Goal: Task Accomplishment & Management: Use online tool/utility

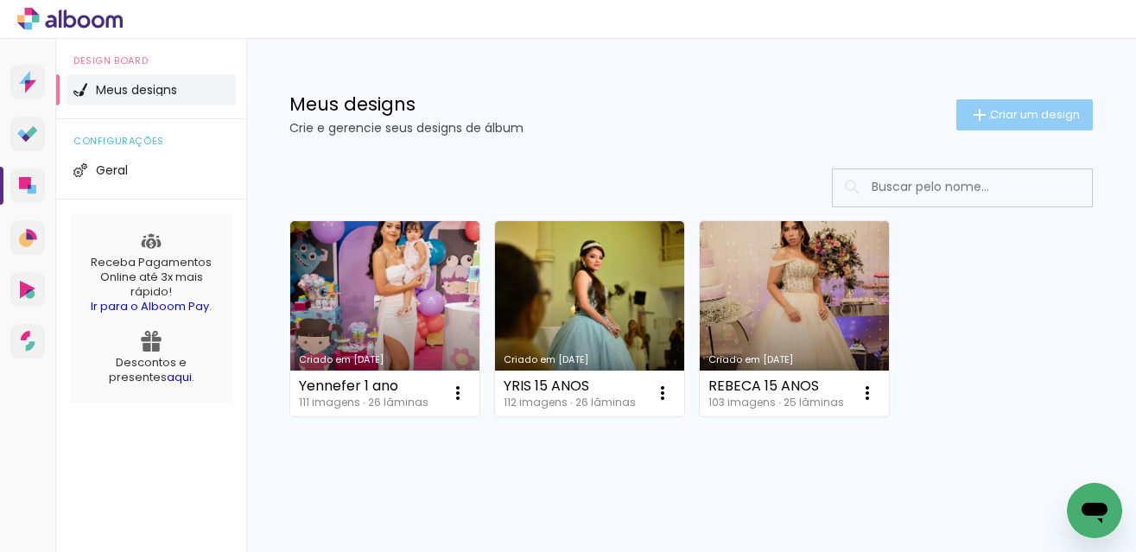
click at [990, 117] on span "Criar um design" at bounding box center [1035, 114] width 90 height 11
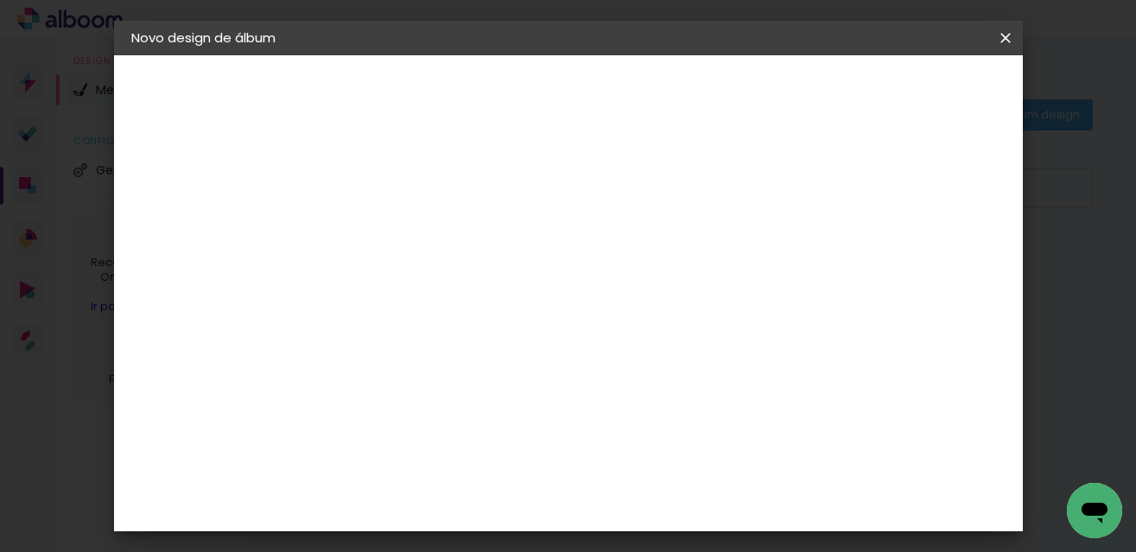
click at [414, 234] on input at bounding box center [414, 232] width 0 height 27
type input "e"
type input "EMANUELLY 15 ANOS"
type paper-input "EMANUELLY 15 ANOS"
click at [0, 0] on slot "Avançar" at bounding box center [0, 0] width 0 height 0
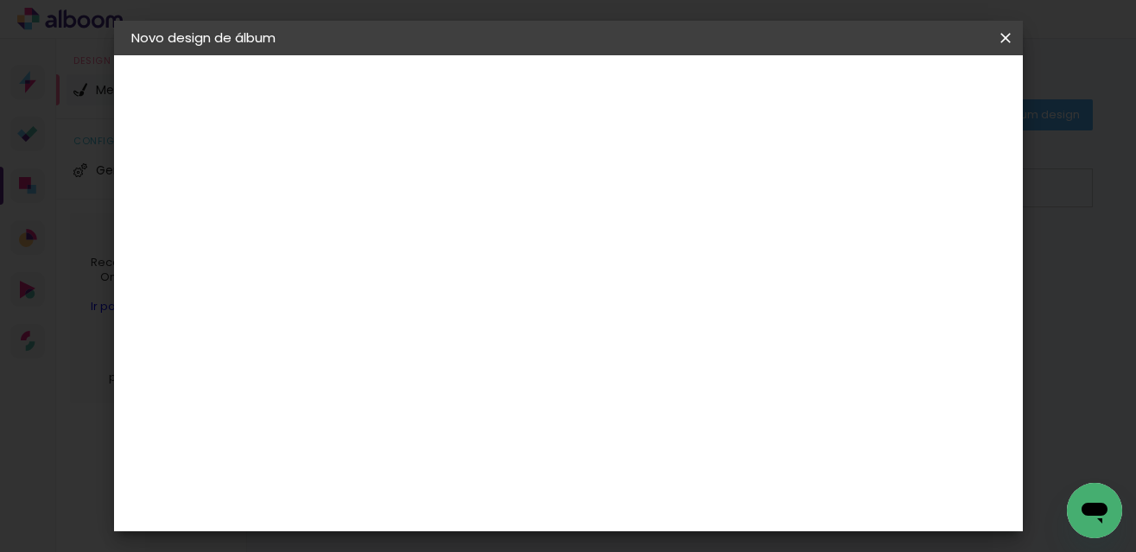
click at [0, 0] on slot "Tamanho Livre" at bounding box center [0, 0] width 0 height 0
click at [0, 0] on slot "Avançar" at bounding box center [0, 0] width 0 height 0
drag, startPoint x: 684, startPoint y: 454, endPoint x: 697, endPoint y: 368, distance: 86.5
click at [684, 449] on input "60" at bounding box center [663, 452] width 45 height 26
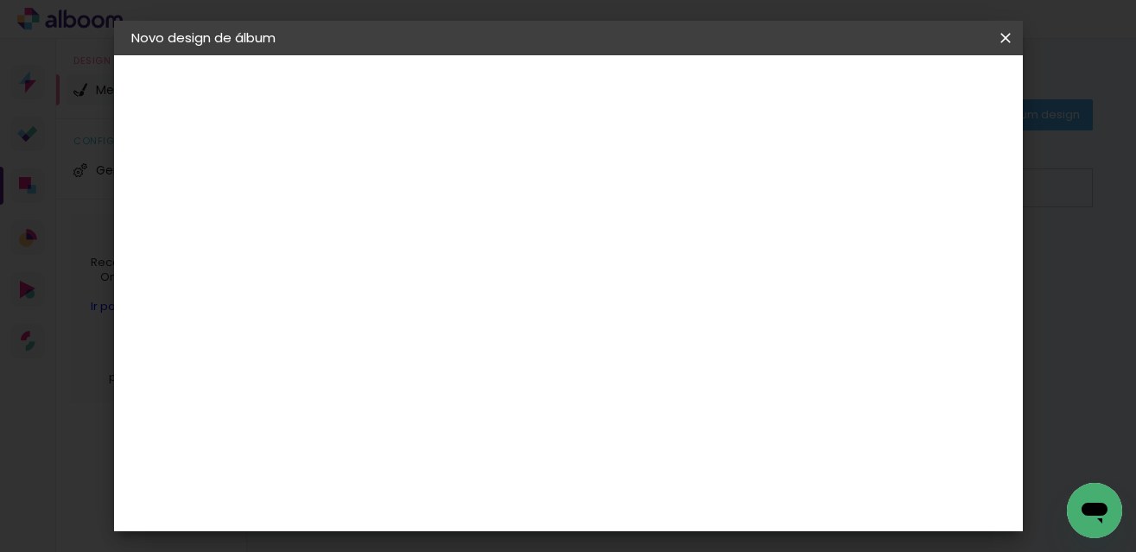
scroll to position [377, 0]
type input "61"
type paper-input "61"
drag, startPoint x: 379, startPoint y: 345, endPoint x: 308, endPoint y: 342, distance: 70.9
click at [308, 55] on quentale-album-spec "Iniciar design Iniciar design" at bounding box center [568, 55] width 909 height 0
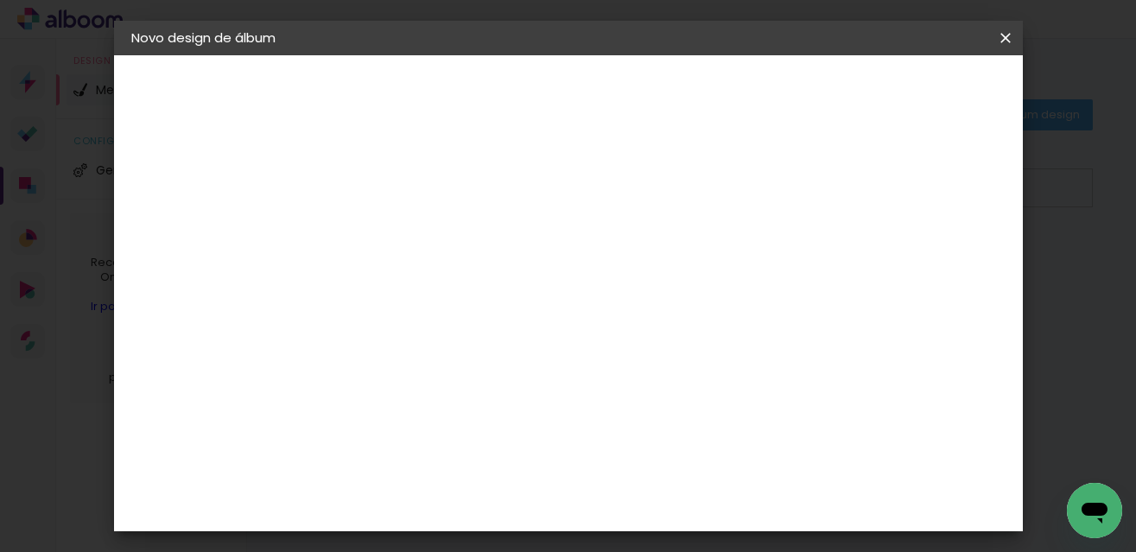
type input "3"
type input "20,5"
type paper-input "20,5"
type input "1"
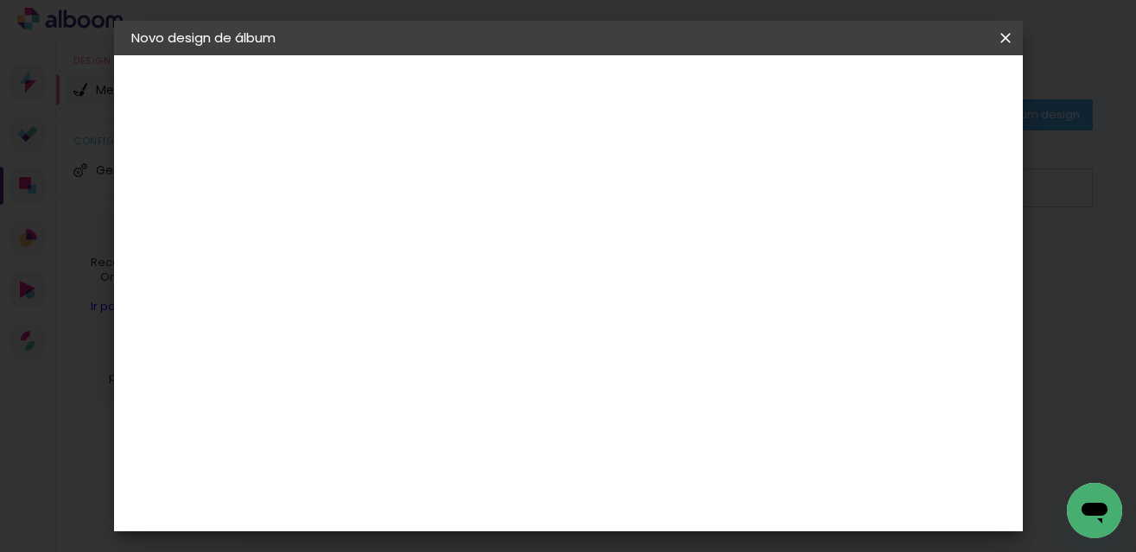
type paper-input "1"
click at [422, 205] on input "1" at bounding box center [402, 198] width 60 height 22
type input "2"
type paper-input "2"
click at [422, 189] on input "2" at bounding box center [402, 198] width 60 height 22
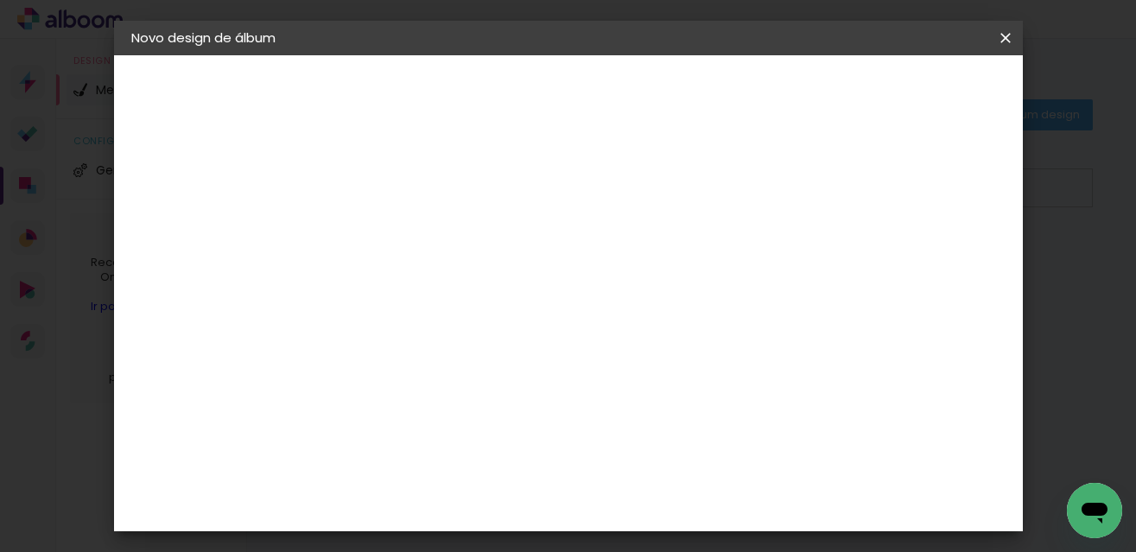
type input "3"
type paper-input "3"
click at [422, 189] on input "3" at bounding box center [402, 198] width 60 height 22
type input "4"
type paper-input "4"
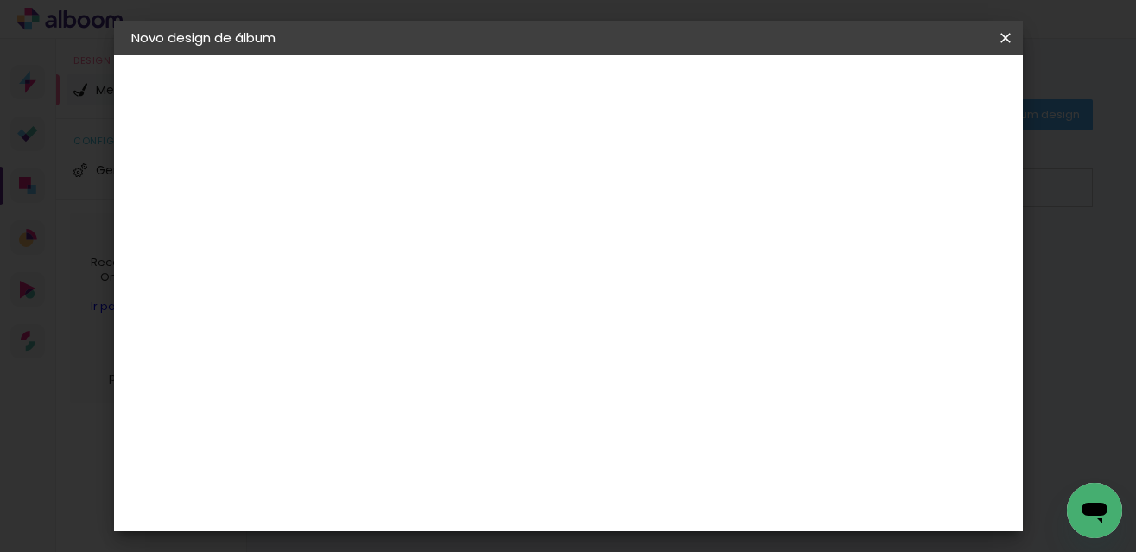
click at [422, 189] on input "4" at bounding box center [402, 198] width 60 height 22
type input "5"
type paper-input "5"
click at [423, 191] on input "5" at bounding box center [402, 198] width 60 height 22
click at [811, 200] on div at bounding box center [804, 199] width 16 height 16
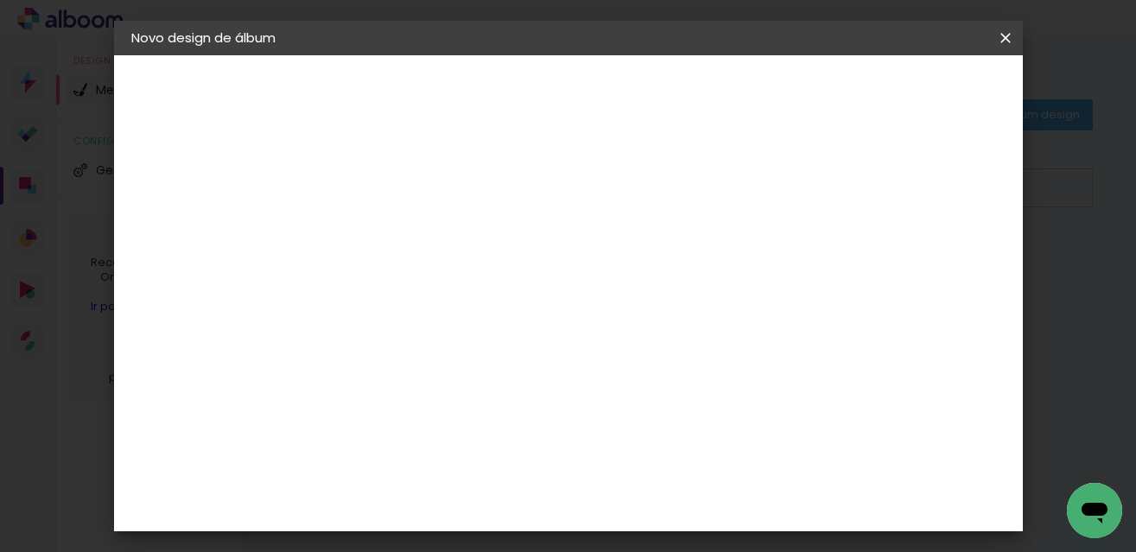
type paper-checkbox "on"
click at [897, 96] on span "Iniciar design" at bounding box center [857, 92] width 79 height 12
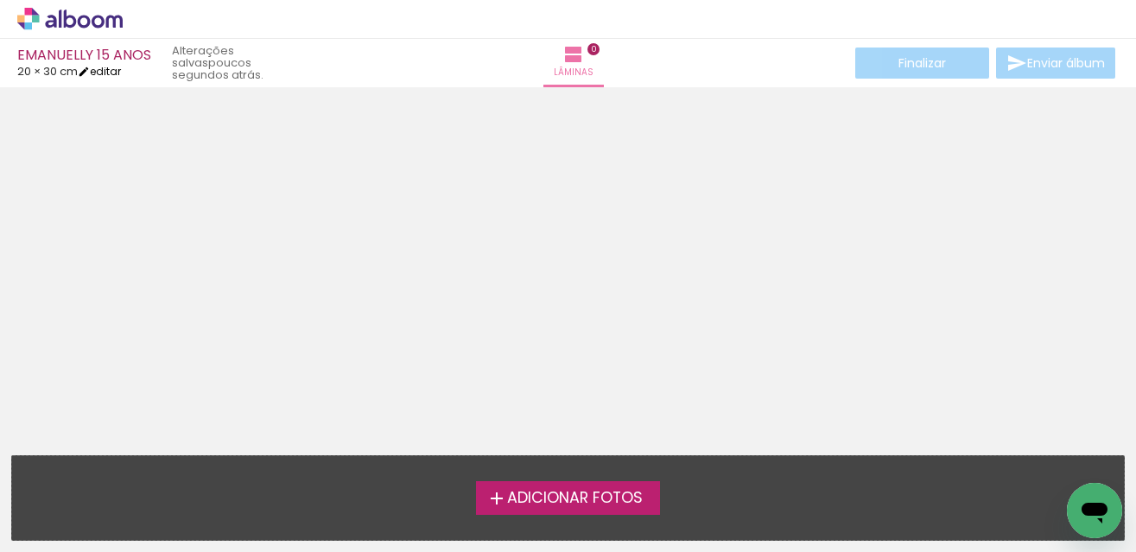
click at [119, 71] on link "editar" at bounding box center [99, 71] width 43 height 15
type input "5"
type input "20,5"
type input "61"
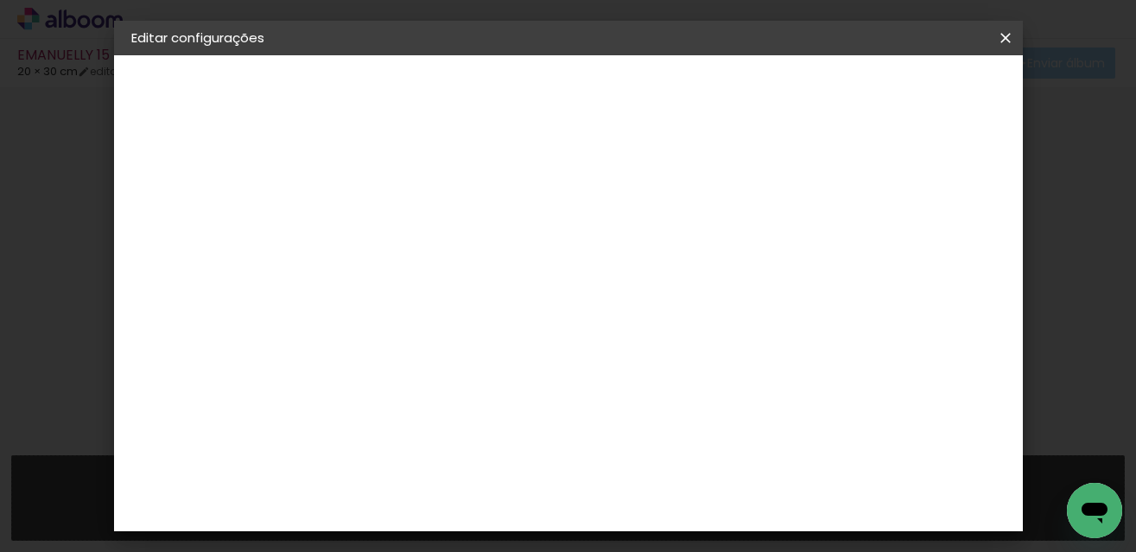
type input "6"
type paper-input "6"
click at [928, 252] on input "6" at bounding box center [919, 261] width 31 height 26
type input "7"
type paper-input "7"
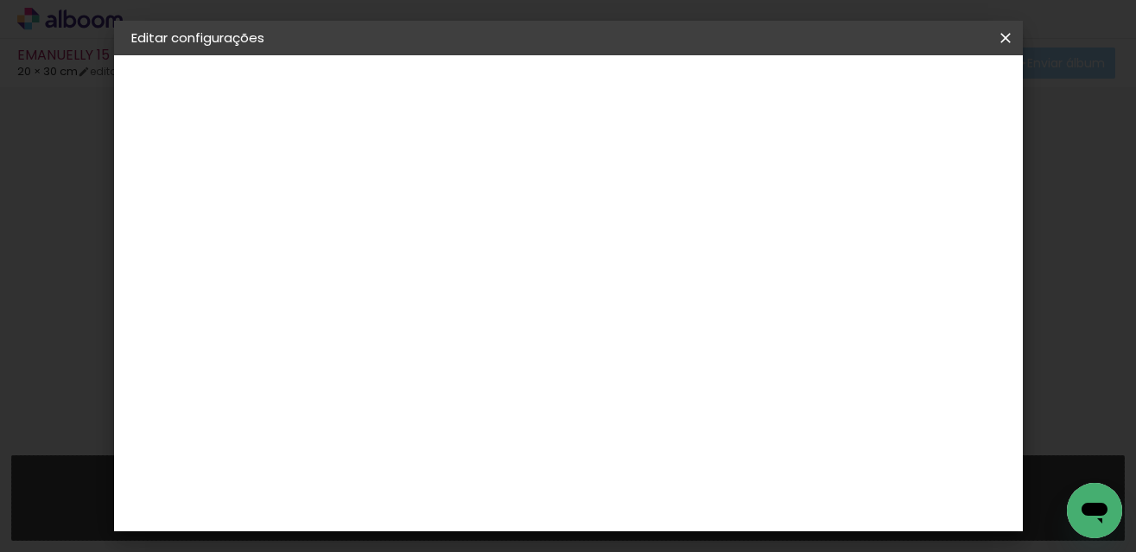
click at [928, 252] on input "7" at bounding box center [917, 261] width 31 height 26
type input "8"
type paper-input "8"
click at [928, 252] on input "8" at bounding box center [914, 261] width 31 height 26
click at [811, 196] on div at bounding box center [804, 199] width 16 height 16
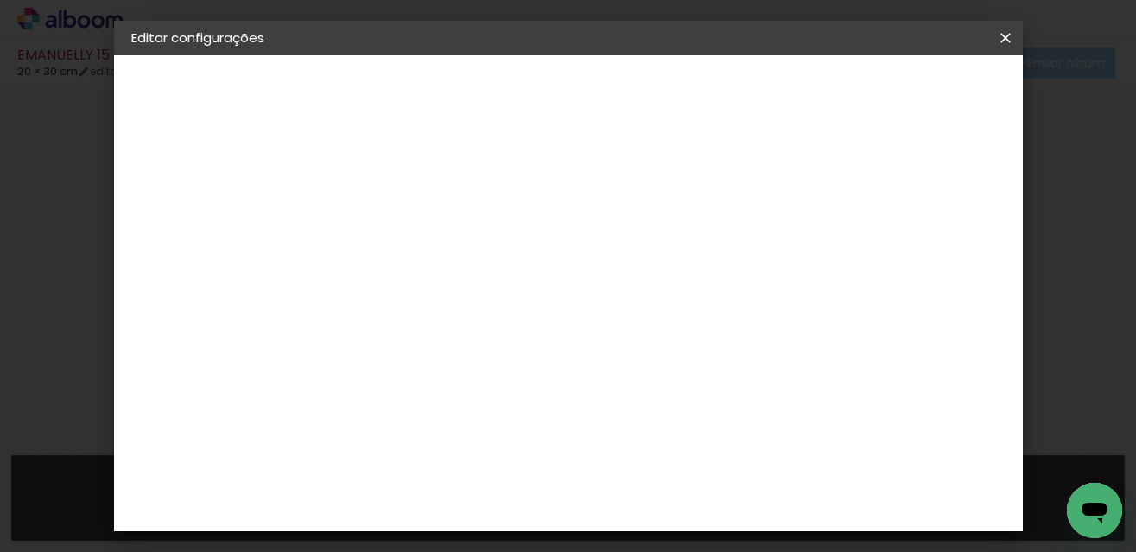
type paper-checkbox "on"
click at [897, 92] on span "Salvar configurações" at bounding box center [834, 98] width 124 height 24
click at [897, 94] on span "Salvar configurações" at bounding box center [834, 98] width 124 height 24
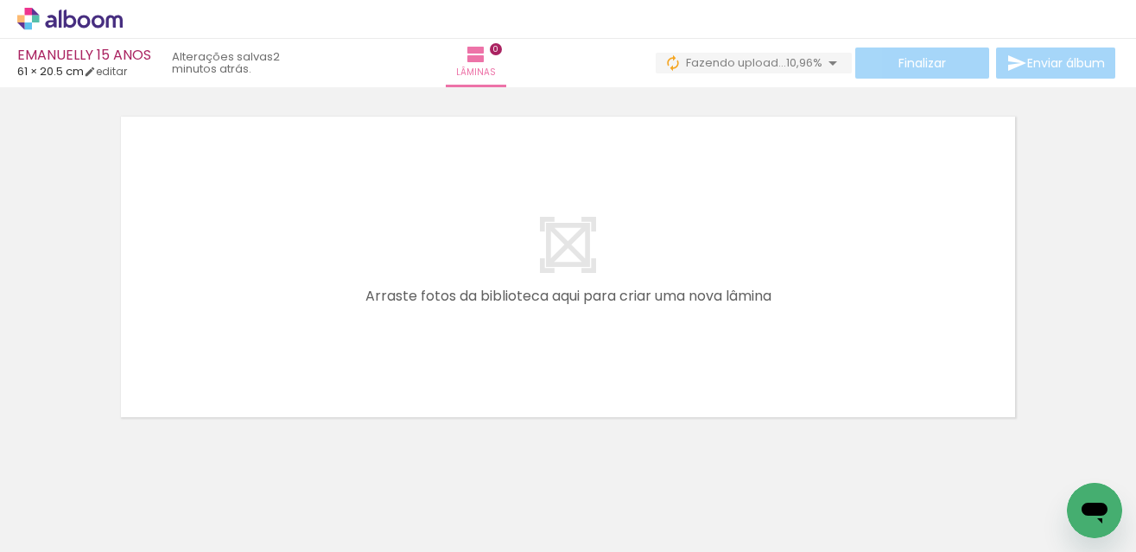
click at [71, 536] on span "Adicionar Fotos" at bounding box center [61, 528] width 52 height 19
click at [0, 0] on input "file" at bounding box center [0, 0] width 0 height 0
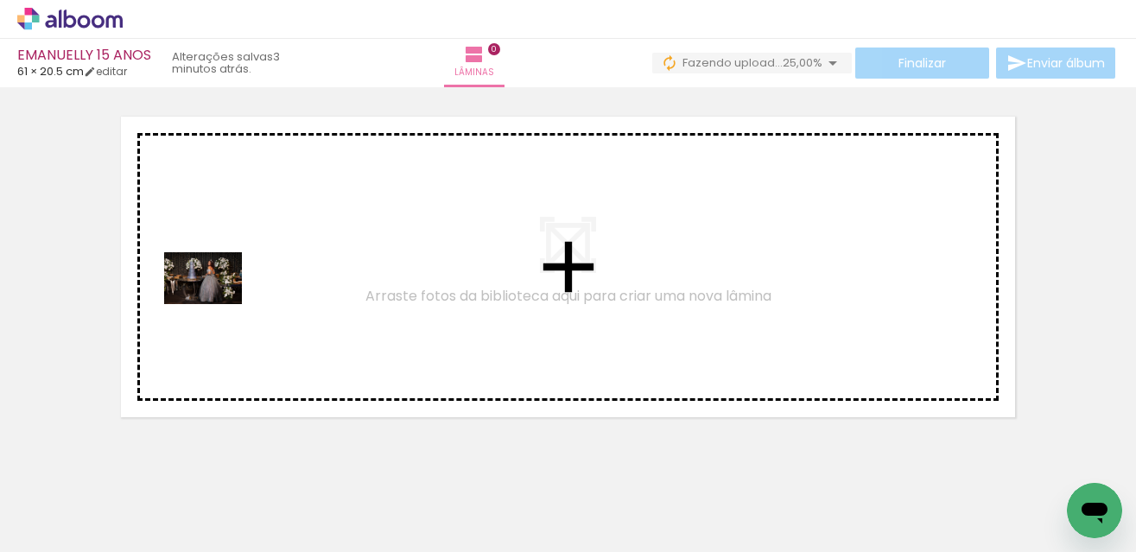
drag, startPoint x: 193, startPoint y: 507, endPoint x: 216, endPoint y: 304, distance: 204.4
click at [216, 304] on quentale-workspace at bounding box center [568, 276] width 1136 height 552
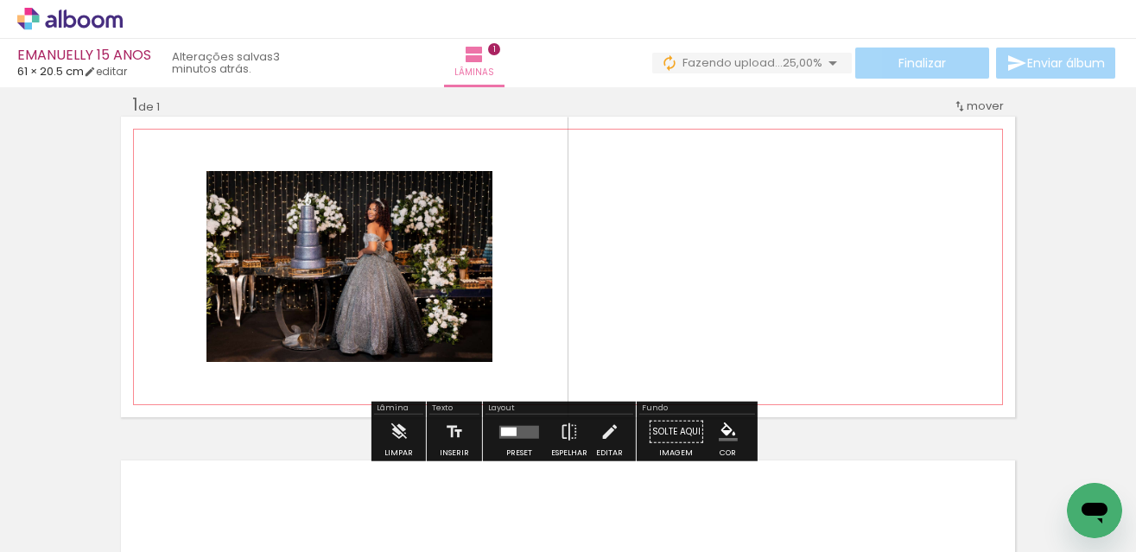
scroll to position [21, 0]
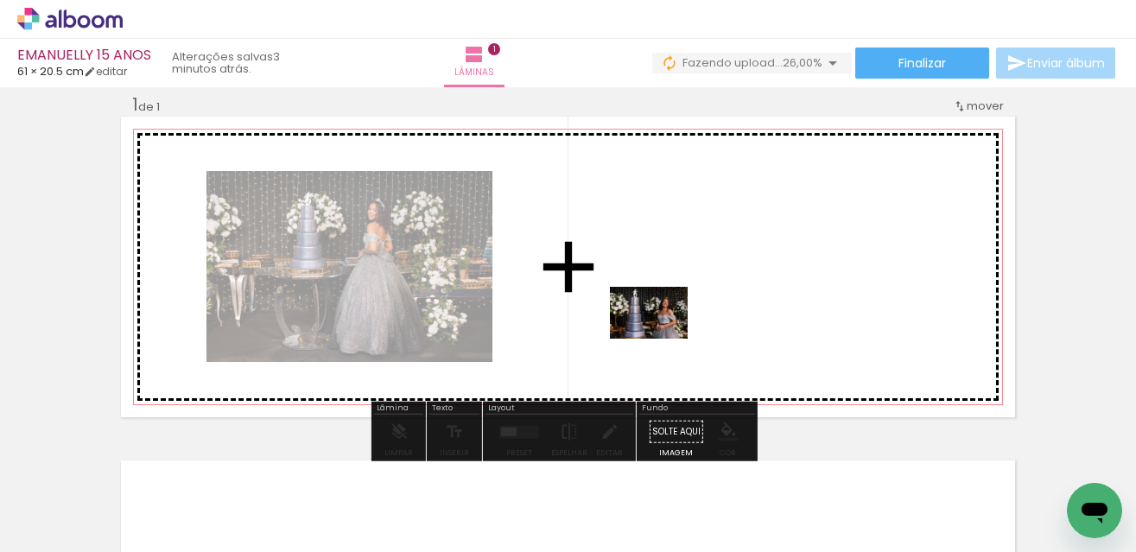
drag, startPoint x: 278, startPoint y: 506, endPoint x: 663, endPoint y: 339, distance: 419.4
click at [663, 339] on quentale-workspace at bounding box center [568, 276] width 1136 height 552
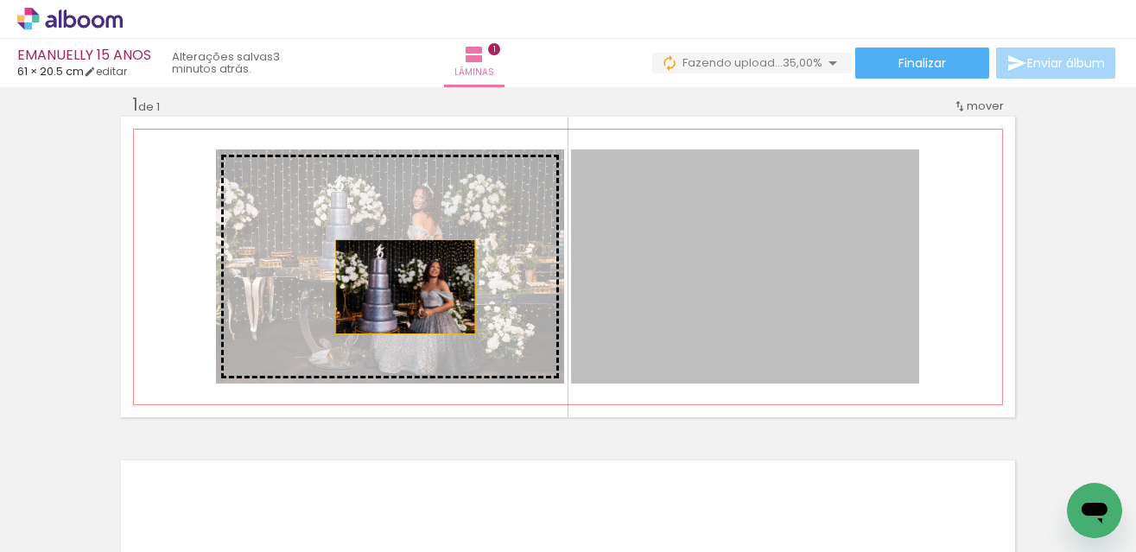
drag, startPoint x: 731, startPoint y: 279, endPoint x: 326, endPoint y: 287, distance: 405.2
click at [0, 0] on slot at bounding box center [0, 0] width 0 height 0
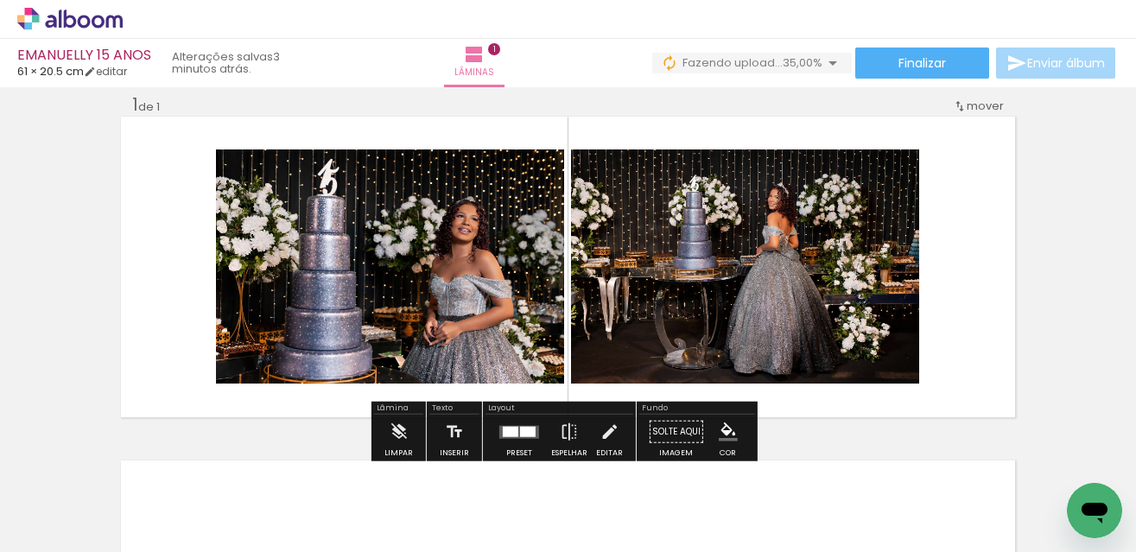
click at [510, 426] on div at bounding box center [511, 431] width 16 height 10
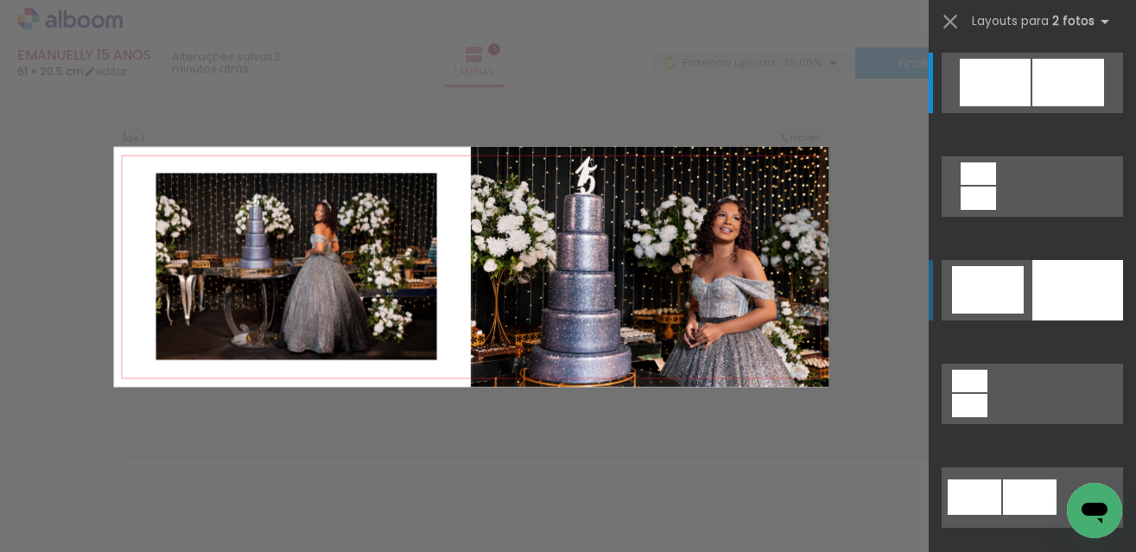
click at [1019, 291] on quentale-layouter at bounding box center [1032, 290] width 181 height 60
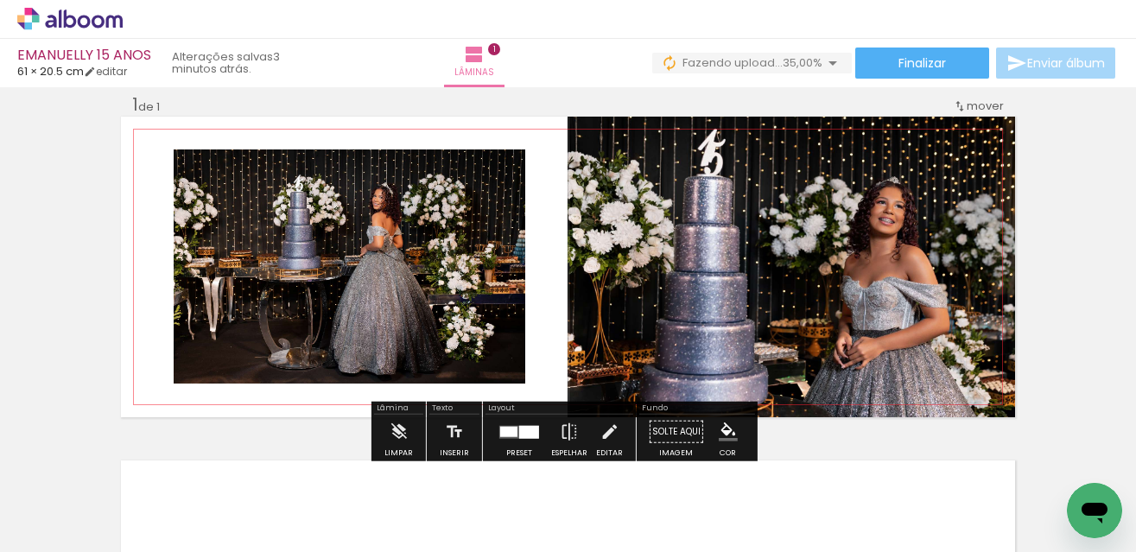
click at [409, 251] on quentale-photo at bounding box center [350, 266] width 352 height 234
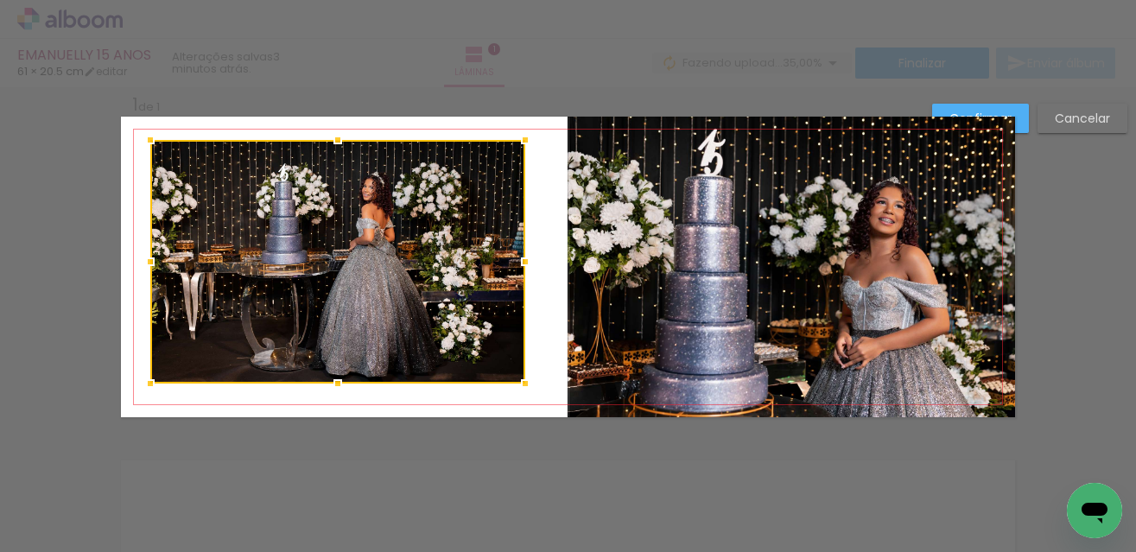
drag, startPoint x: 170, startPoint y: 154, endPoint x: 146, endPoint y: 144, distance: 26.0
click at [146, 144] on div at bounding box center [150, 140] width 35 height 35
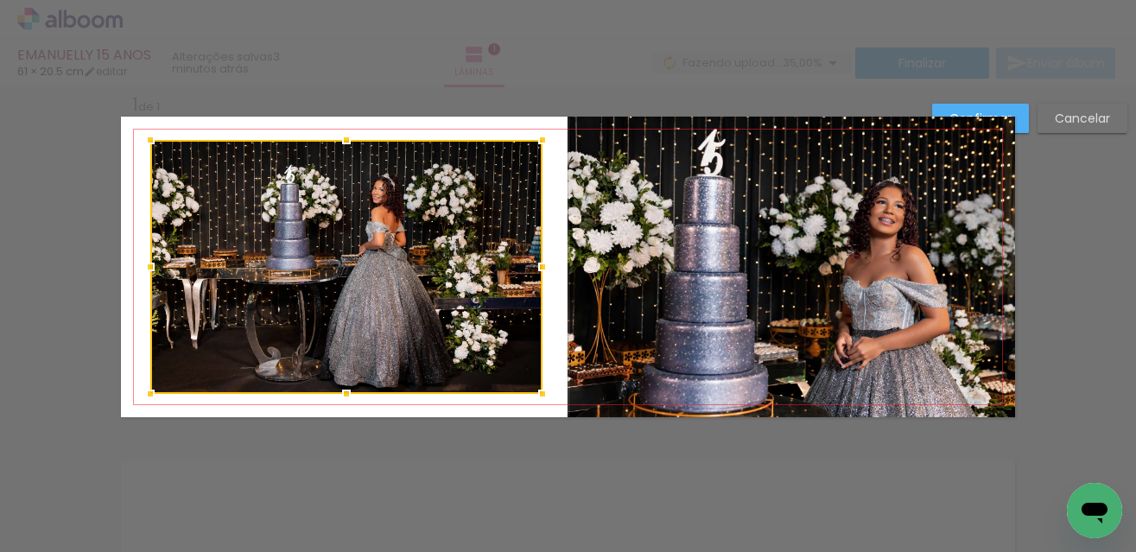
drag, startPoint x: 517, startPoint y: 381, endPoint x: 534, endPoint y: 391, distance: 20.1
click at [534, 391] on div at bounding box center [542, 394] width 35 height 35
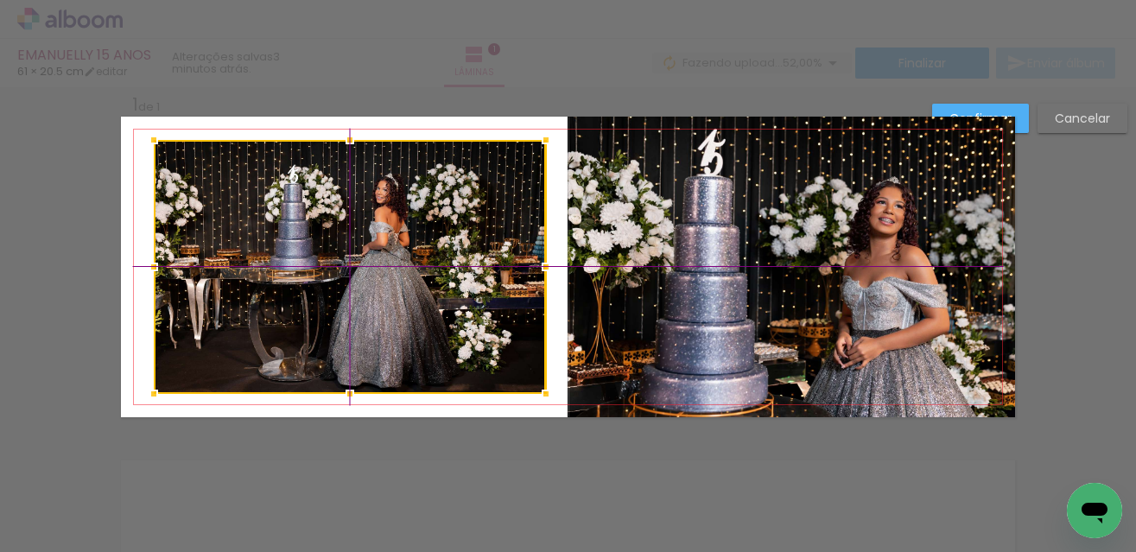
click at [442, 288] on div at bounding box center [350, 267] width 392 height 254
click at [1018, 124] on paper-button "Confirmar" at bounding box center [980, 118] width 97 height 29
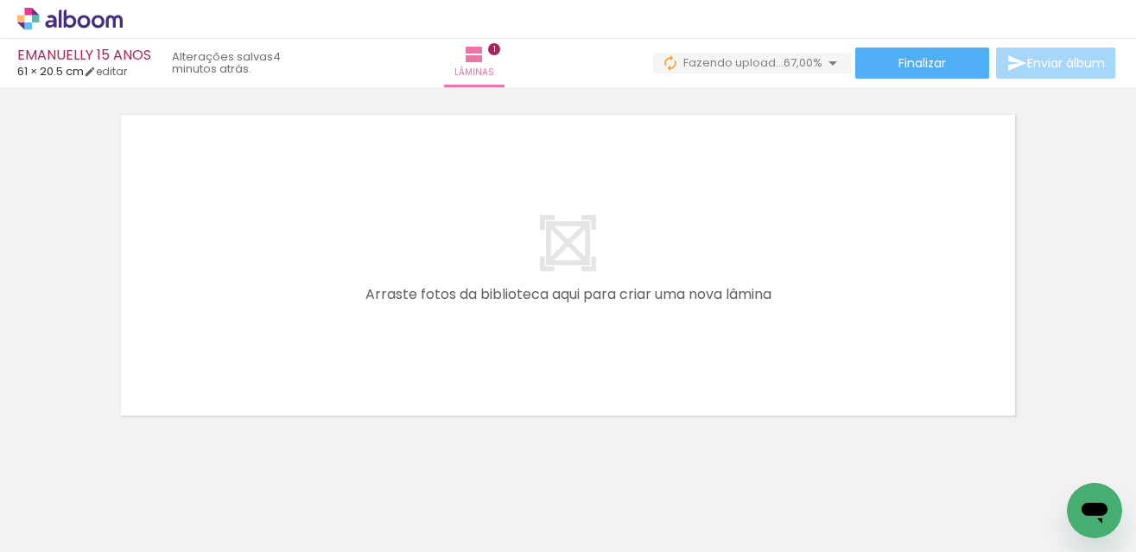
scroll to position [0, 1449]
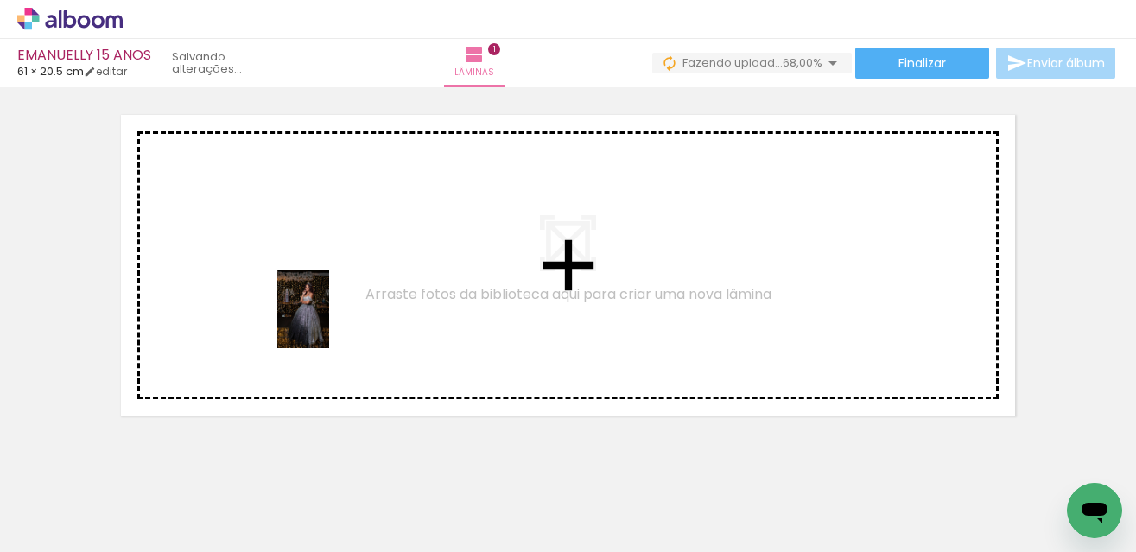
drag, startPoint x: 478, startPoint y: 517, endPoint x: 326, endPoint y: 317, distance: 250.9
click at [326, 317] on quentale-workspace at bounding box center [568, 276] width 1136 height 552
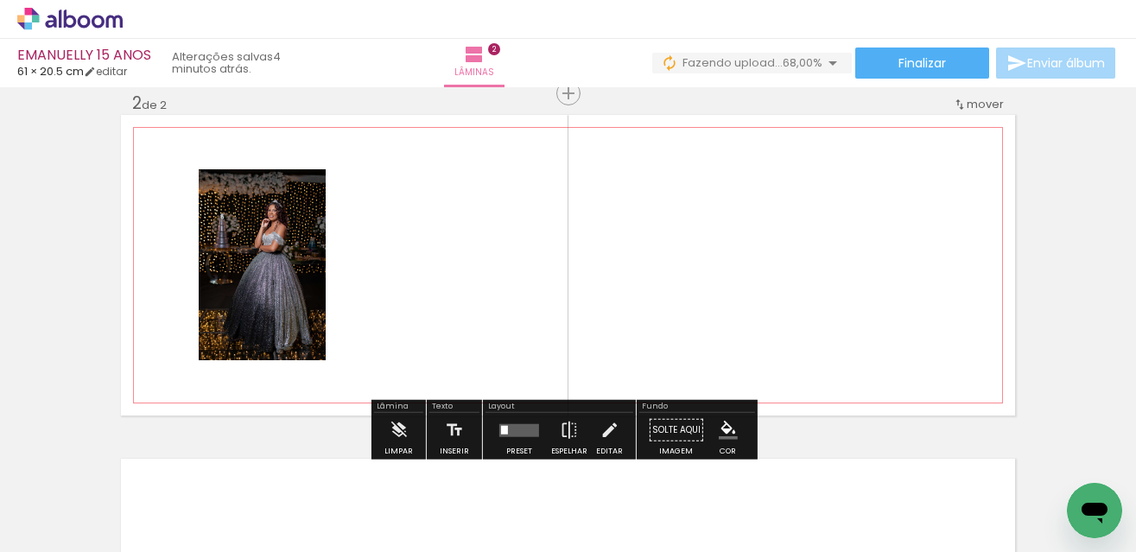
scroll to position [365, 0]
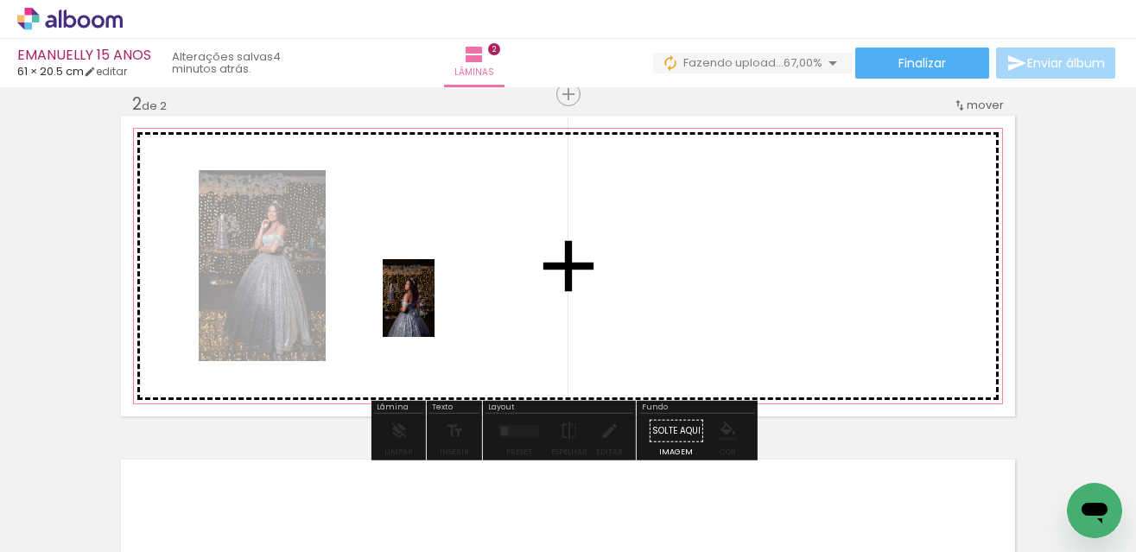
drag, startPoint x: 650, startPoint y: 509, endPoint x: 435, endPoint y: 311, distance: 292.3
click at [435, 311] on quentale-workspace at bounding box center [568, 276] width 1136 height 552
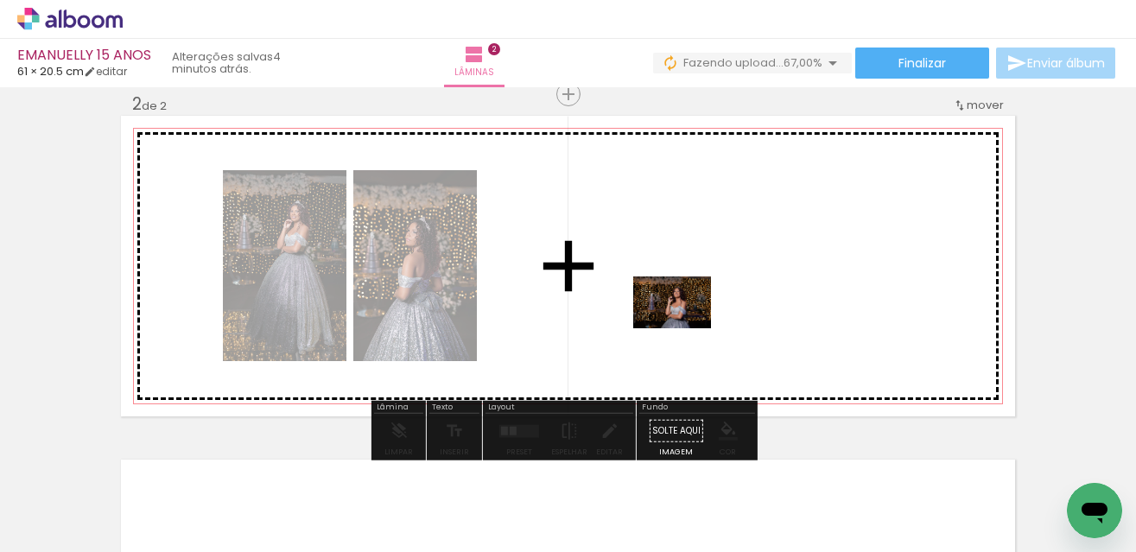
drag, startPoint x: 573, startPoint y: 506, endPoint x: 686, endPoint y: 327, distance: 212.4
click at [686, 327] on quentale-workspace at bounding box center [568, 276] width 1136 height 552
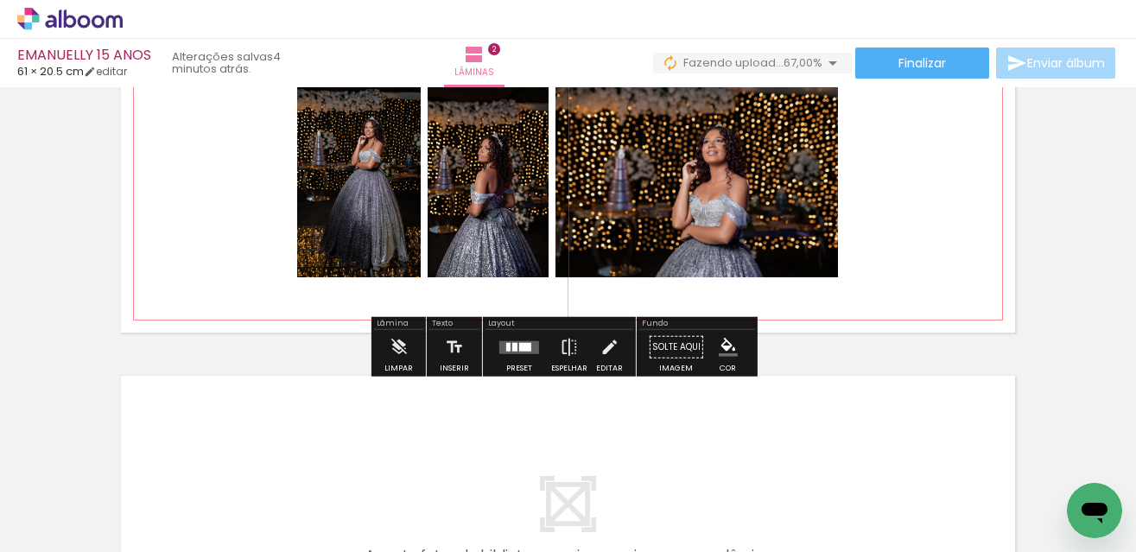
scroll to position [452, 0]
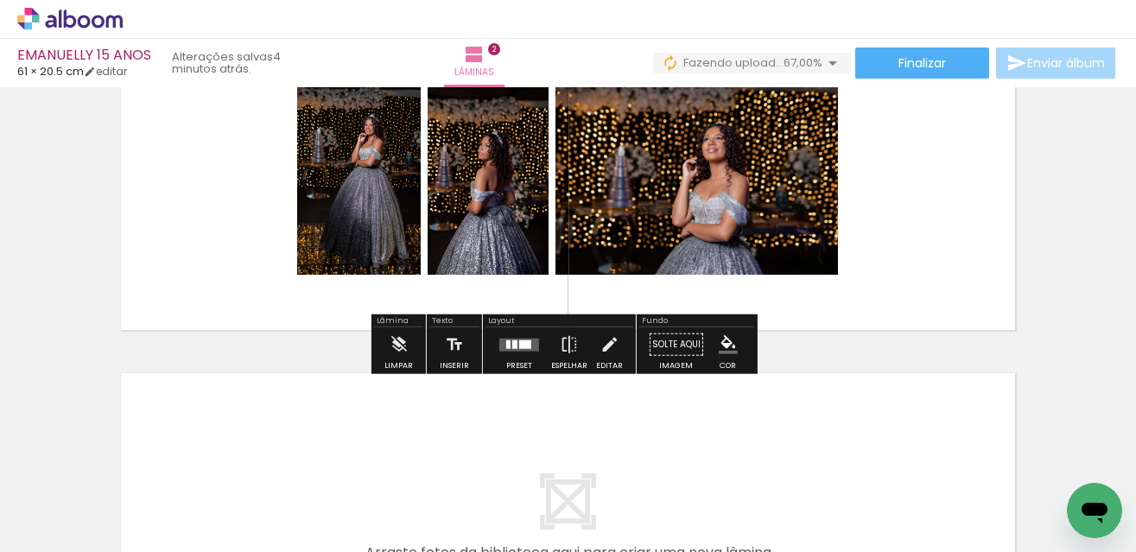
click at [531, 348] on quentale-layouter at bounding box center [519, 344] width 40 height 13
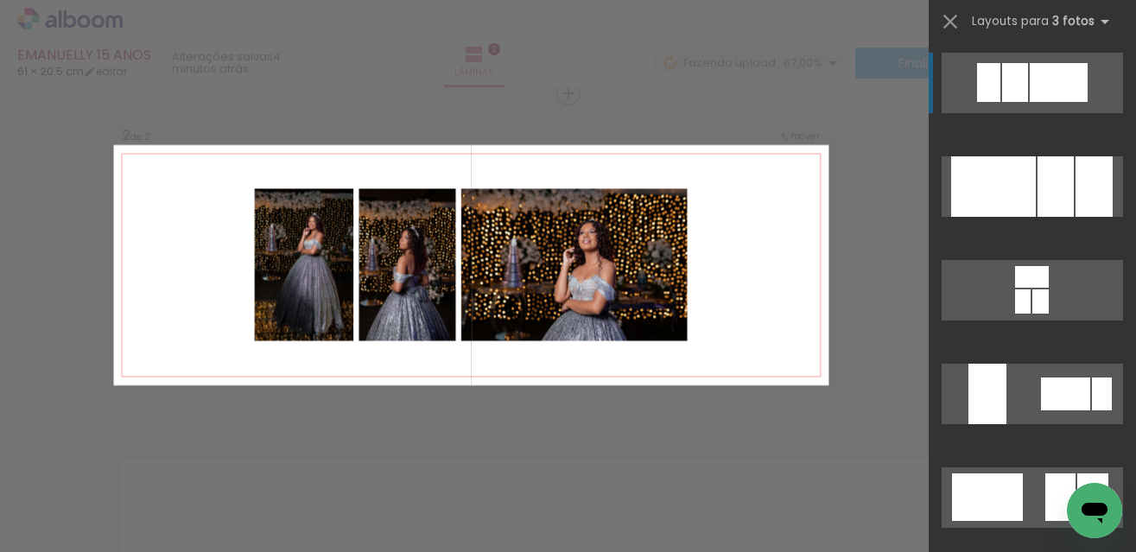
scroll to position [365, 0]
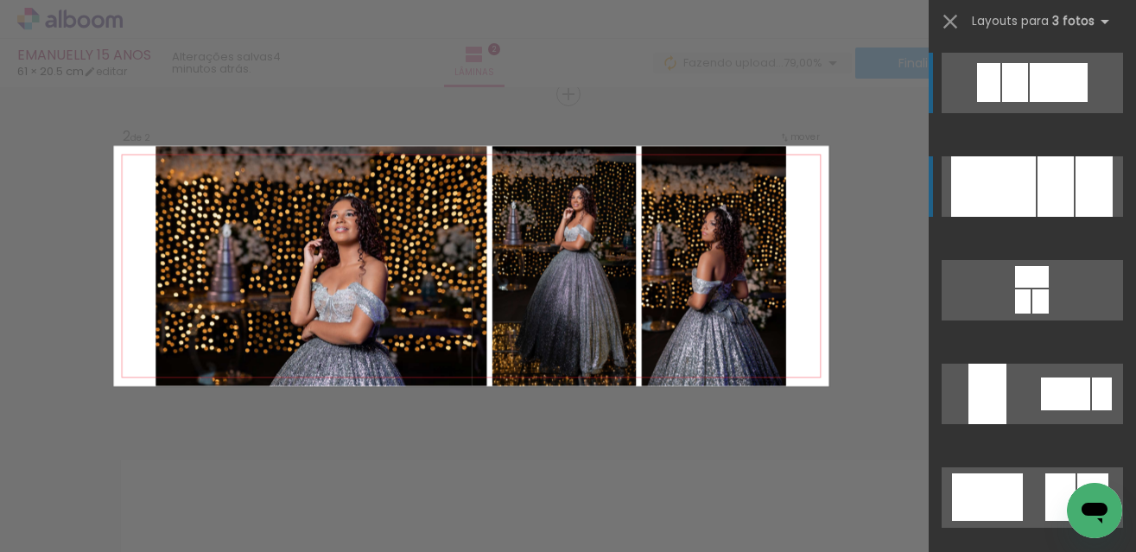
click at [1040, 195] on div at bounding box center [1056, 186] width 36 height 60
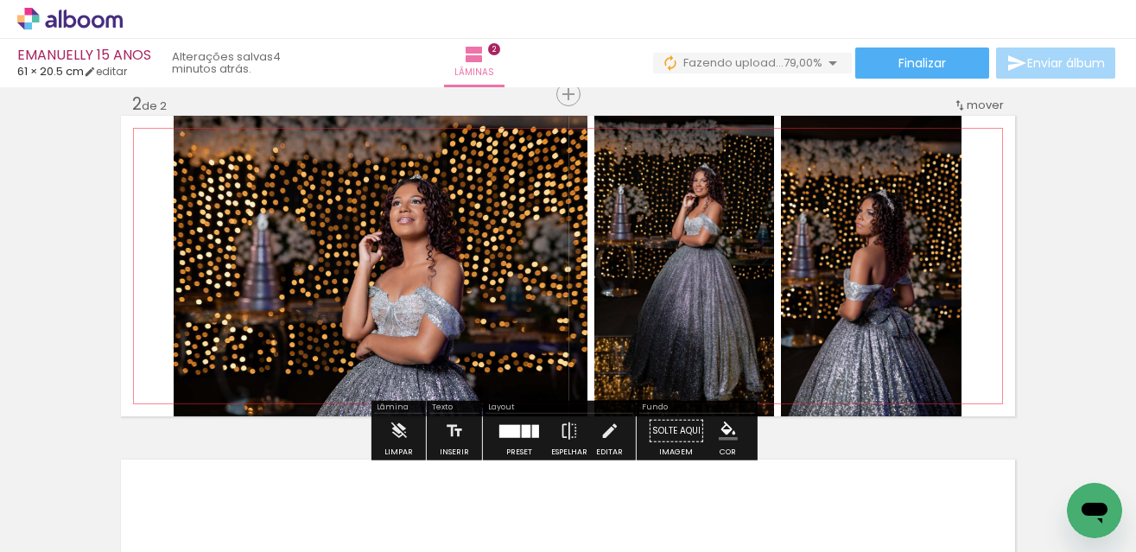
click at [923, 237] on quentale-photo at bounding box center [871, 266] width 181 height 301
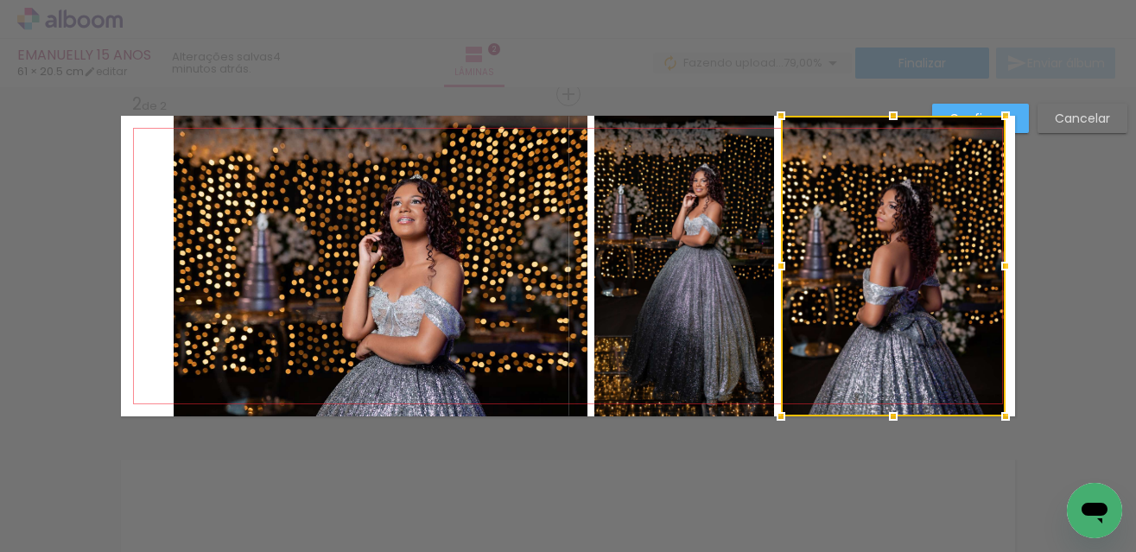
drag, startPoint x: 958, startPoint y: 262, endPoint x: 1031, endPoint y: 264, distance: 72.6
click at [1031, 263] on div "Inserir lâmina 1 de 2 Inserir lâmina 2 de 2 Confirmar Cancelar" at bounding box center [568, 258] width 1136 height 1073
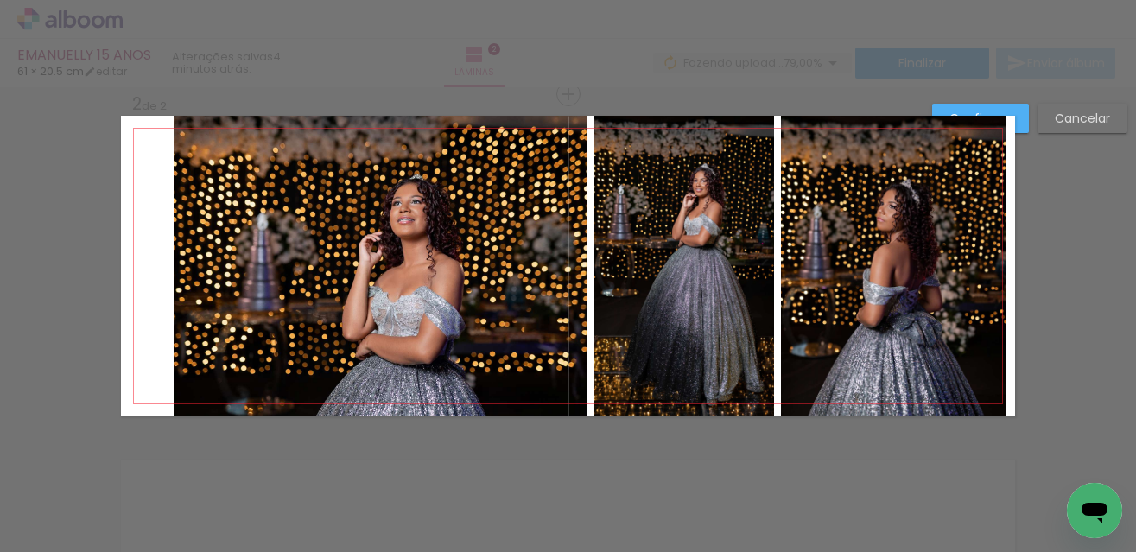
click at [974, 273] on quentale-photo at bounding box center [893, 266] width 225 height 301
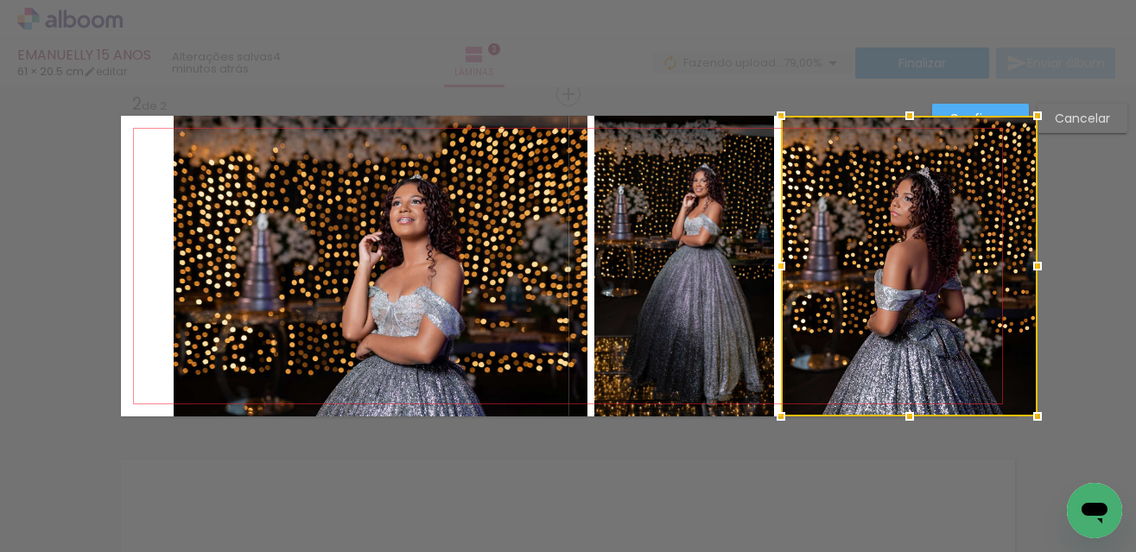
drag, startPoint x: 1002, startPoint y: 268, endPoint x: 1043, endPoint y: 268, distance: 40.6
click at [1043, 268] on div at bounding box center [1037, 266] width 35 height 35
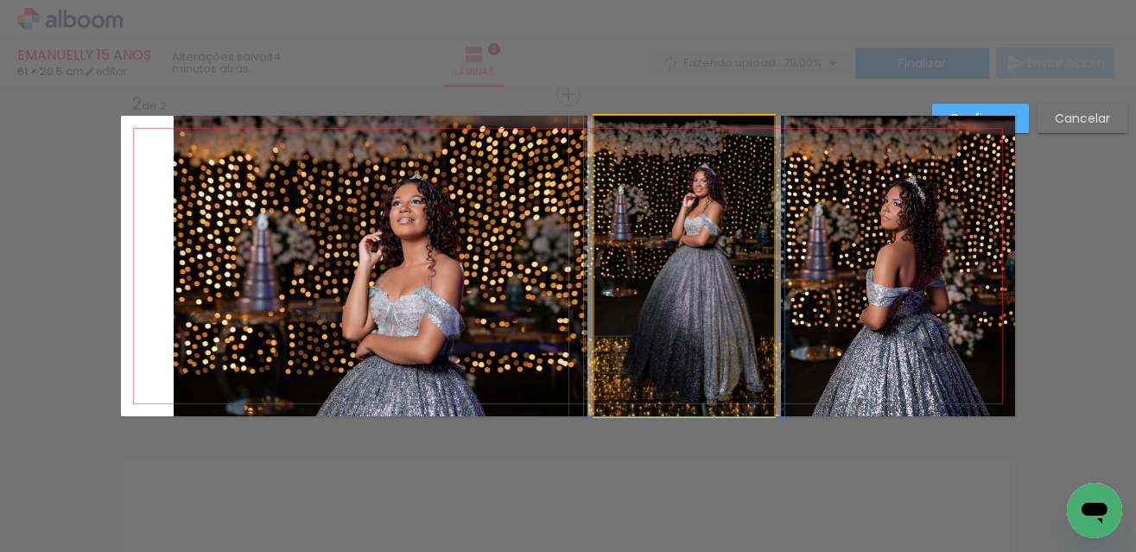
click at [729, 214] on quentale-photo at bounding box center [684, 266] width 180 height 301
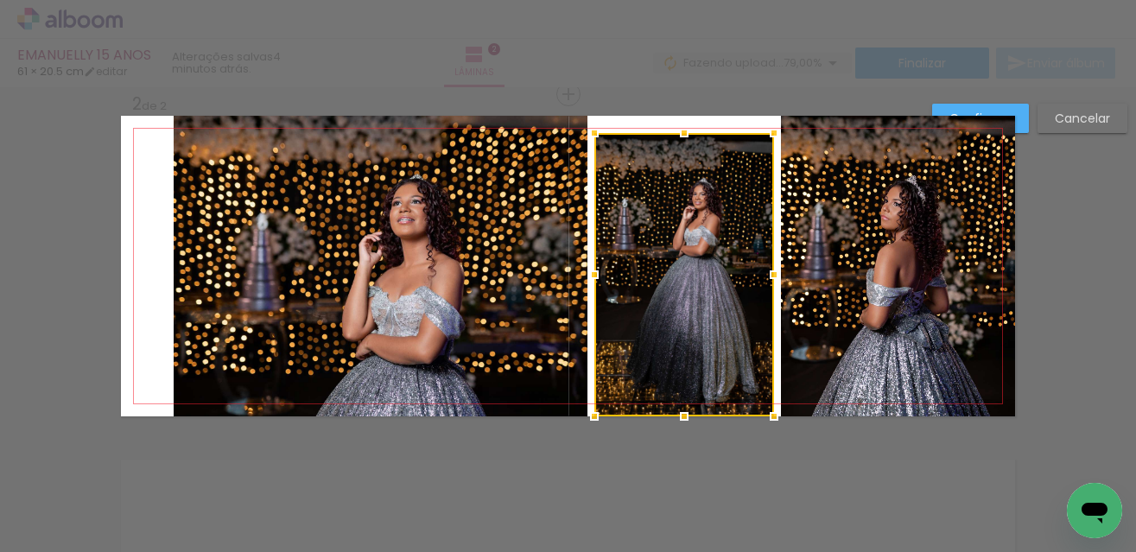
drag, startPoint x: 678, startPoint y: 116, endPoint x: 680, endPoint y: 133, distance: 17.4
click at [680, 133] on div at bounding box center [684, 133] width 35 height 35
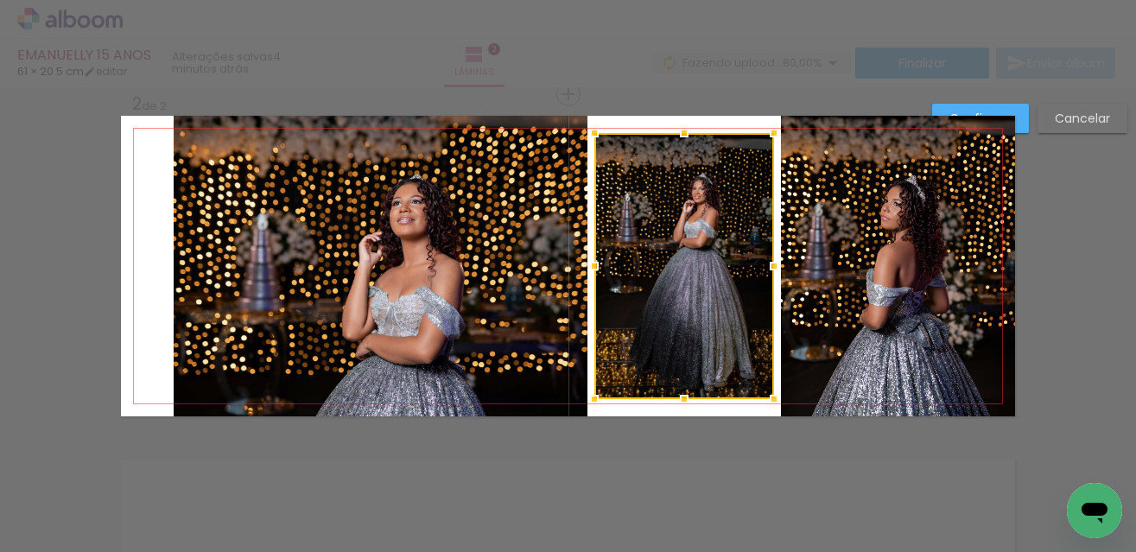
drag, startPoint x: 678, startPoint y: 416, endPoint x: 678, endPoint y: 403, distance: 13.0
click at [678, 403] on div at bounding box center [684, 399] width 35 height 35
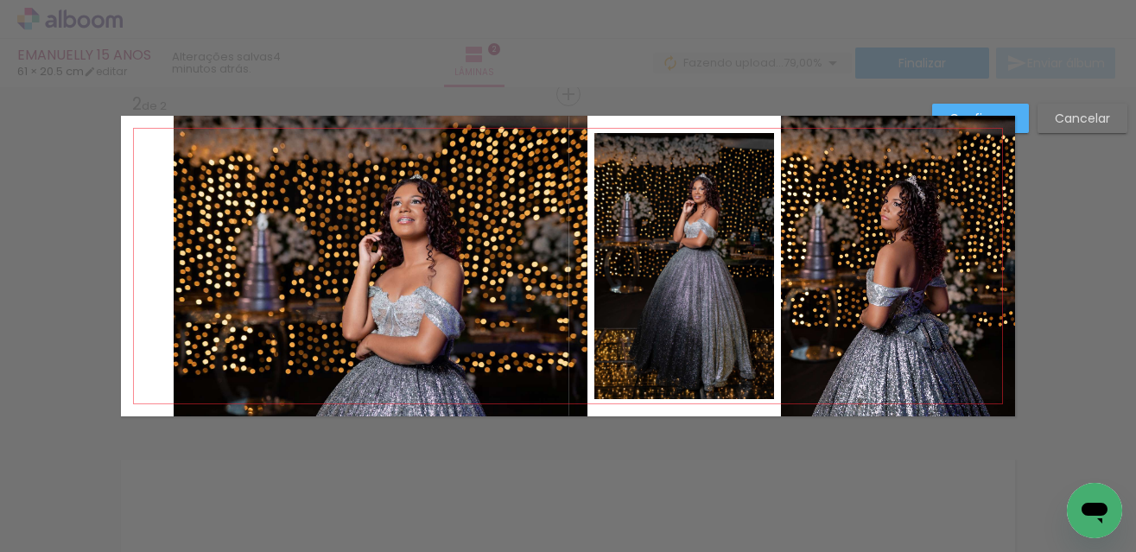
click at [471, 286] on quentale-photo at bounding box center [381, 266] width 414 height 301
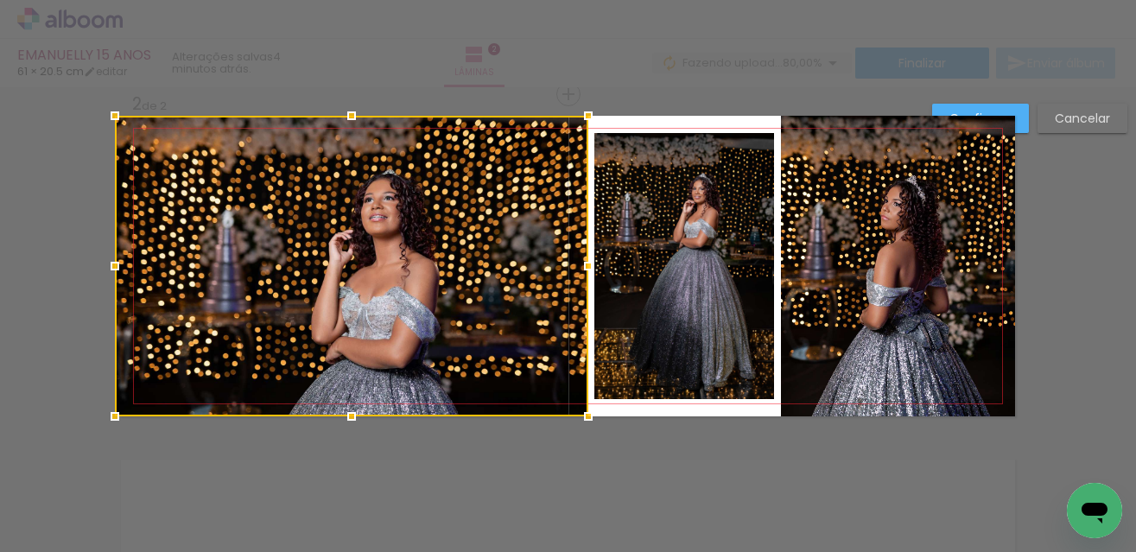
drag, startPoint x: 173, startPoint y: 265, endPoint x: 78, endPoint y: 259, distance: 95.2
click at [78, 259] on div "Inserir lâmina 1 de 2 Inserir lâmina 2 de 2 Confirmar Cancelar" at bounding box center [568, 258] width 1136 height 1073
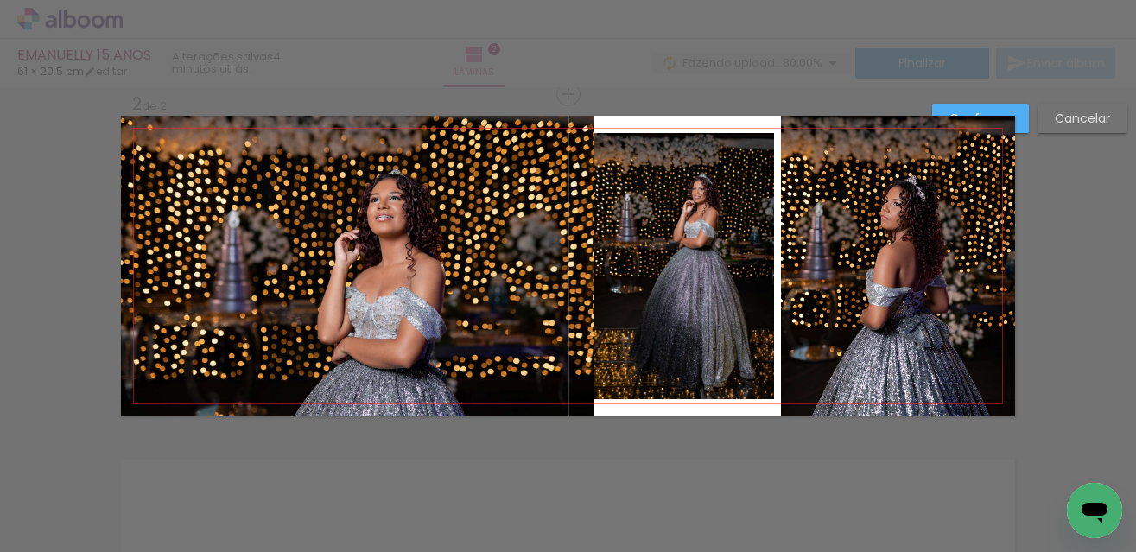
click at [545, 253] on quentale-photo at bounding box center [357, 266] width 473 height 301
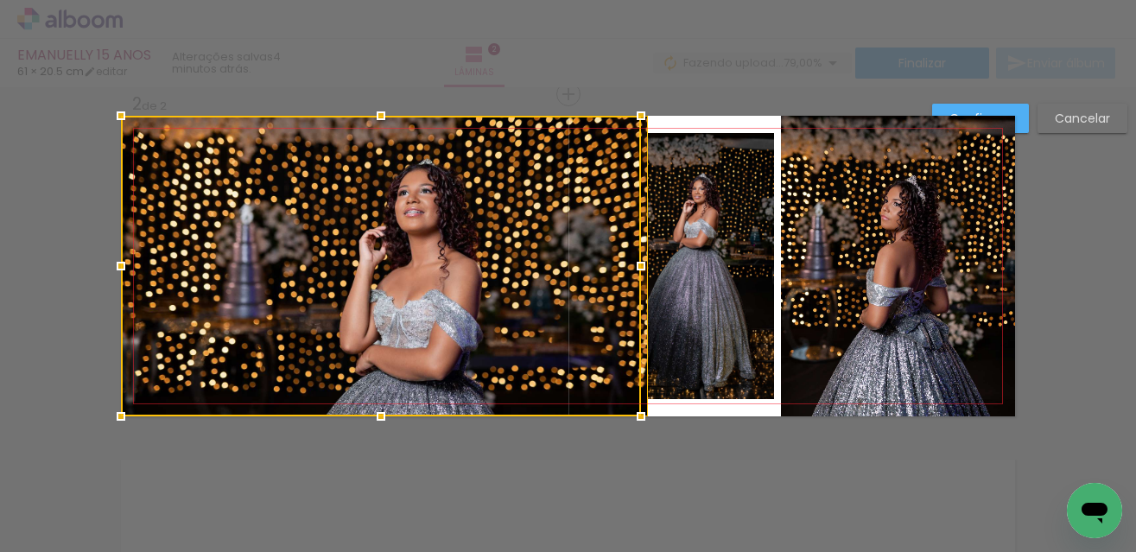
drag, startPoint x: 582, startPoint y: 263, endPoint x: 568, endPoint y: 266, distance: 14.9
click at [568, 266] on div at bounding box center [381, 266] width 520 height 301
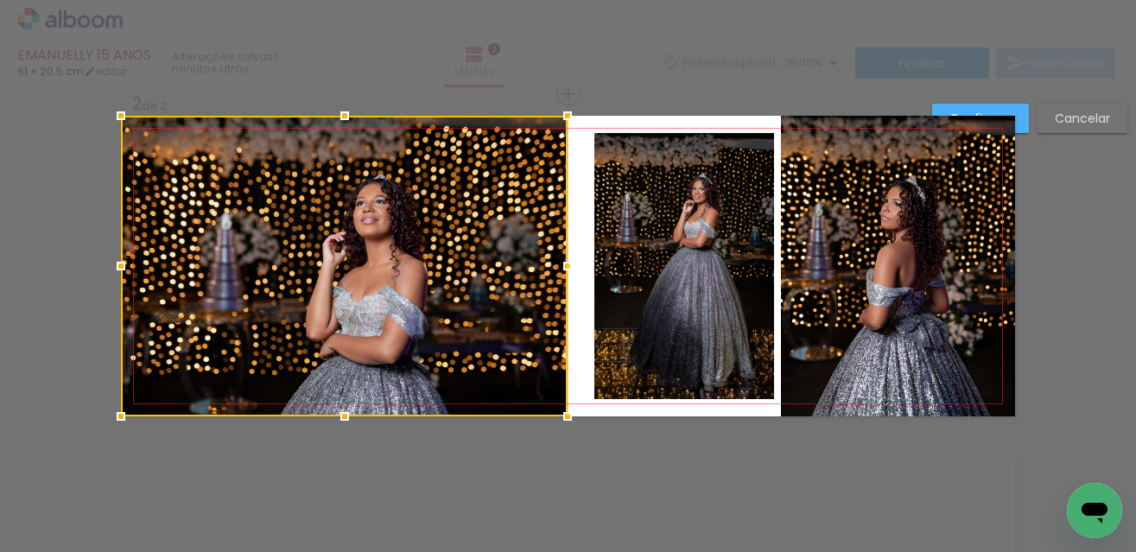
drag, startPoint x: 645, startPoint y: 266, endPoint x: 561, endPoint y: 274, distance: 85.0
click at [561, 274] on div at bounding box center [567, 266] width 35 height 35
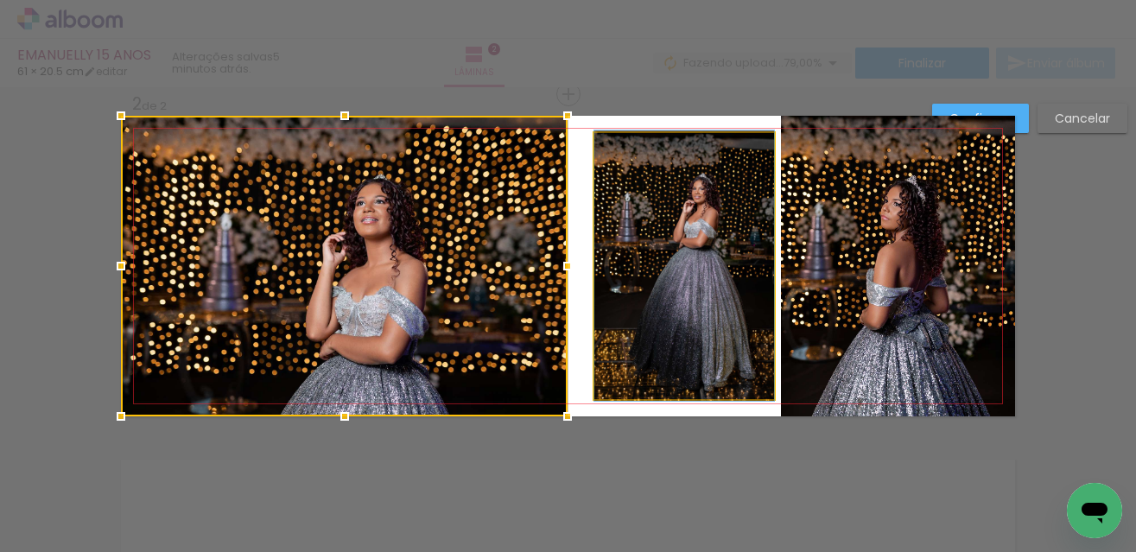
click at [661, 260] on quentale-photo at bounding box center [684, 266] width 180 height 266
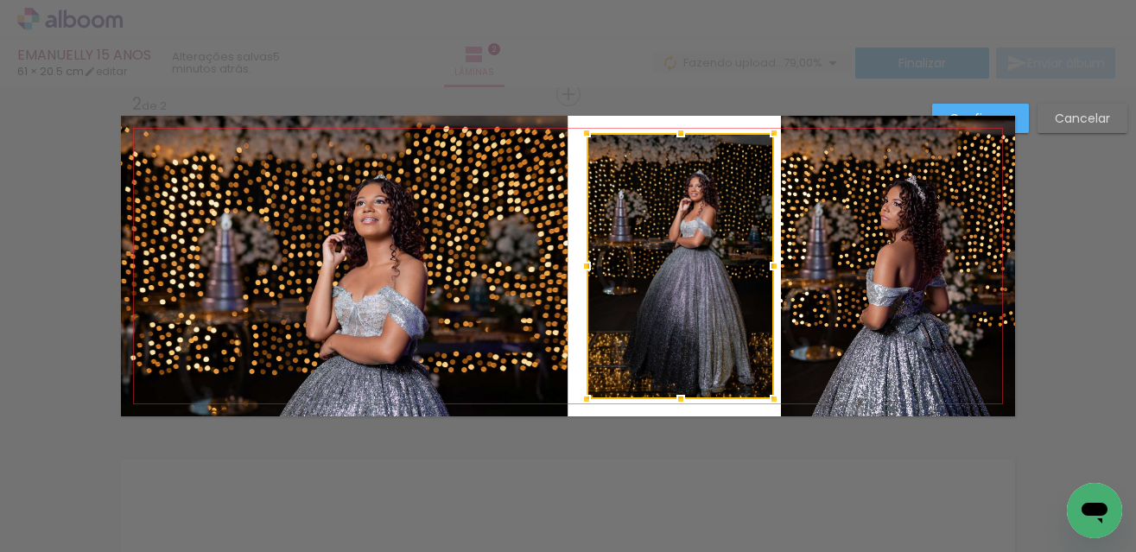
drag, startPoint x: 595, startPoint y: 264, endPoint x: 587, endPoint y: 266, distance: 8.8
click at [587, 266] on div at bounding box center [586, 266] width 35 height 35
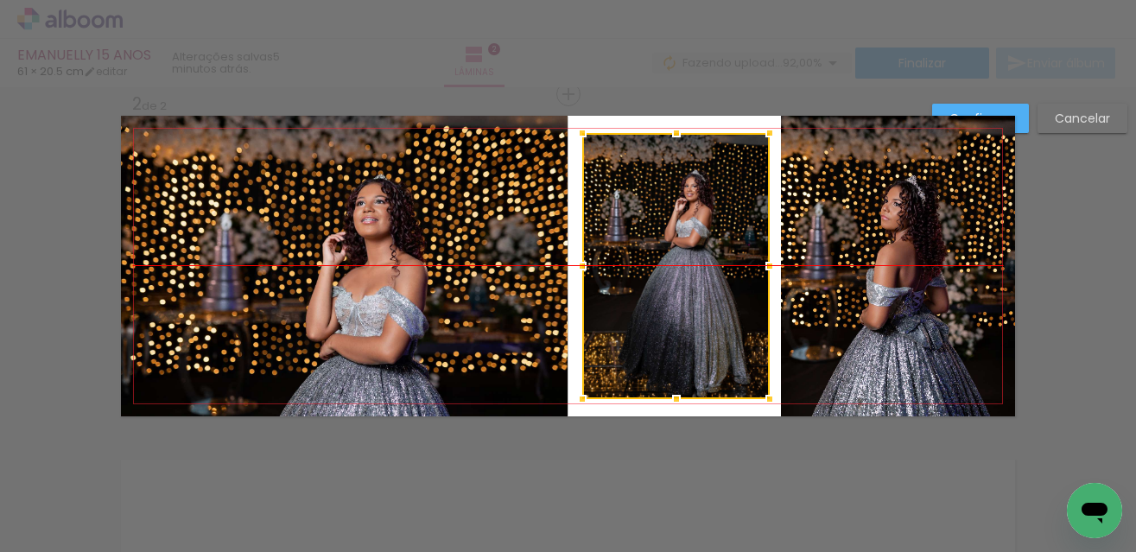
click at [695, 261] on div at bounding box center [675, 266] width 187 height 266
click at [729, 61] on div at bounding box center [568, 43] width 1136 height 87
click at [0, 0] on slot "Confirmar" at bounding box center [0, 0] width 0 height 0
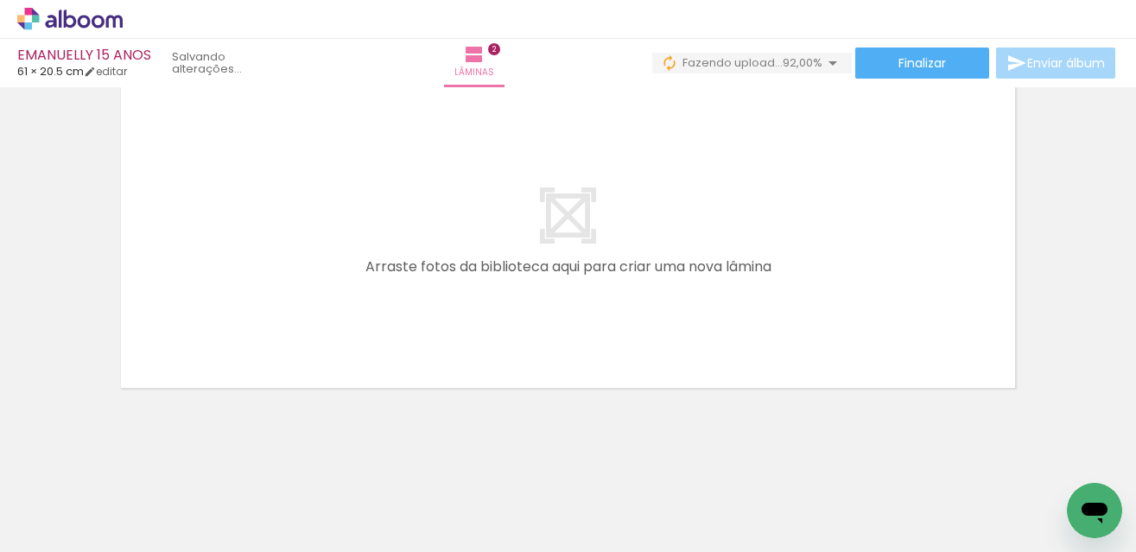
scroll to position [741, 0]
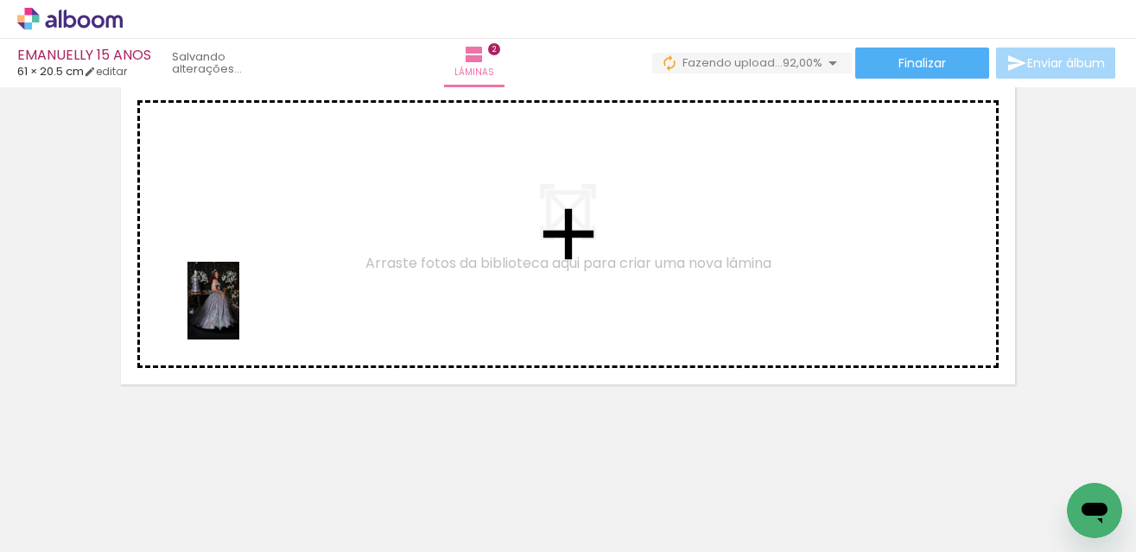
drag, startPoint x: 350, startPoint y: 512, endPoint x: 238, endPoint y: 314, distance: 227.8
click at [238, 314] on quentale-workspace at bounding box center [568, 276] width 1136 height 552
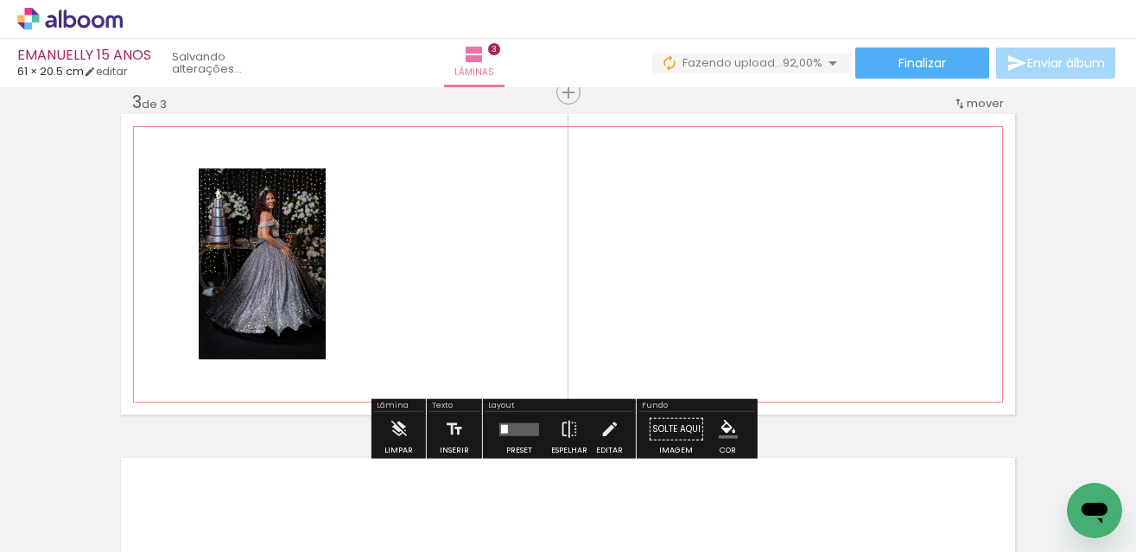
scroll to position [709, 0]
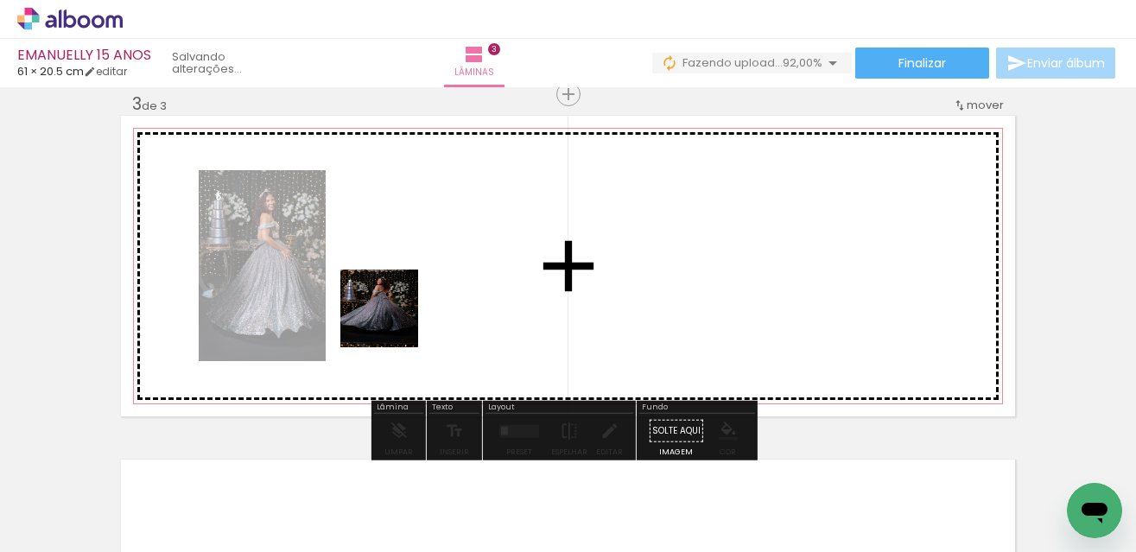
drag, startPoint x: 440, startPoint y: 503, endPoint x: 394, endPoint y: 314, distance: 194.7
click at [394, 314] on quentale-workspace at bounding box center [568, 276] width 1136 height 552
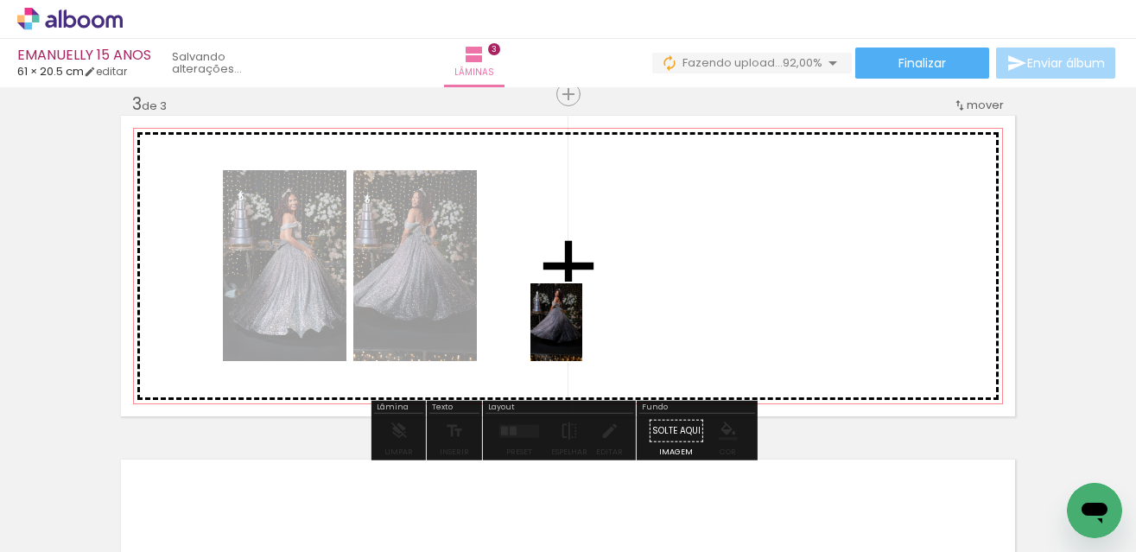
drag, startPoint x: 548, startPoint y: 511, endPoint x: 583, endPoint y: 329, distance: 184.8
click at [583, 329] on quentale-workspace at bounding box center [568, 276] width 1136 height 552
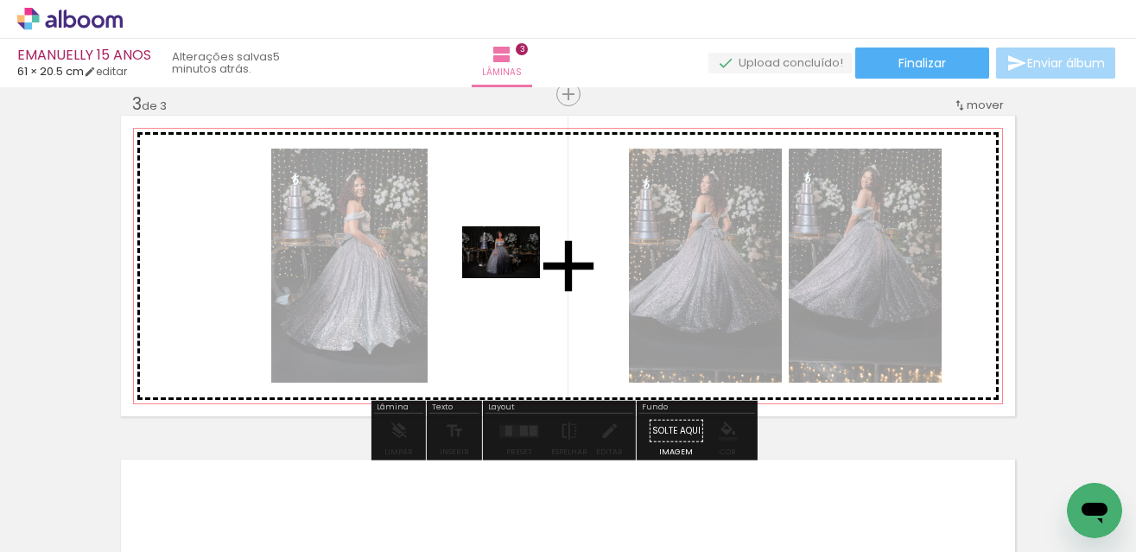
drag, startPoint x: 641, startPoint y: 513, endPoint x: 515, endPoint y: 274, distance: 270.5
click at [515, 274] on quentale-workspace at bounding box center [568, 276] width 1136 height 552
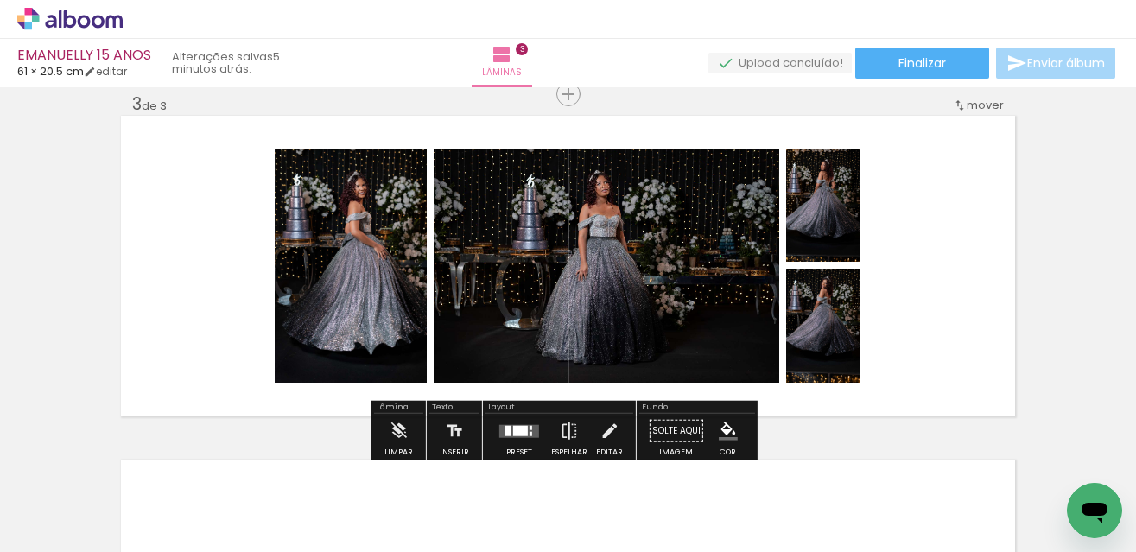
click at [513, 427] on div at bounding box center [520, 430] width 15 height 10
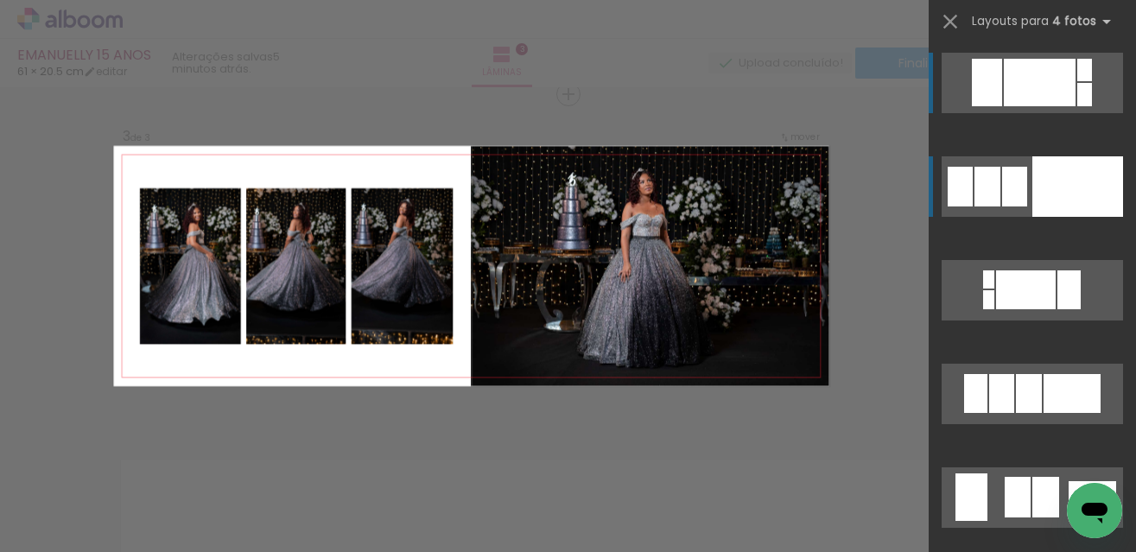
click at [1004, 178] on div at bounding box center [1014, 187] width 25 height 40
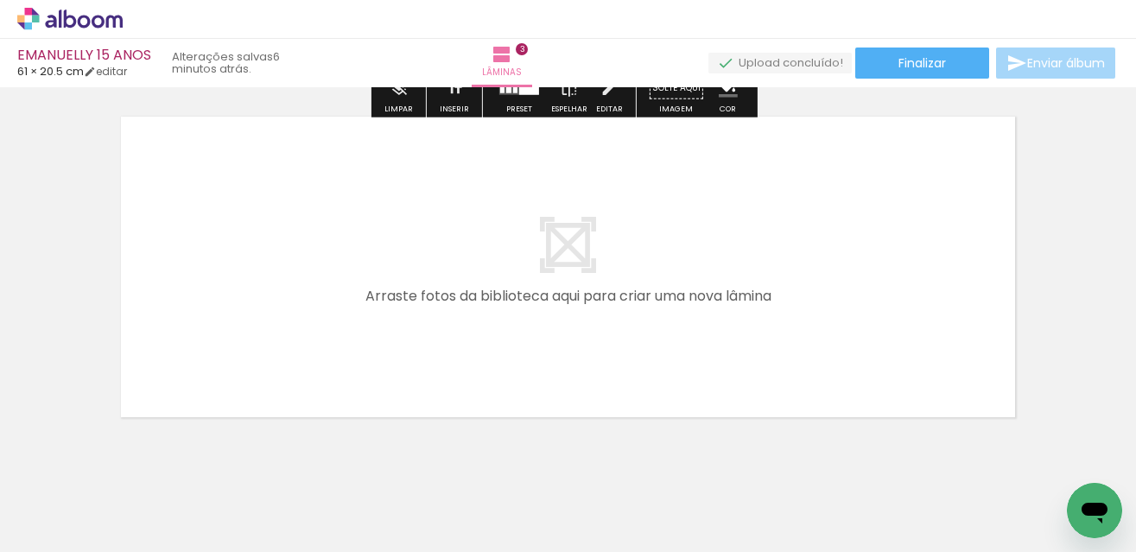
scroll to position [1055, 0]
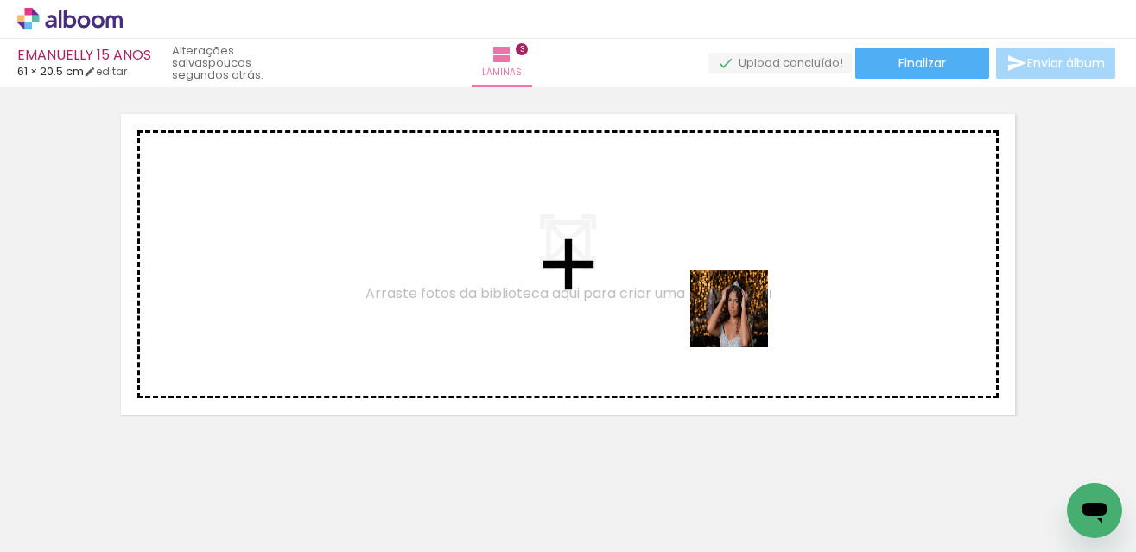
drag, startPoint x: 249, startPoint y: 512, endPoint x: 752, endPoint y: 320, distance: 538.4
click at [752, 320] on quentale-workspace at bounding box center [568, 276] width 1136 height 552
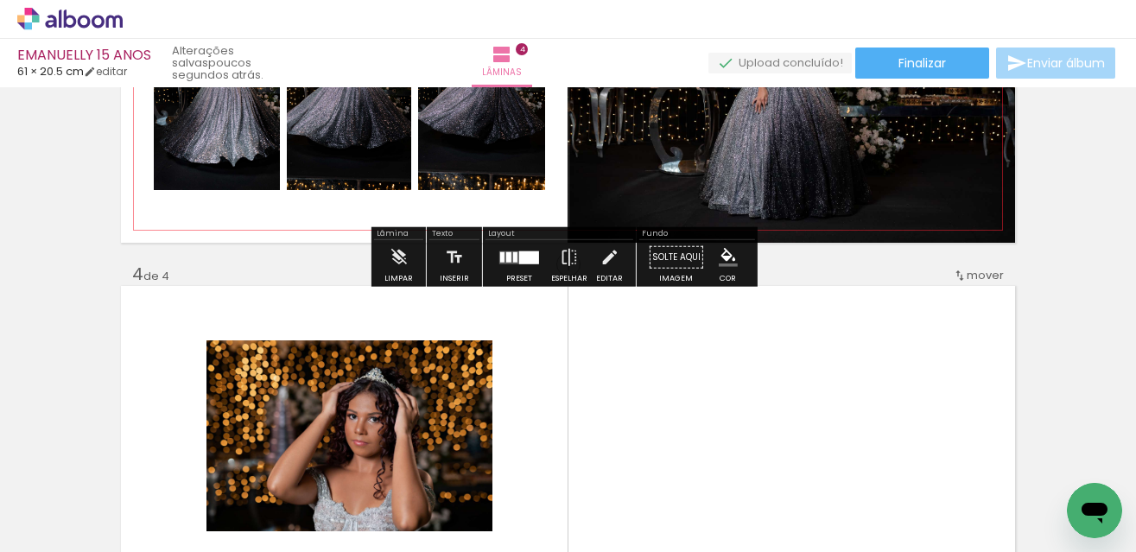
scroll to position [880, 0]
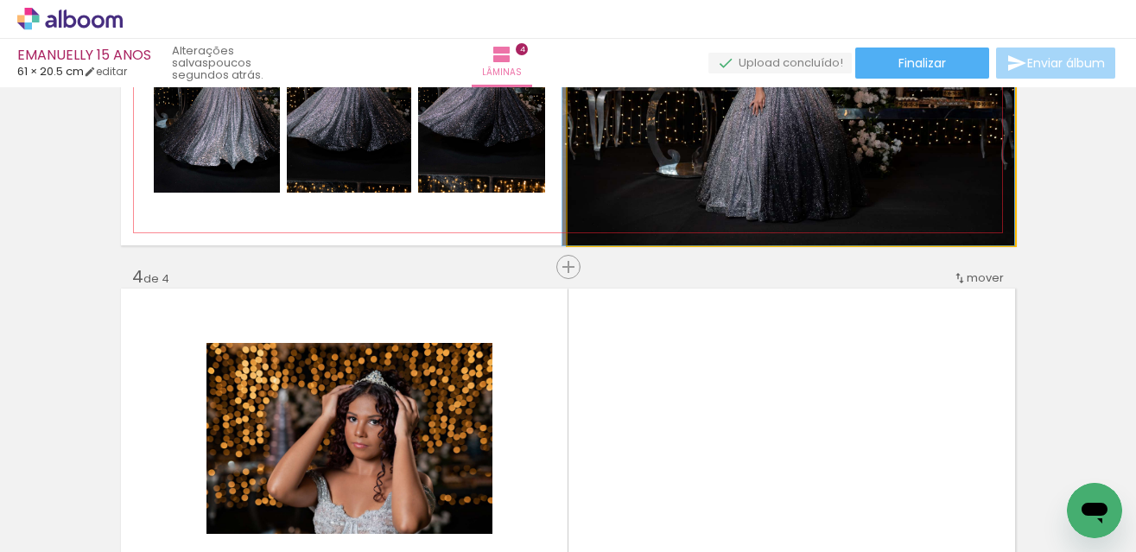
drag, startPoint x: 789, startPoint y: 168, endPoint x: 597, endPoint y: 225, distance: 200.3
drag, startPoint x: 634, startPoint y: 179, endPoint x: 591, endPoint y: 233, distance: 69.5
click at [755, 168] on quentale-photo at bounding box center [791, 95] width 447 height 301
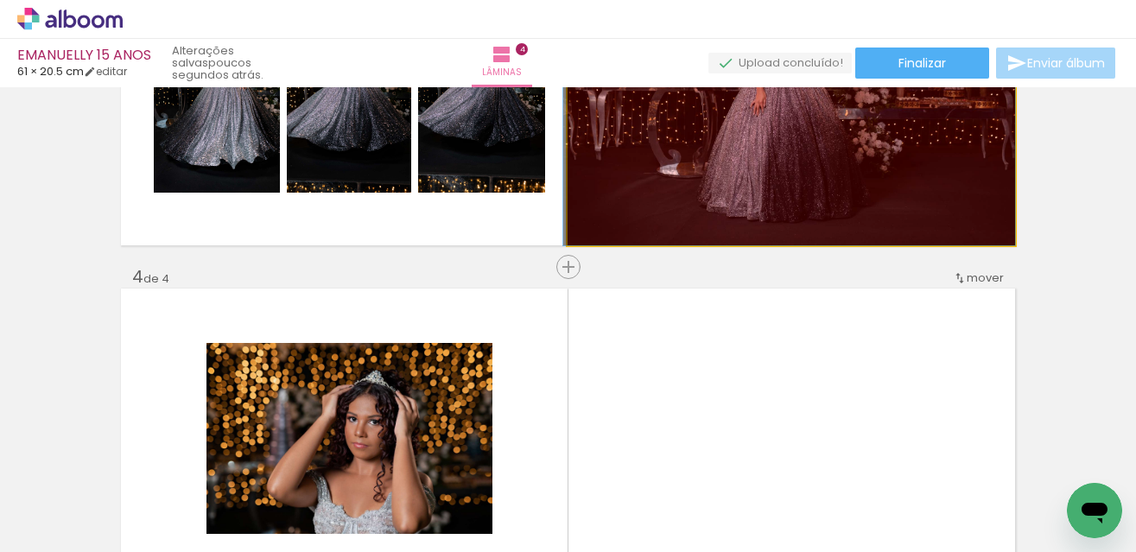
drag, startPoint x: 747, startPoint y: 173, endPoint x: 569, endPoint y: 251, distance: 194.2
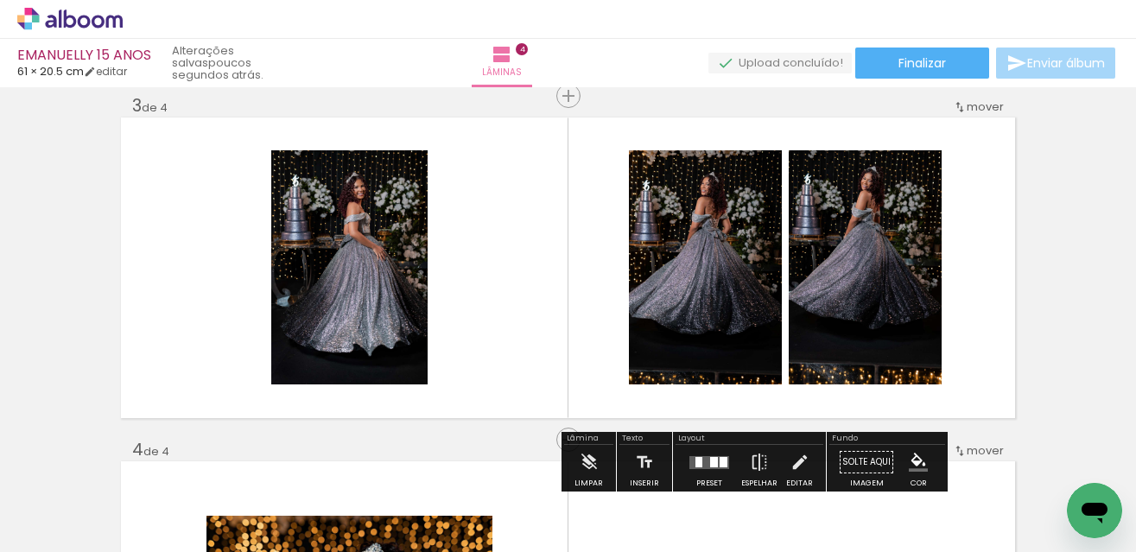
scroll to position [0, 2104]
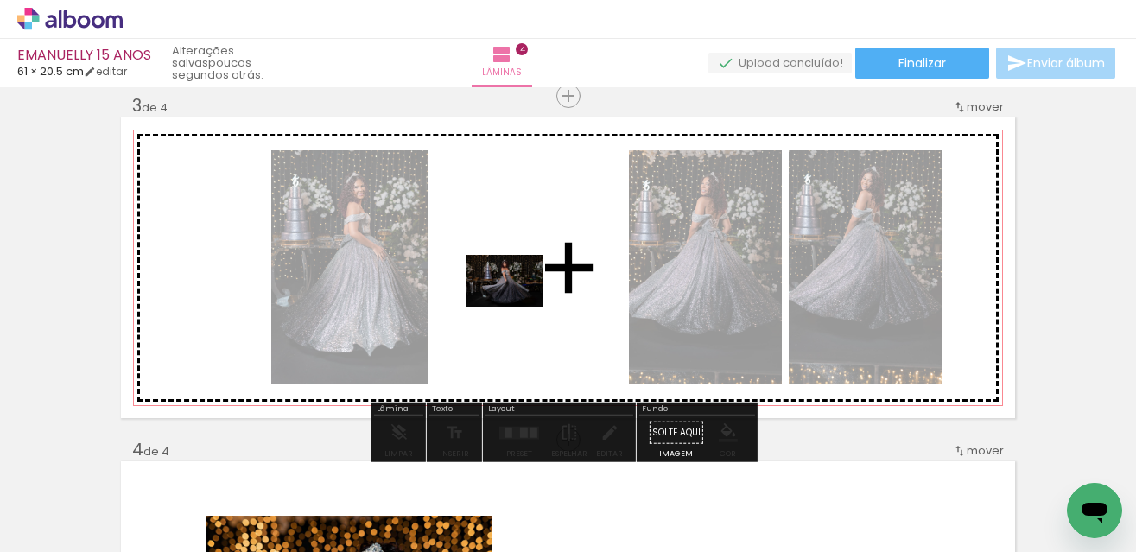
drag, startPoint x: 596, startPoint y: 512, endPoint x: 517, endPoint y: 307, distance: 220.1
click at [517, 307] on quentale-workspace at bounding box center [568, 276] width 1136 height 552
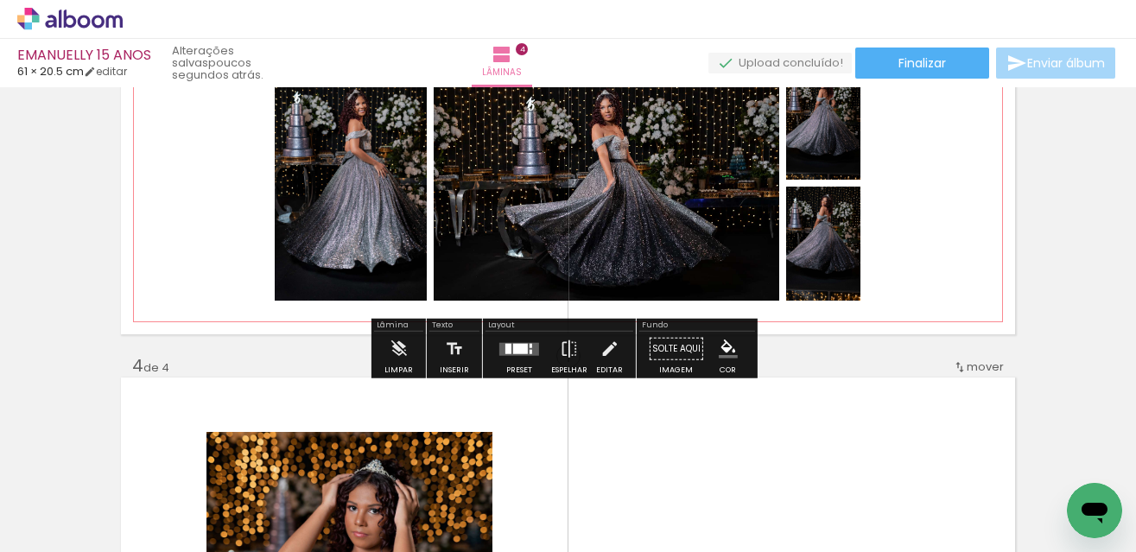
scroll to position [794, 0]
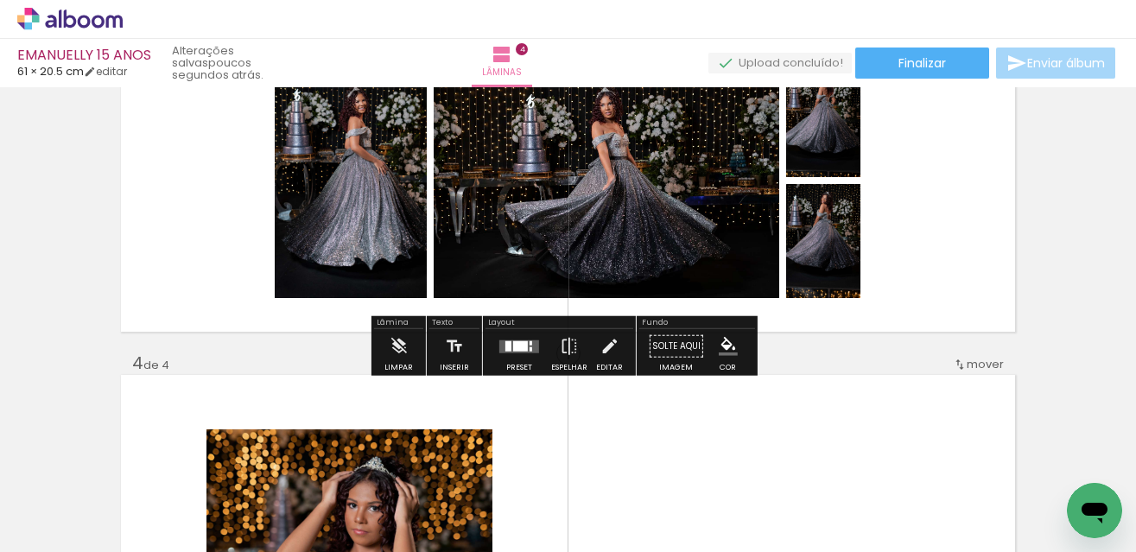
click at [530, 349] on div at bounding box center [531, 348] width 3 height 4
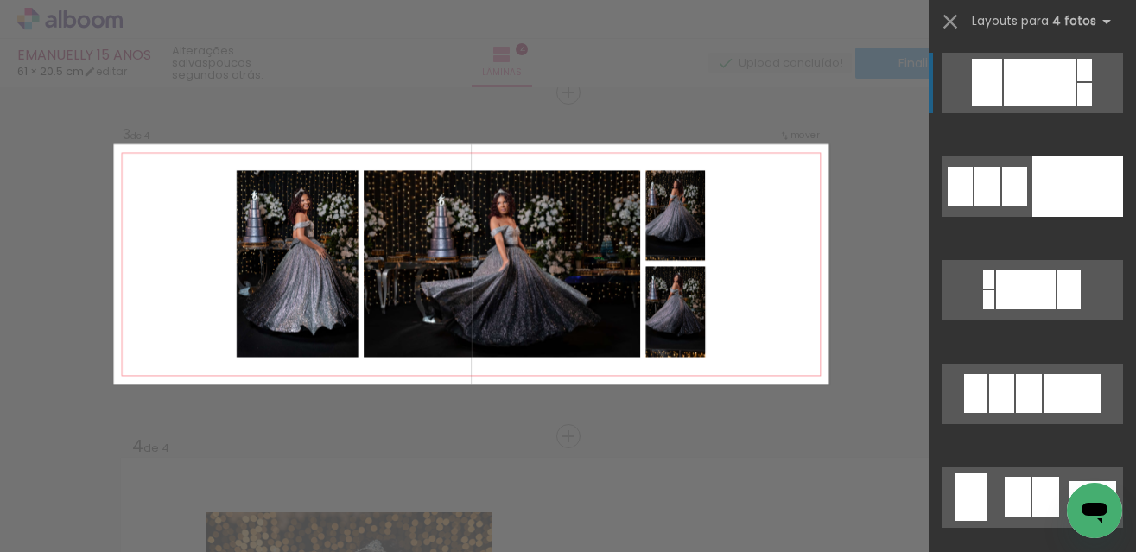
scroll to position [709, 0]
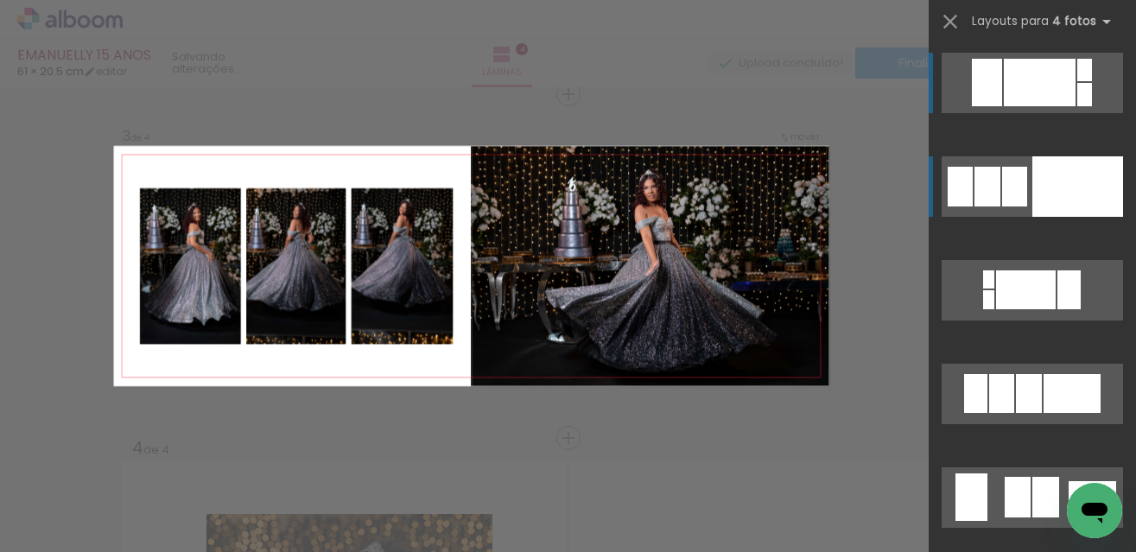
click at [993, 203] on div at bounding box center [987, 187] width 26 height 40
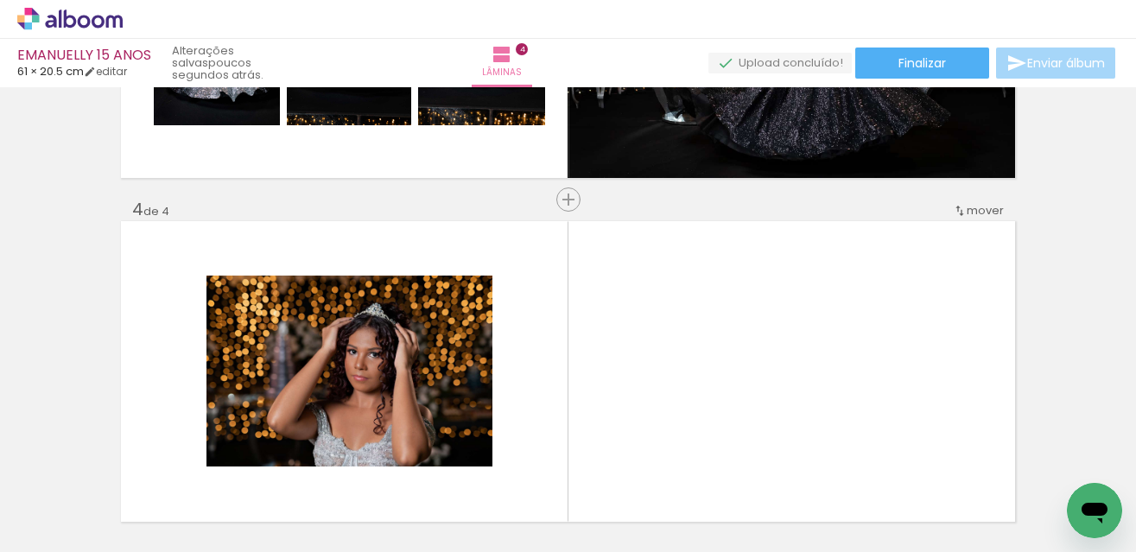
scroll to position [1055, 0]
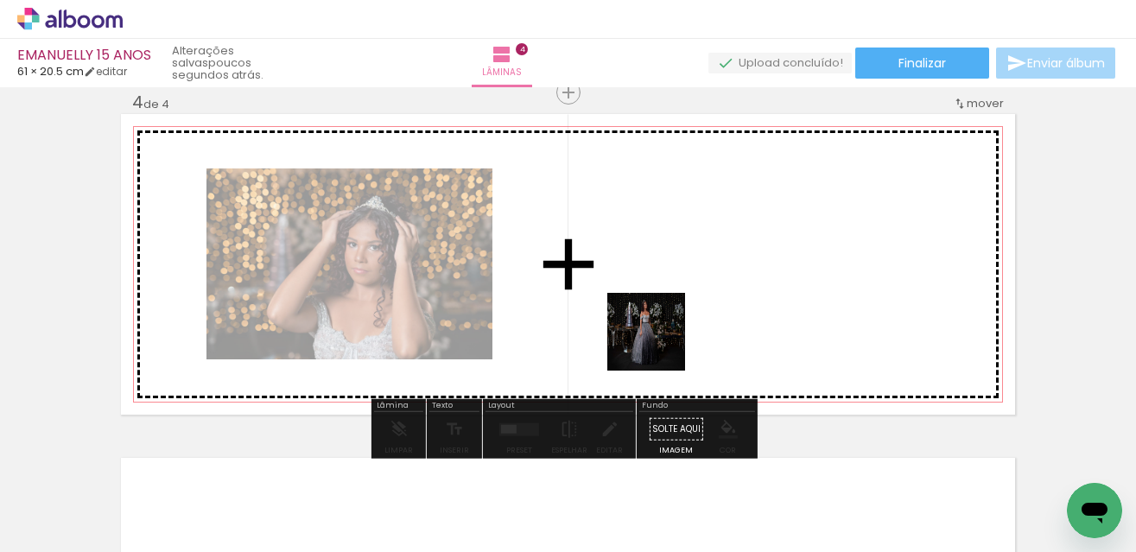
drag, startPoint x: 491, startPoint y: 511, endPoint x: 677, endPoint y: 327, distance: 262.7
click at [677, 327] on quentale-workspace at bounding box center [568, 276] width 1136 height 552
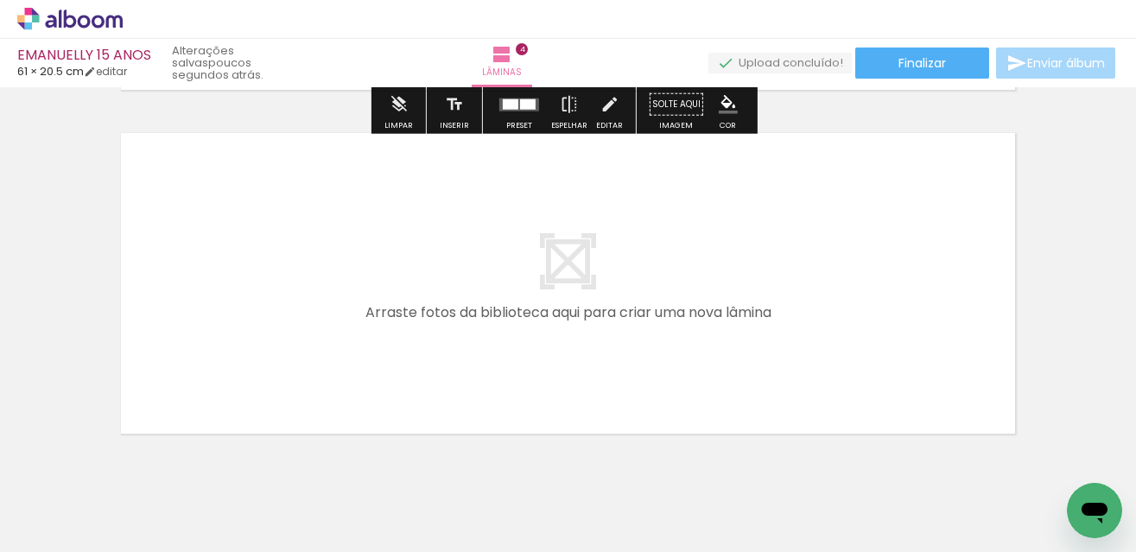
scroll to position [1381, 0]
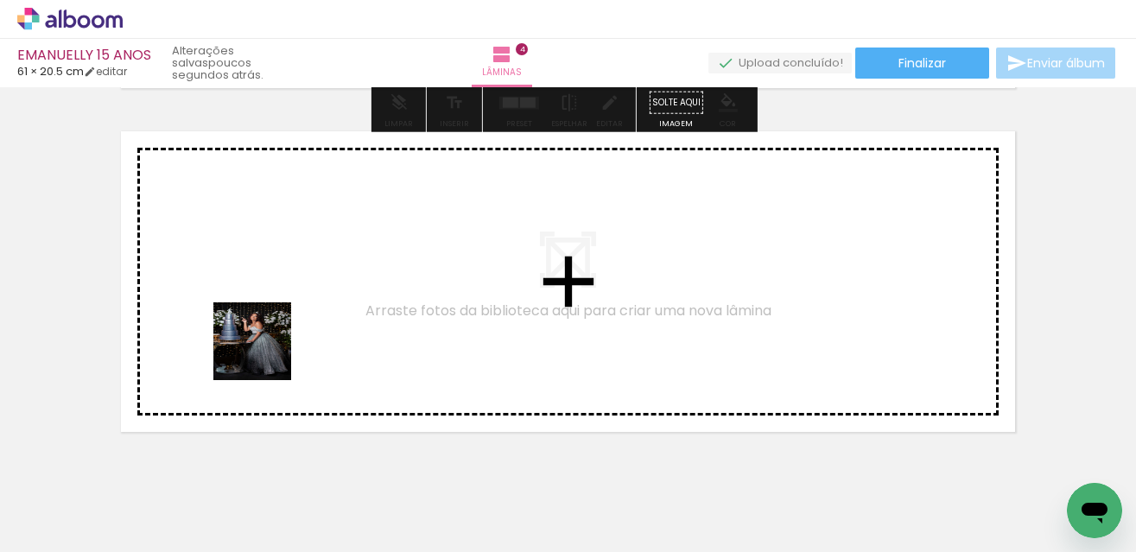
drag, startPoint x: 320, startPoint y: 515, endPoint x: 254, endPoint y: 319, distance: 206.8
click at [254, 319] on quentale-workspace at bounding box center [568, 276] width 1136 height 552
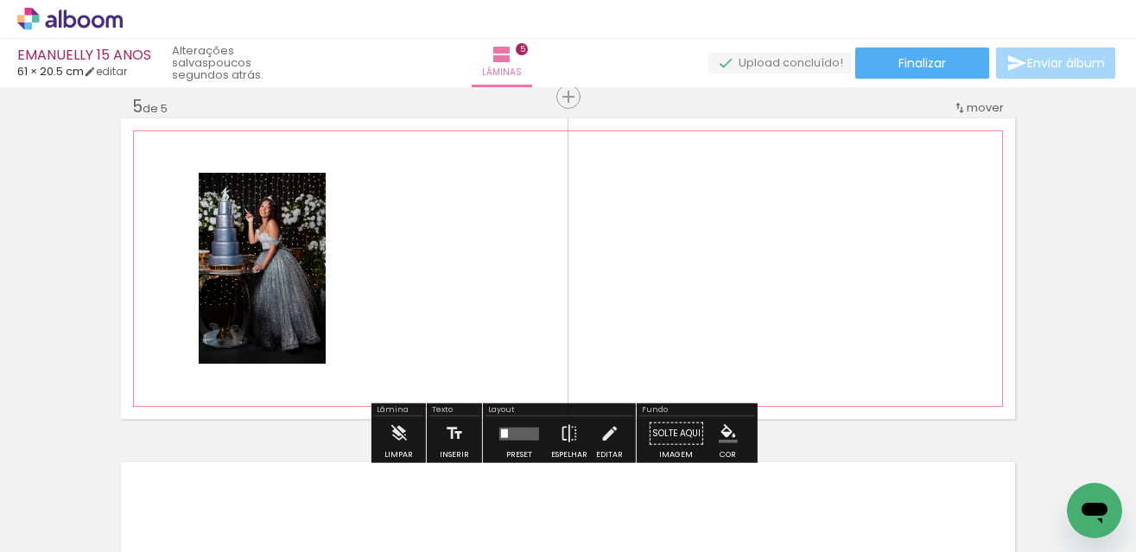
scroll to position [1397, 0]
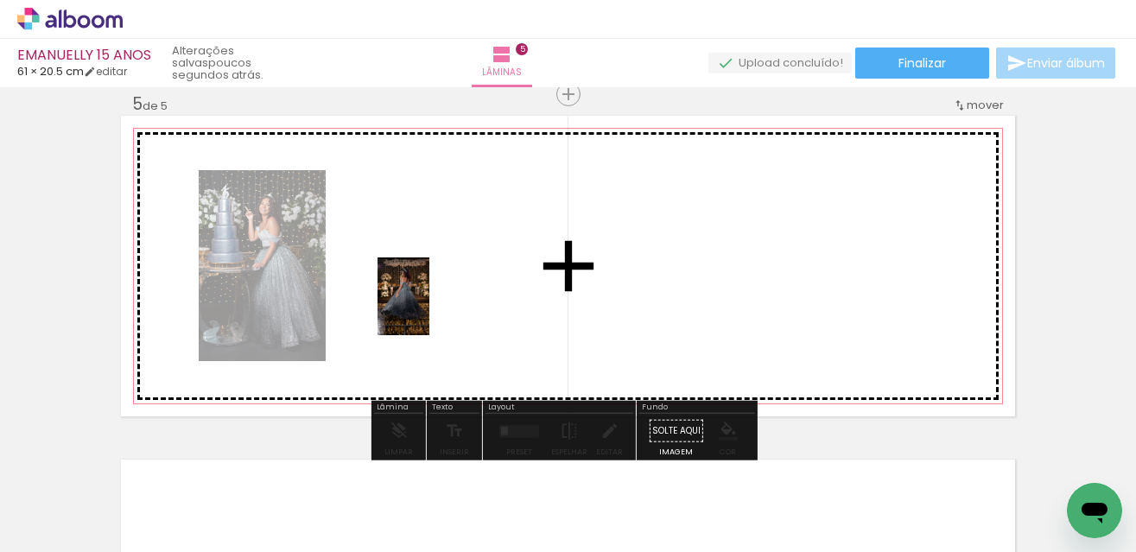
drag, startPoint x: 429, startPoint y: 514, endPoint x: 429, endPoint y: 300, distance: 214.2
click at [429, 300] on quentale-workspace at bounding box center [568, 276] width 1136 height 552
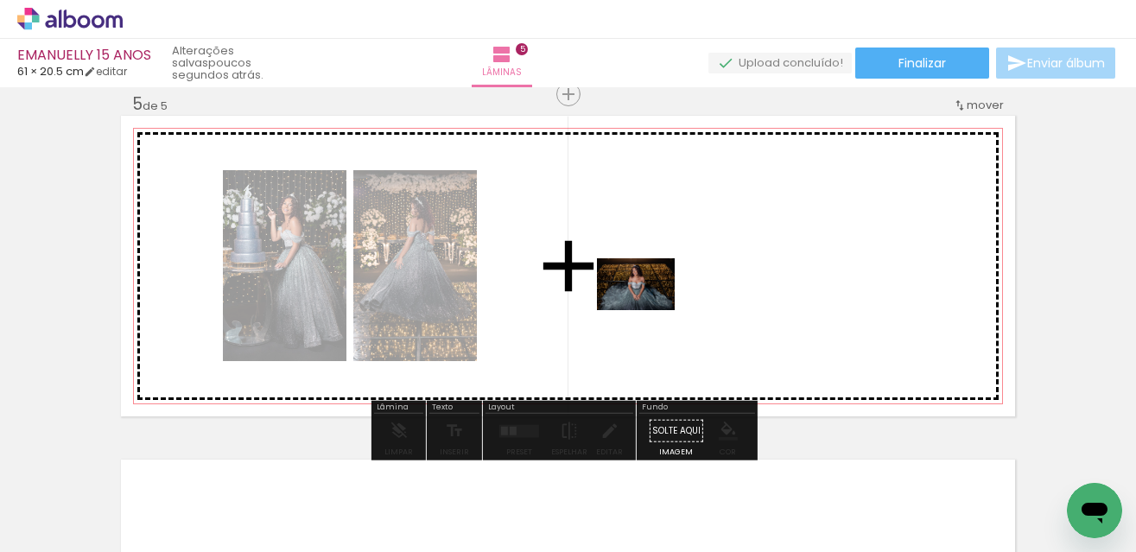
drag, startPoint x: 527, startPoint y: 505, endPoint x: 649, endPoint y: 310, distance: 230.1
click at [649, 310] on quentale-workspace at bounding box center [568, 276] width 1136 height 552
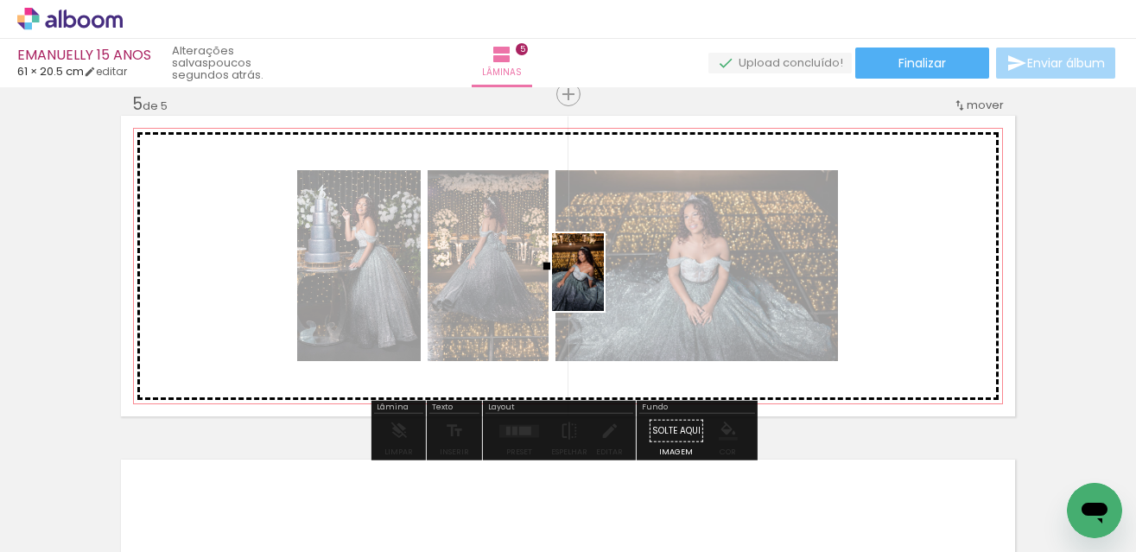
drag, startPoint x: 622, startPoint y: 478, endPoint x: 604, endPoint y: 285, distance: 193.5
click at [604, 285] on quentale-workspace at bounding box center [568, 276] width 1136 height 552
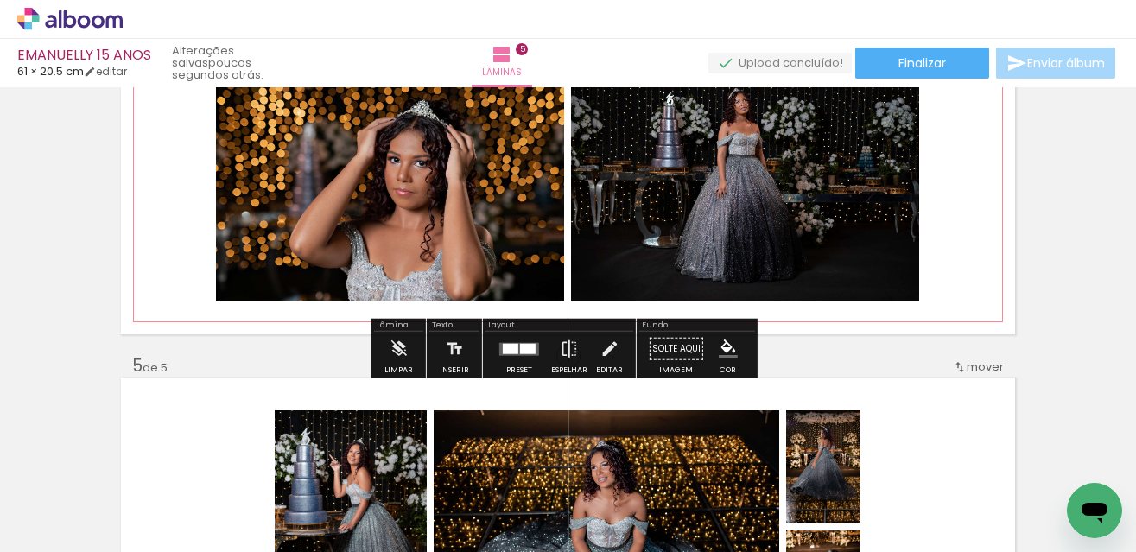
scroll to position [1138, 0]
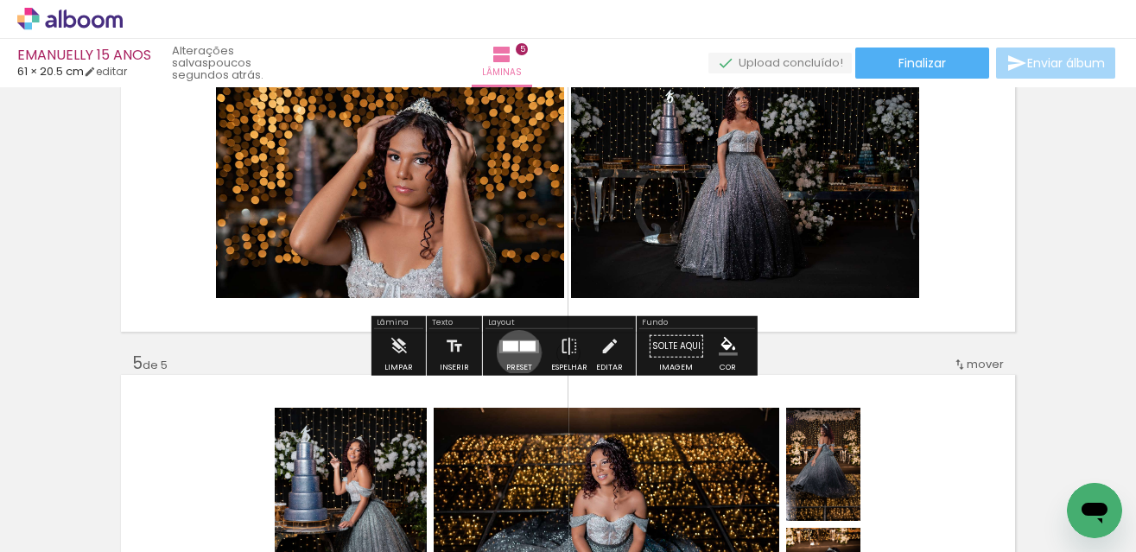
click at [515, 352] on quentale-layouter at bounding box center [519, 346] width 40 height 13
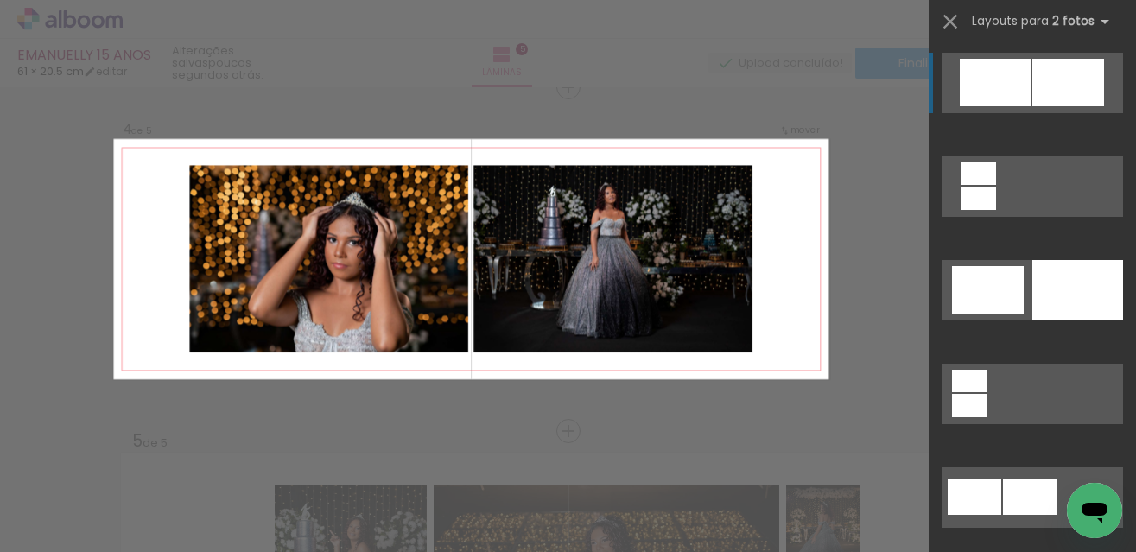
scroll to position [1053, 0]
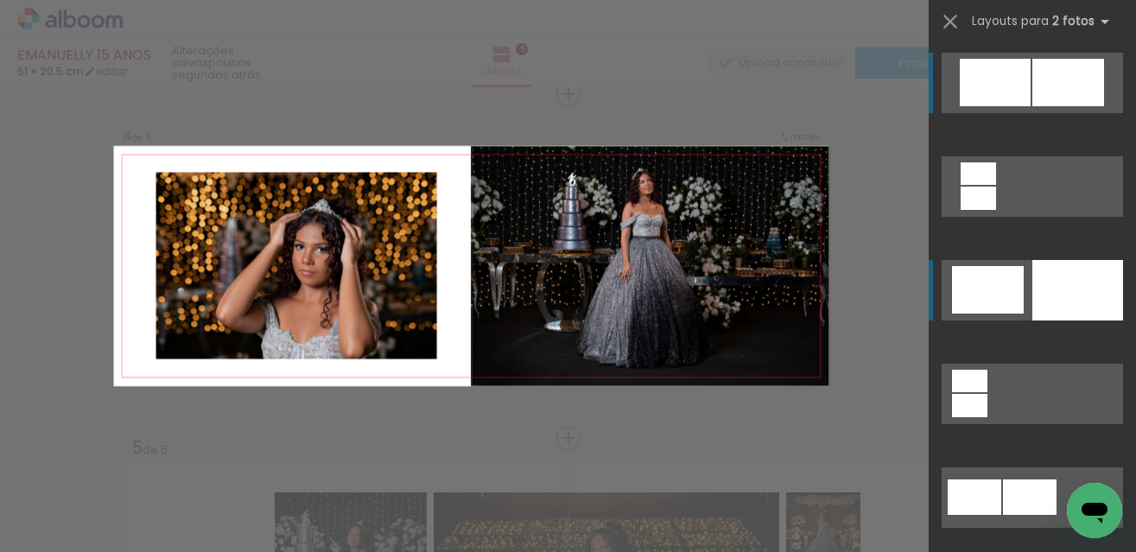
click at [1042, 287] on div at bounding box center [1077, 290] width 91 height 60
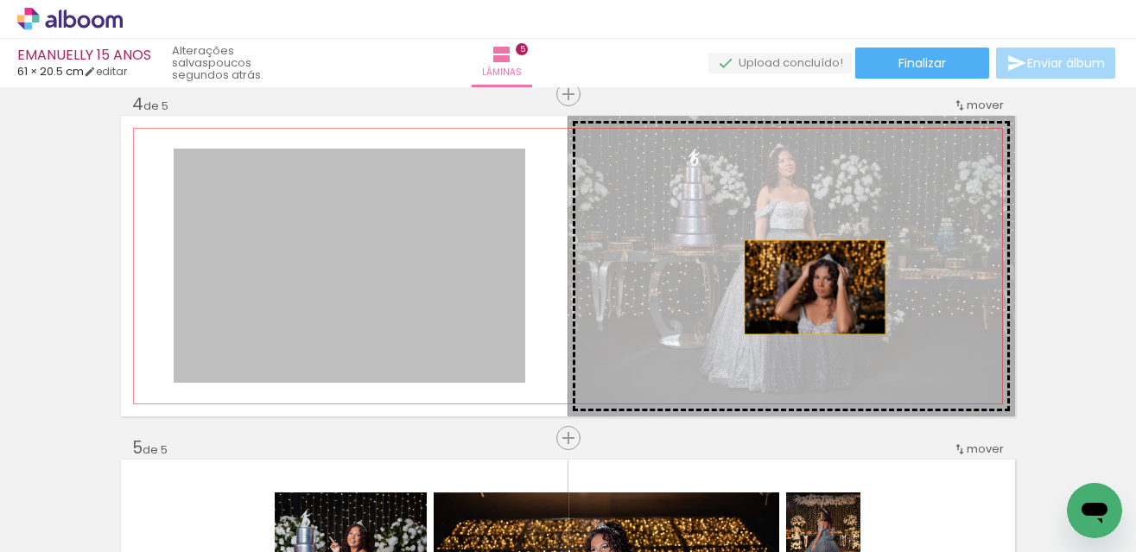
drag, startPoint x: 439, startPoint y: 308, endPoint x: 809, endPoint y: 287, distance: 370.4
click at [0, 0] on slot at bounding box center [0, 0] width 0 height 0
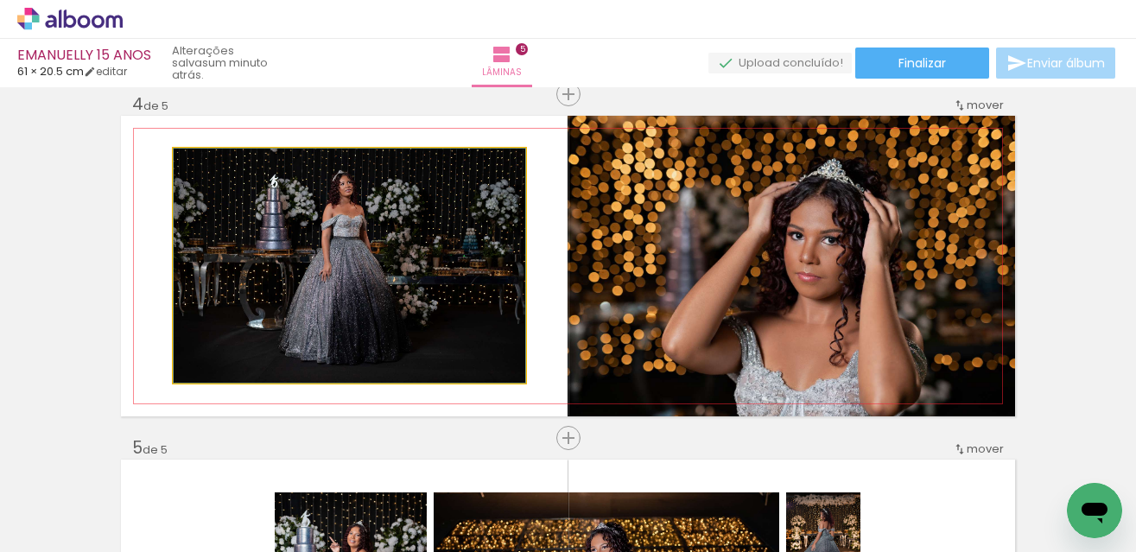
click at [426, 261] on quentale-photo at bounding box center [350, 266] width 352 height 234
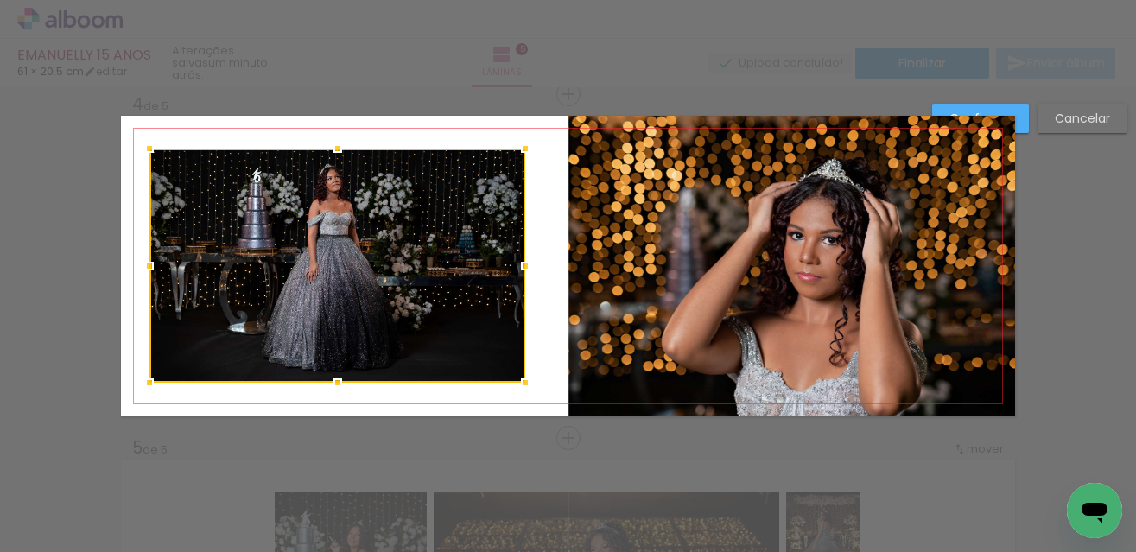
drag, startPoint x: 175, startPoint y: 267, endPoint x: 149, endPoint y: 269, distance: 25.1
click at [149, 269] on div at bounding box center [149, 266] width 35 height 35
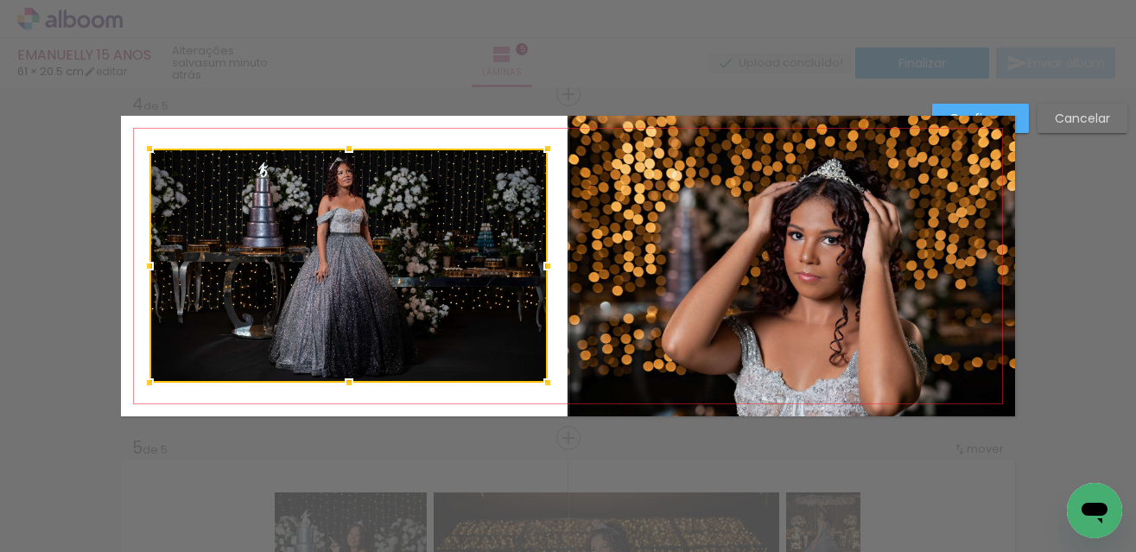
drag, startPoint x: 517, startPoint y: 267, endPoint x: 538, endPoint y: 265, distance: 20.8
click at [538, 265] on div at bounding box center [547, 266] width 35 height 35
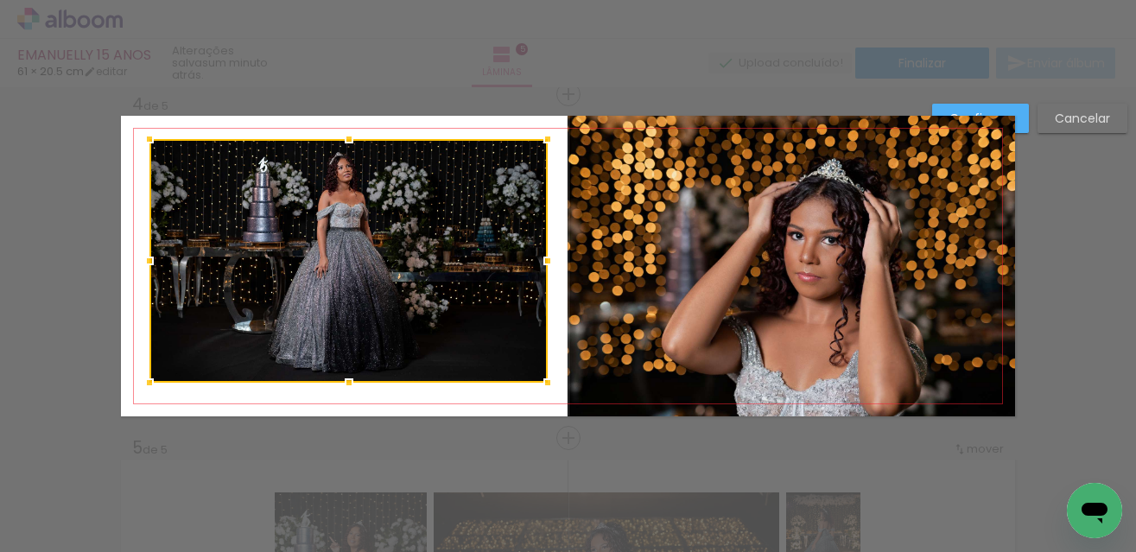
drag, startPoint x: 340, startPoint y: 156, endPoint x: 343, endPoint y: 146, distance: 10.1
click at [343, 146] on div at bounding box center [349, 139] width 35 height 35
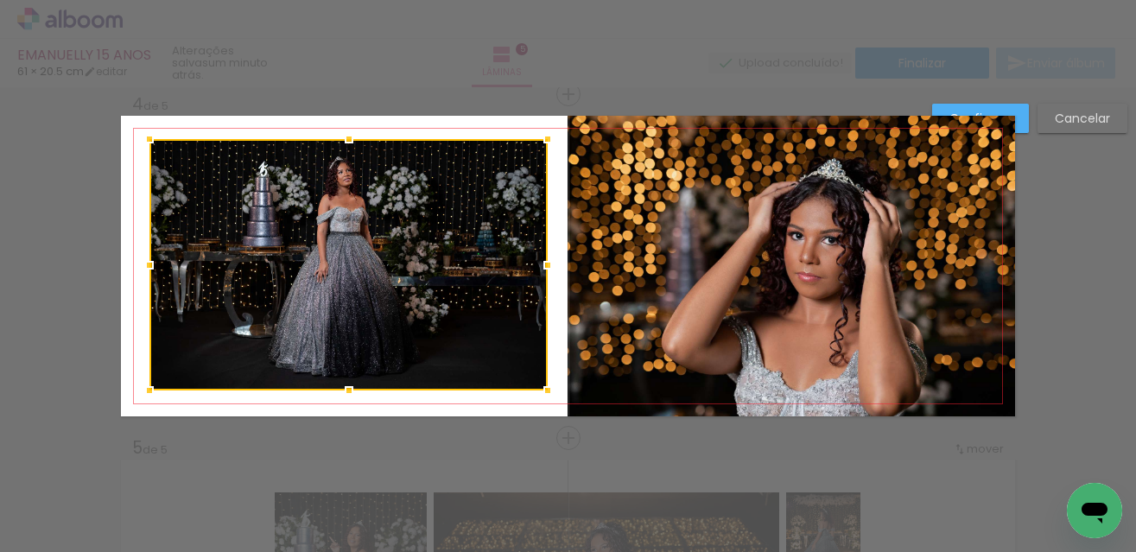
click at [345, 393] on div at bounding box center [349, 390] width 35 height 35
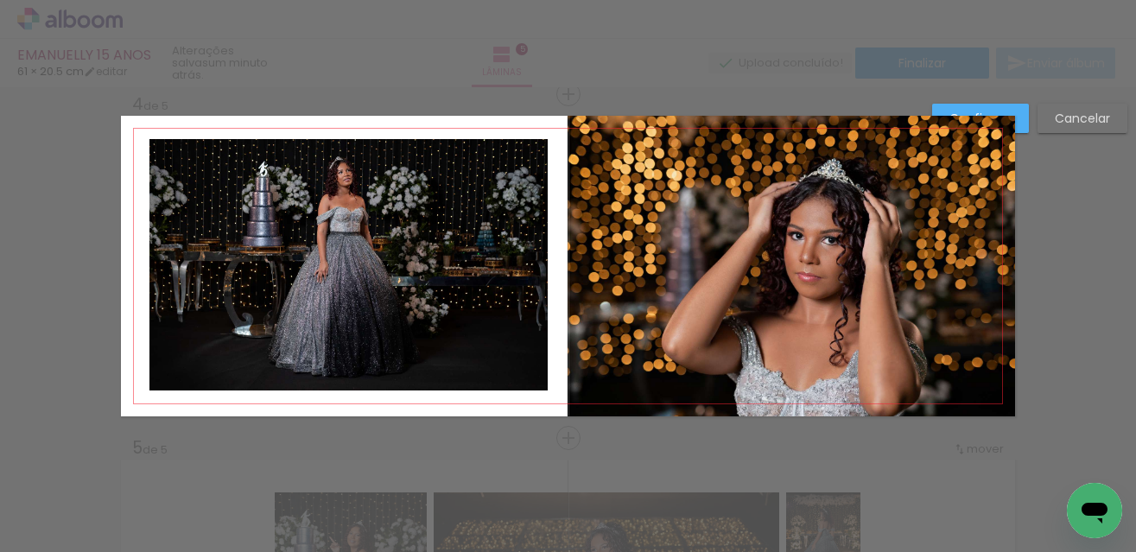
click at [1017, 120] on paper-button "Confirmar" at bounding box center [980, 118] width 97 height 29
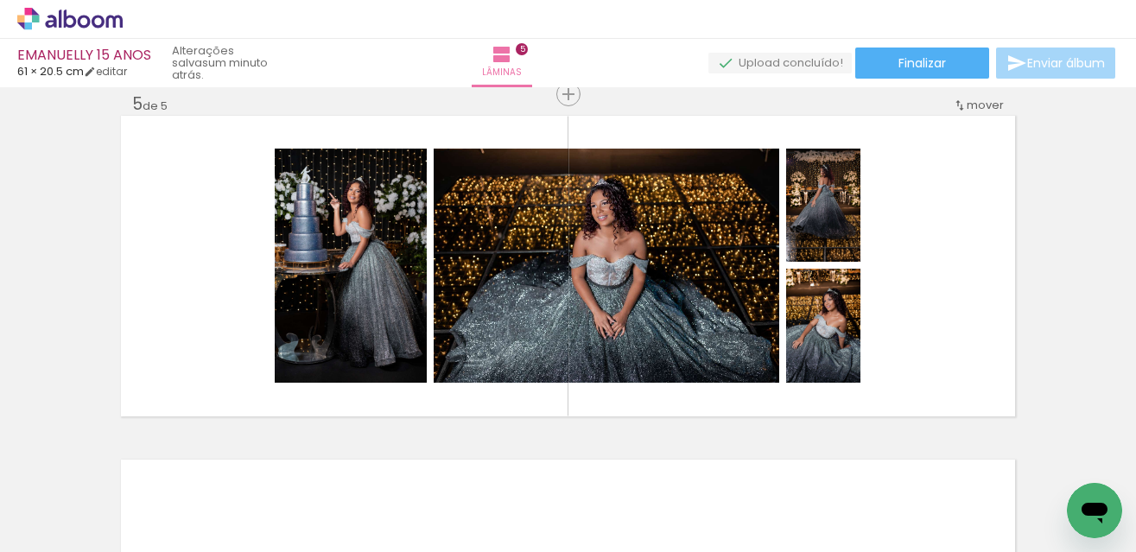
scroll to position [1399, 0]
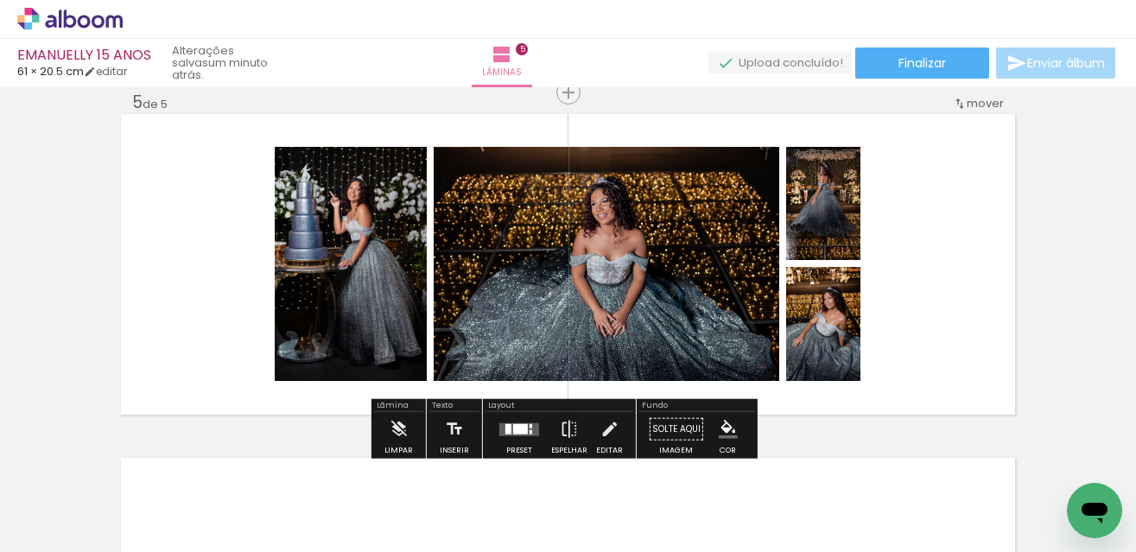
click at [513, 427] on div at bounding box center [520, 428] width 15 height 10
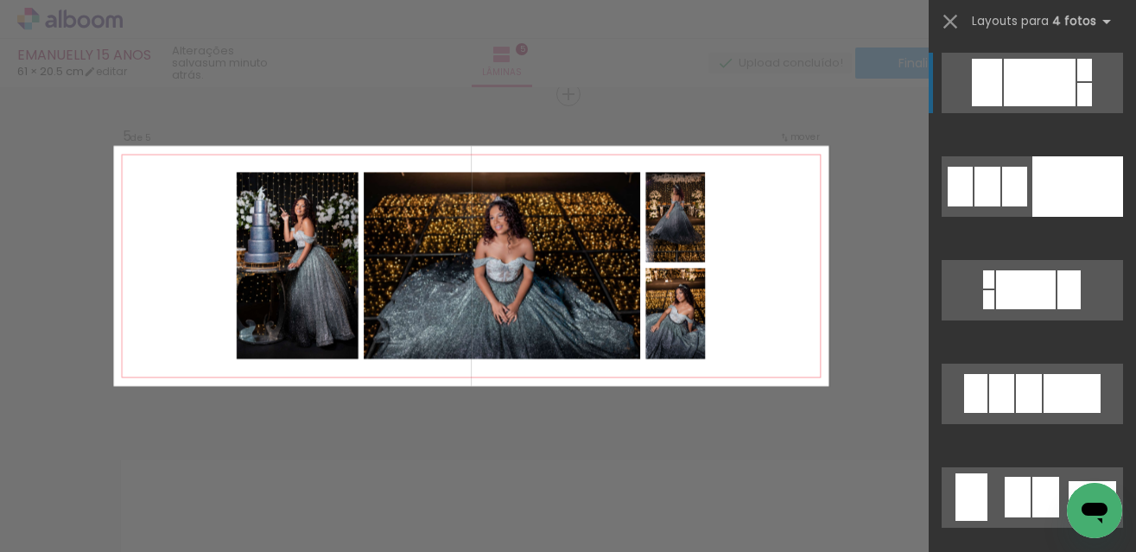
scroll to position [1397, 0]
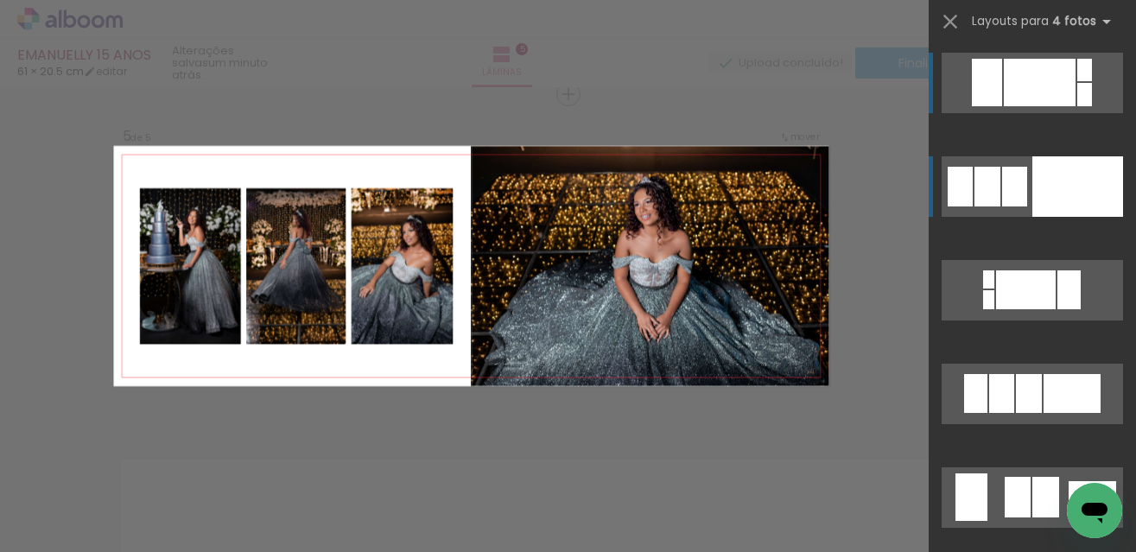
click at [1002, 184] on div at bounding box center [1014, 187] width 25 height 40
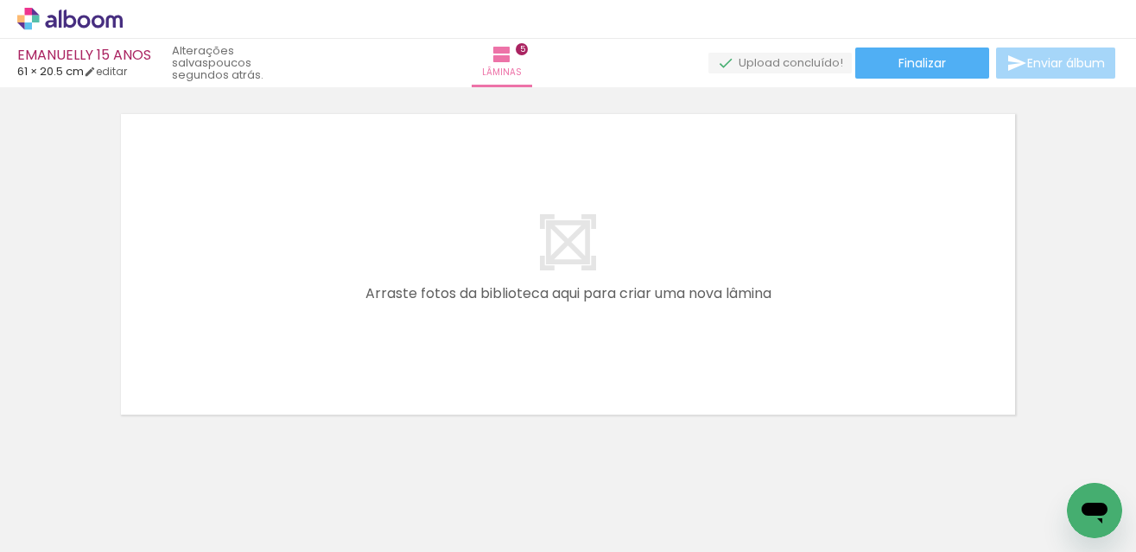
scroll to position [0, 2958]
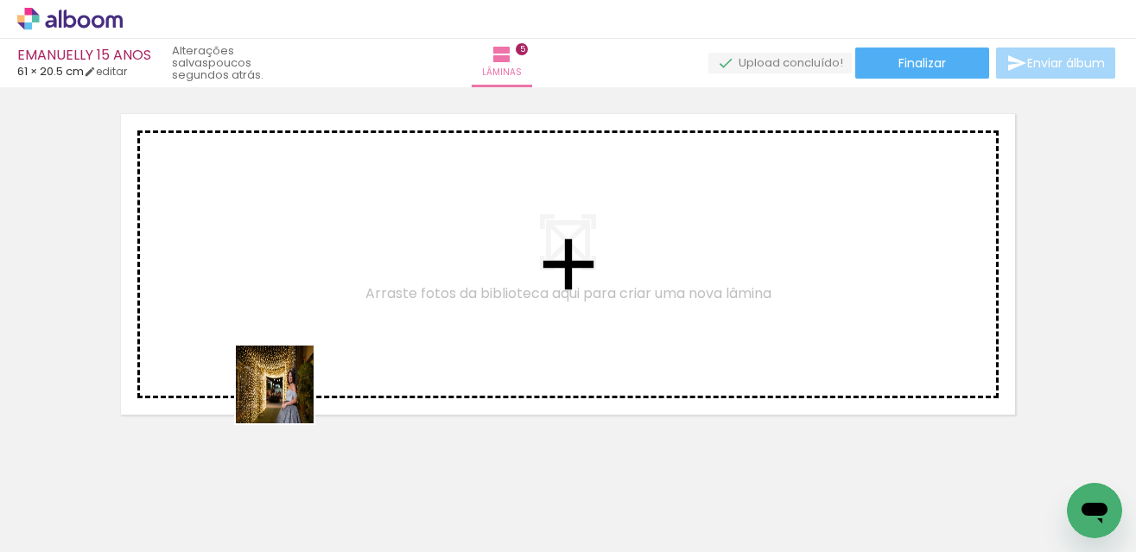
drag, startPoint x: 321, startPoint y: 511, endPoint x: 274, endPoint y: 322, distance: 195.1
click at [274, 322] on quentale-workspace at bounding box center [568, 276] width 1136 height 552
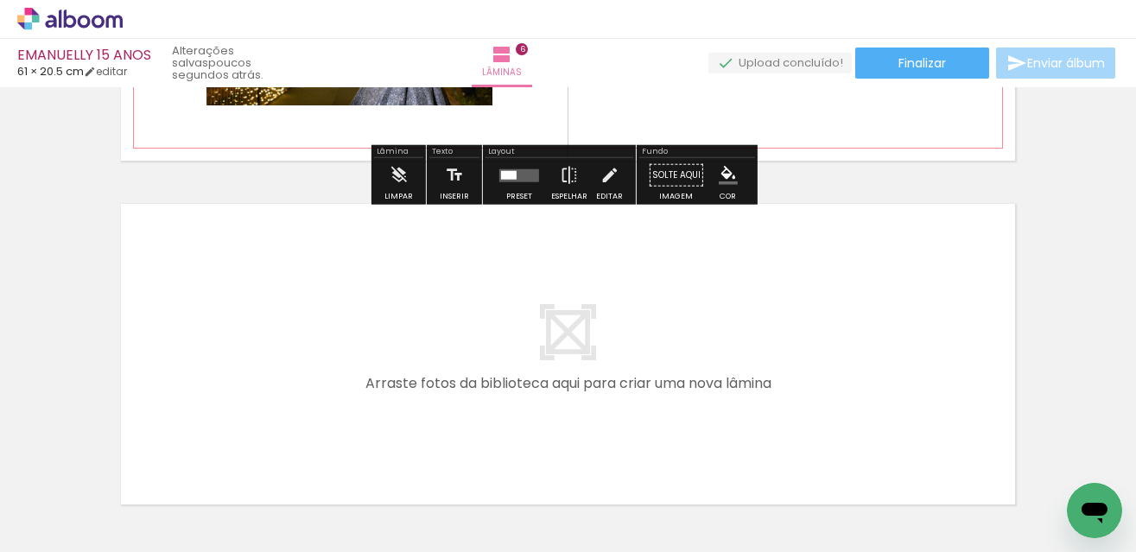
scroll to position [2000, 0]
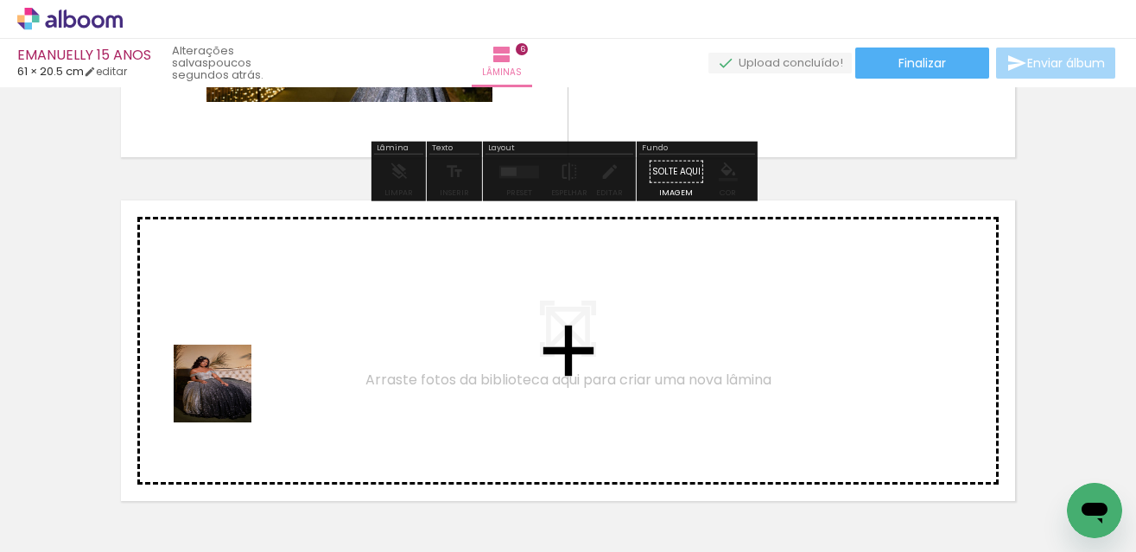
drag, startPoint x: 220, startPoint y: 505, endPoint x: 235, endPoint y: 367, distance: 138.1
click at [235, 367] on quentale-workspace at bounding box center [568, 276] width 1136 height 552
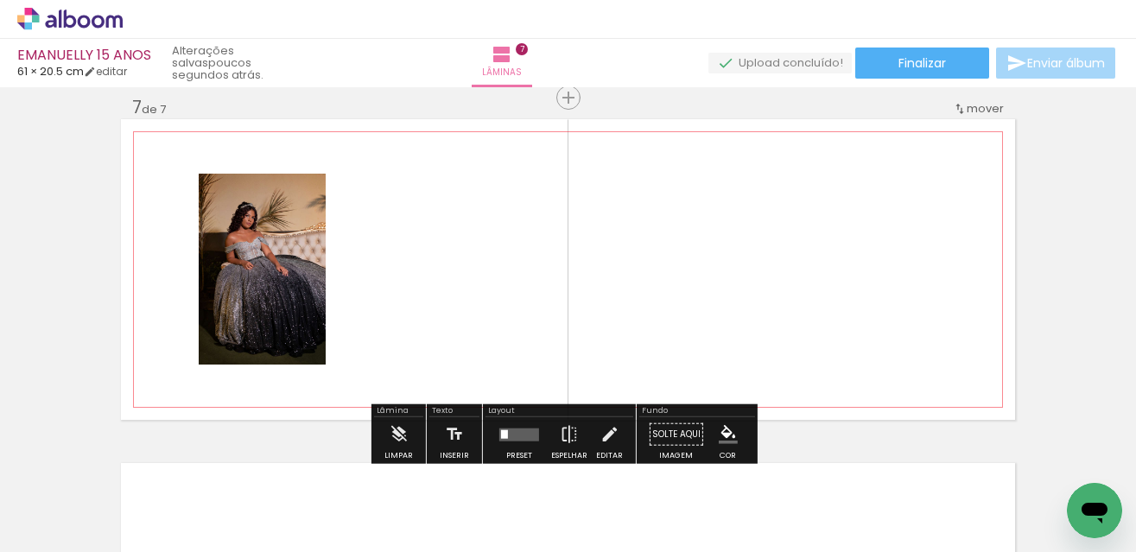
scroll to position [2085, 0]
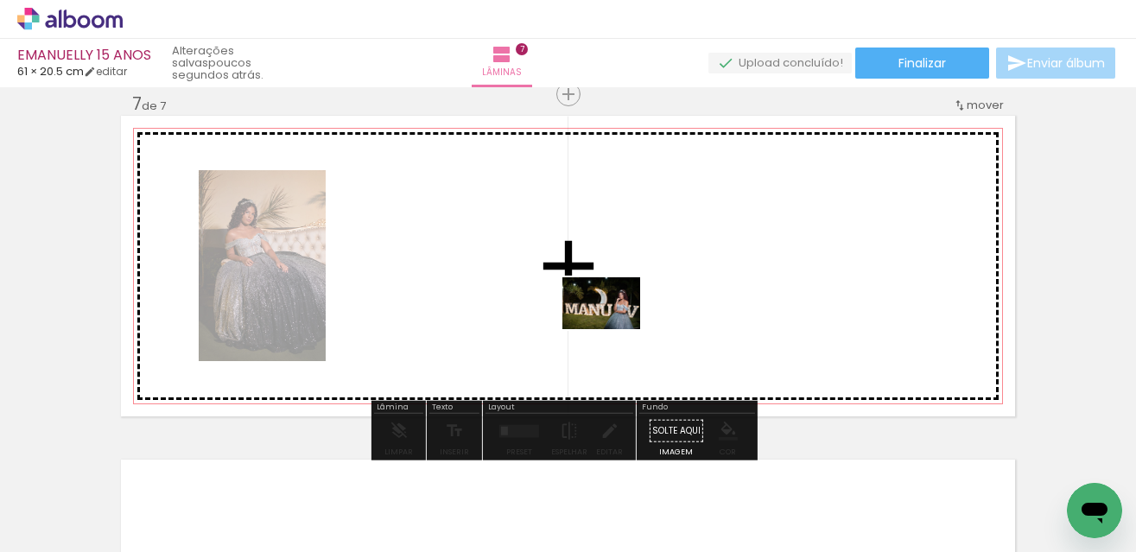
drag, startPoint x: 788, startPoint y: 510, endPoint x: 614, endPoint y: 329, distance: 250.5
click at [614, 329] on quentale-workspace at bounding box center [568, 276] width 1136 height 552
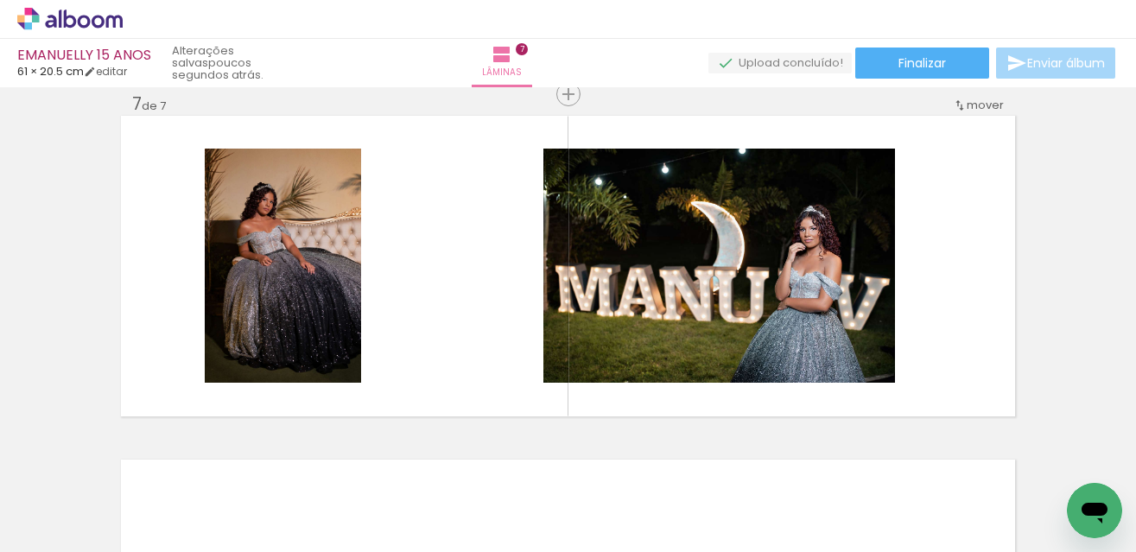
scroll to position [0, 3788]
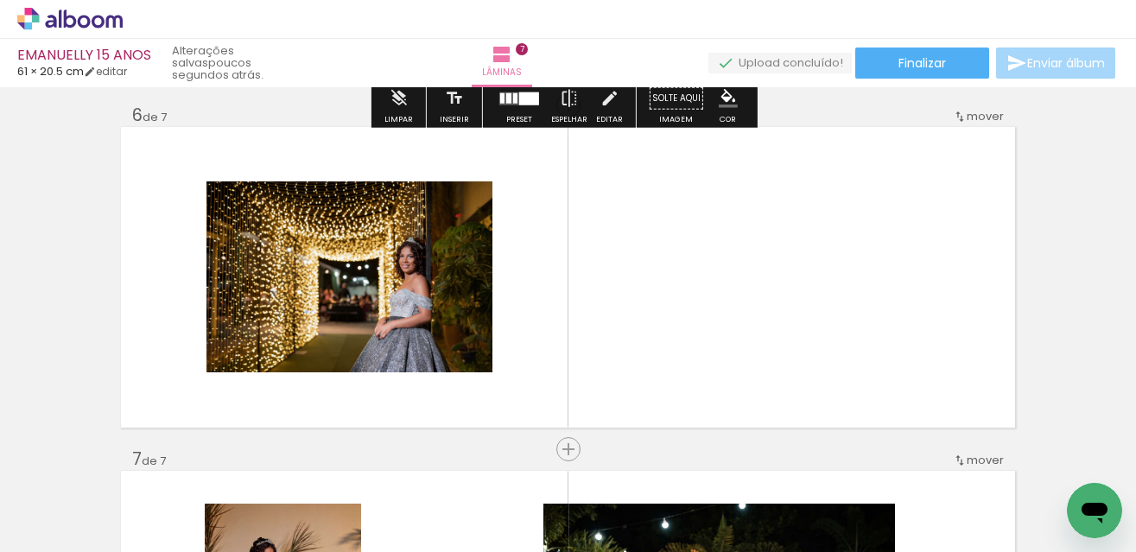
scroll to position [1739, 0]
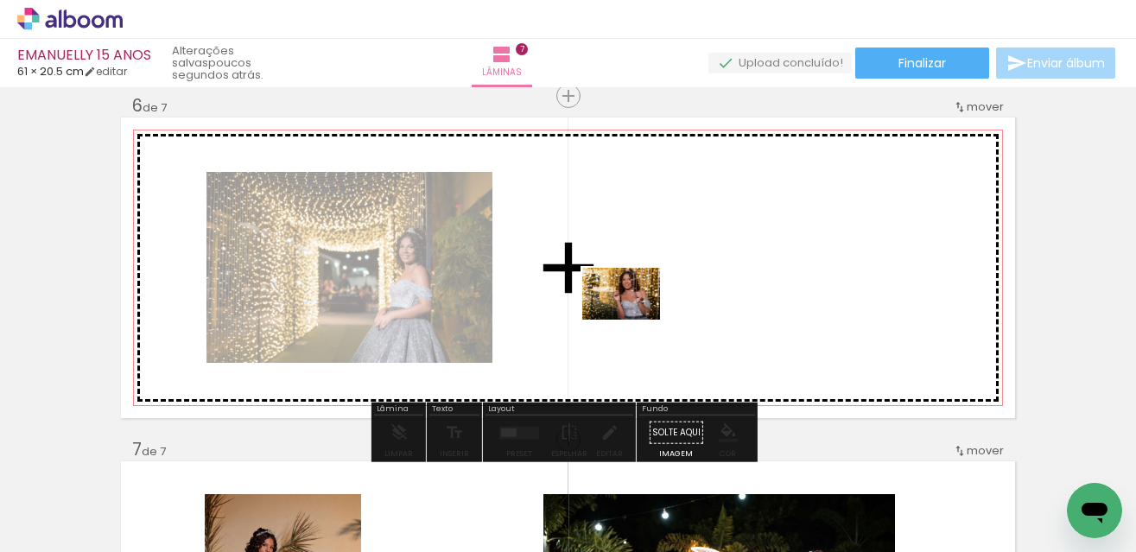
drag, startPoint x: 607, startPoint y: 505, endPoint x: 634, endPoint y: 320, distance: 186.8
click at [634, 320] on quentale-workspace at bounding box center [568, 276] width 1136 height 552
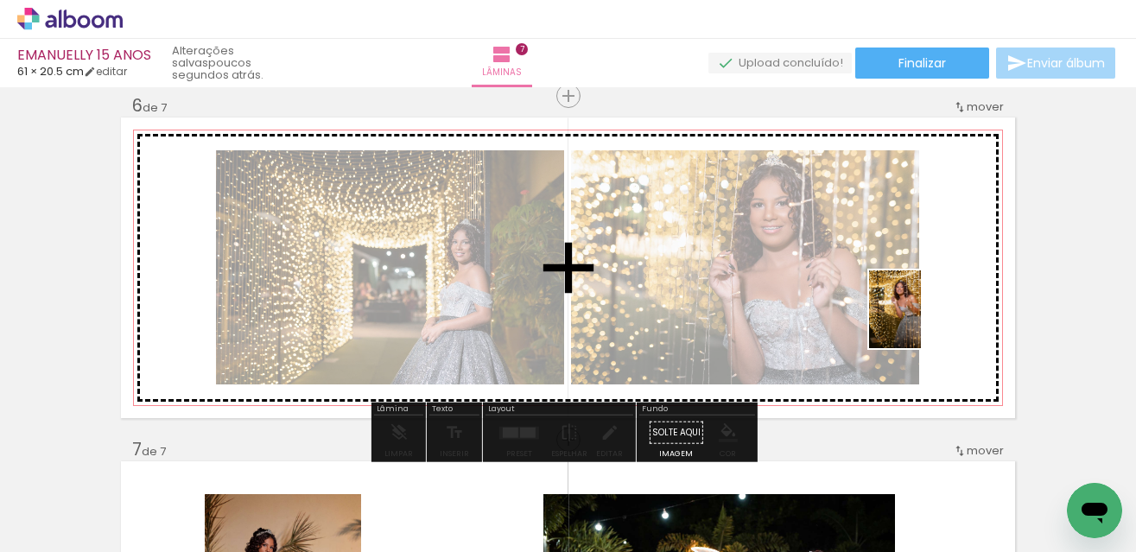
drag, startPoint x: 685, startPoint y: 519, endPoint x: 922, endPoint y: 322, distance: 307.9
click at [922, 322] on quentale-workspace at bounding box center [568, 276] width 1136 height 552
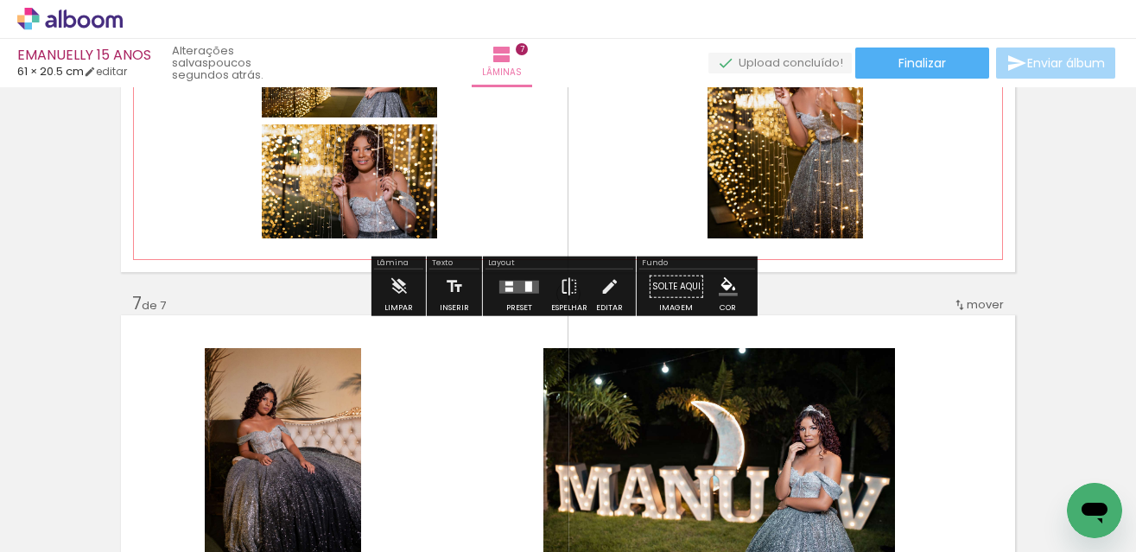
scroll to position [1912, 0]
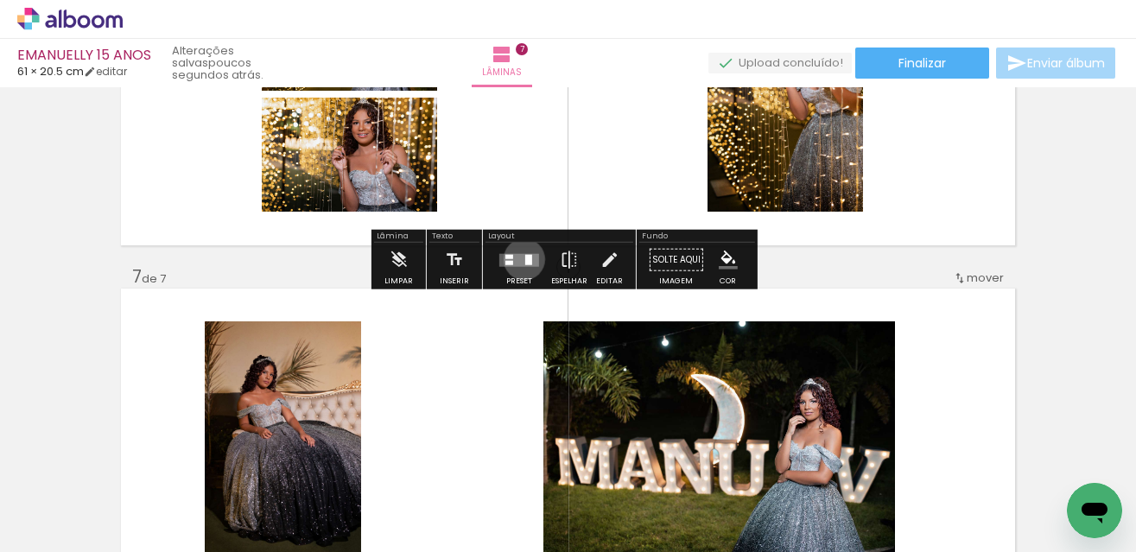
click at [525, 259] on div at bounding box center [528, 259] width 7 height 10
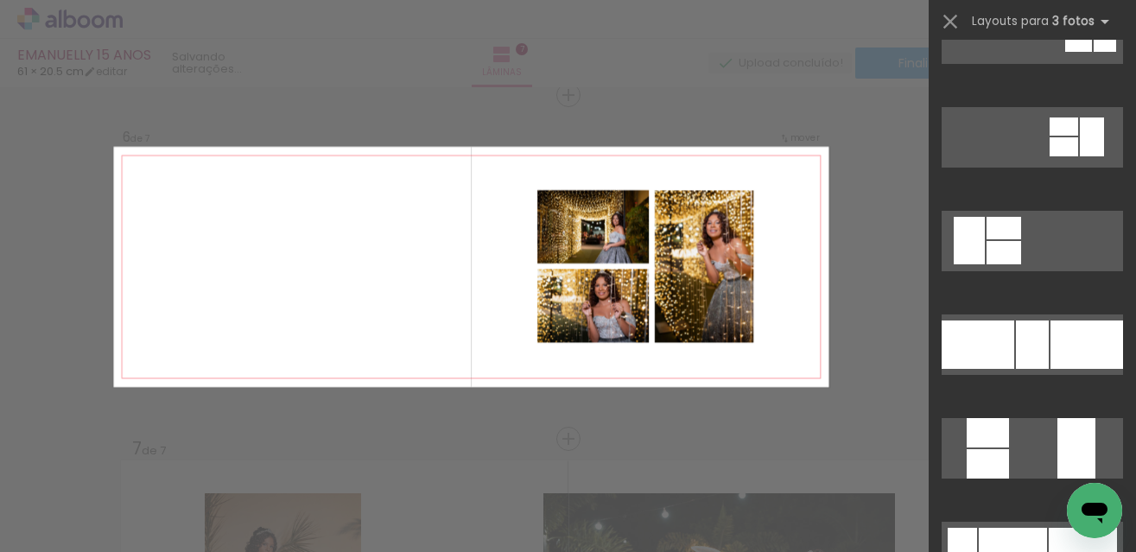
scroll to position [259, 0]
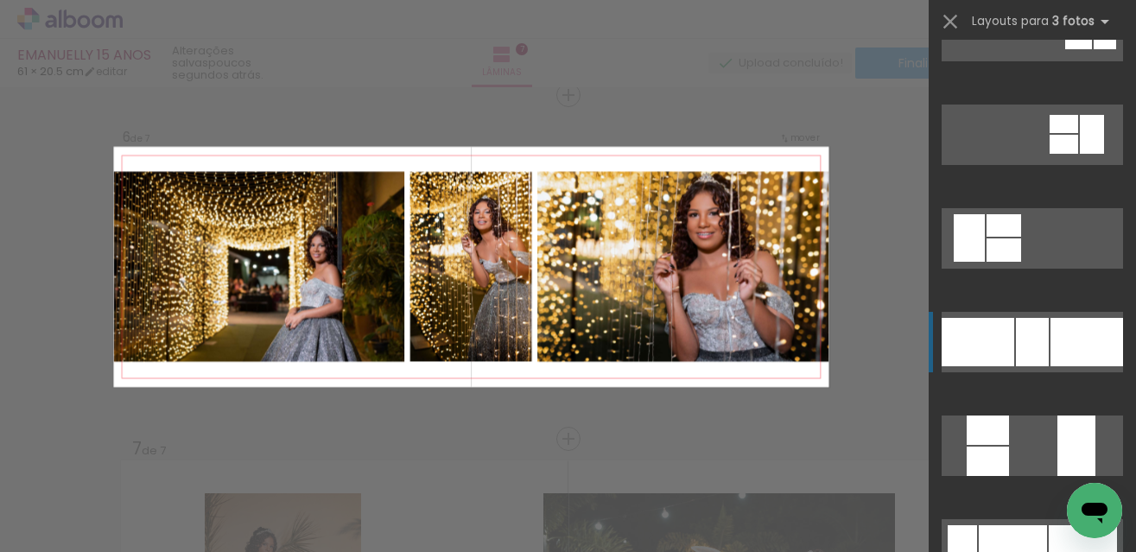
click at [1051, 345] on div at bounding box center [1086, 342] width 73 height 48
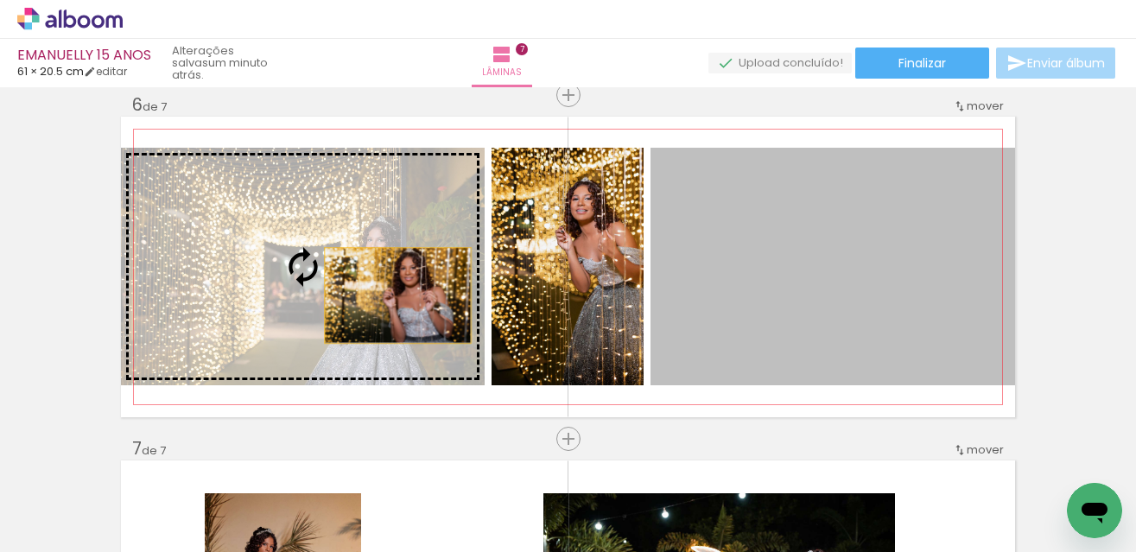
drag, startPoint x: 547, startPoint y: 293, endPoint x: 276, endPoint y: 299, distance: 270.5
click at [0, 0] on slot at bounding box center [0, 0] width 0 height 0
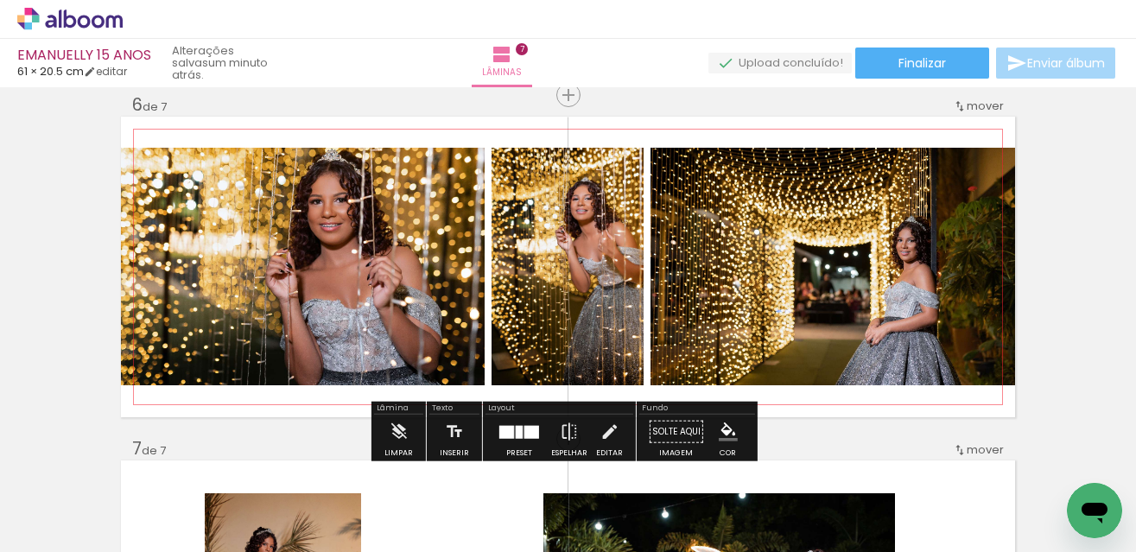
click at [853, 269] on quentale-photo at bounding box center [833, 267] width 365 height 238
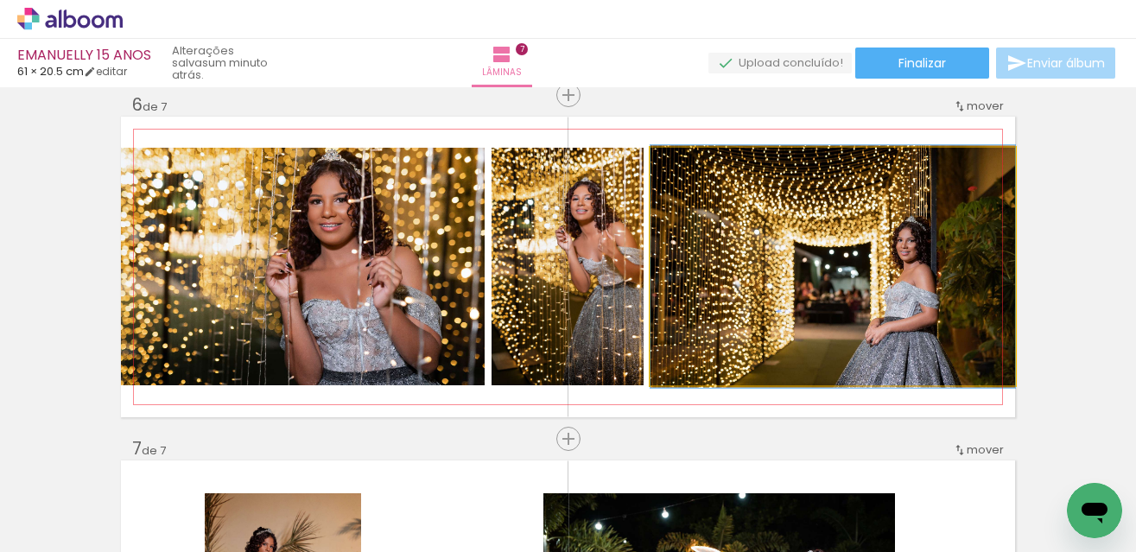
click at [853, 269] on quentale-photo at bounding box center [833, 267] width 365 height 238
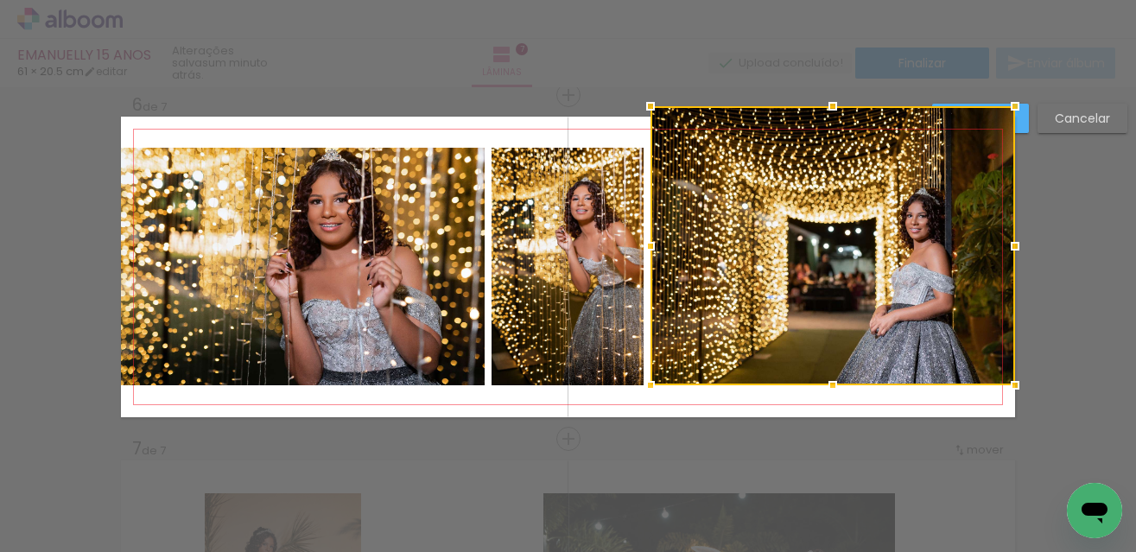
drag, startPoint x: 827, startPoint y: 157, endPoint x: 829, endPoint y: 73, distance: 83.8
click at [829, 0] on div "EMANUELLY 15 ANOS 61 × 20.5 cm editar um minuto atrás. Lâminas 7 Finalizar Envi…" at bounding box center [568, 0] width 1136 height 0
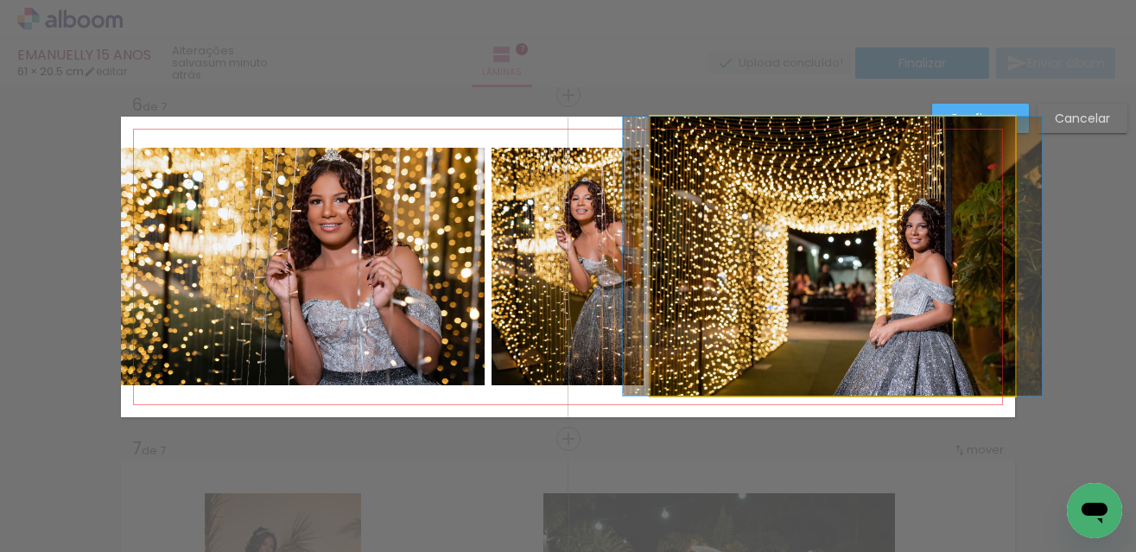
click at [847, 304] on quentale-photo at bounding box center [833, 256] width 365 height 279
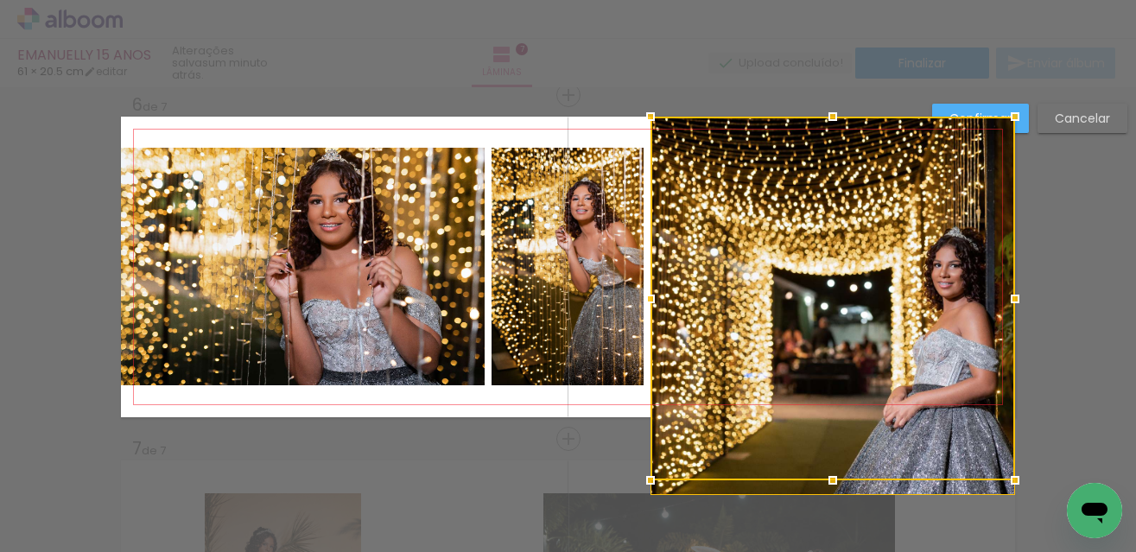
drag, startPoint x: 828, startPoint y: 397, endPoint x: 832, endPoint y: 439, distance: 41.6
click at [832, 439] on div at bounding box center [833, 299] width 365 height 364
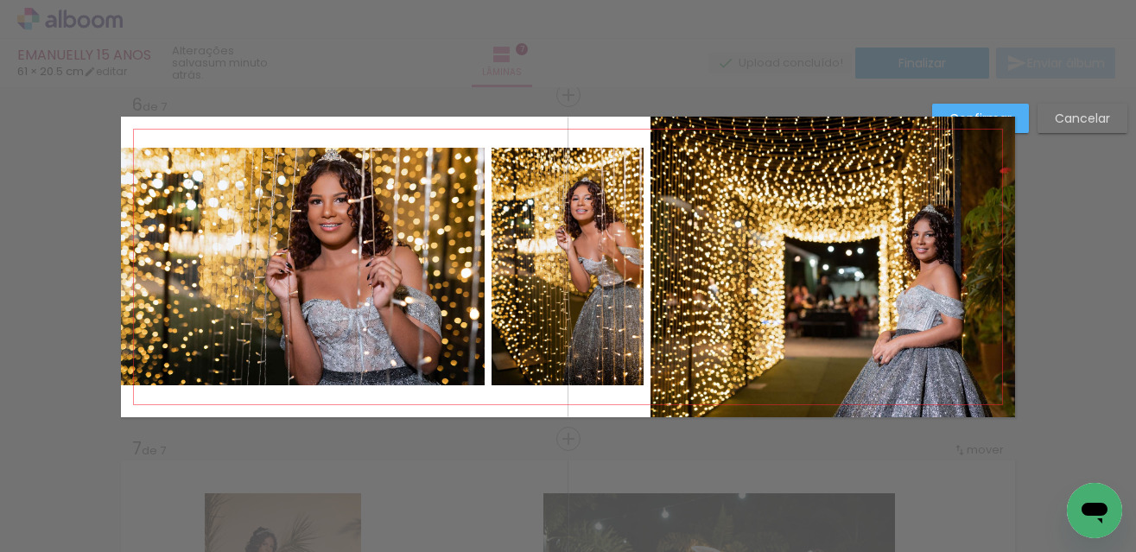
click at [695, 295] on quentale-photo at bounding box center [833, 267] width 365 height 301
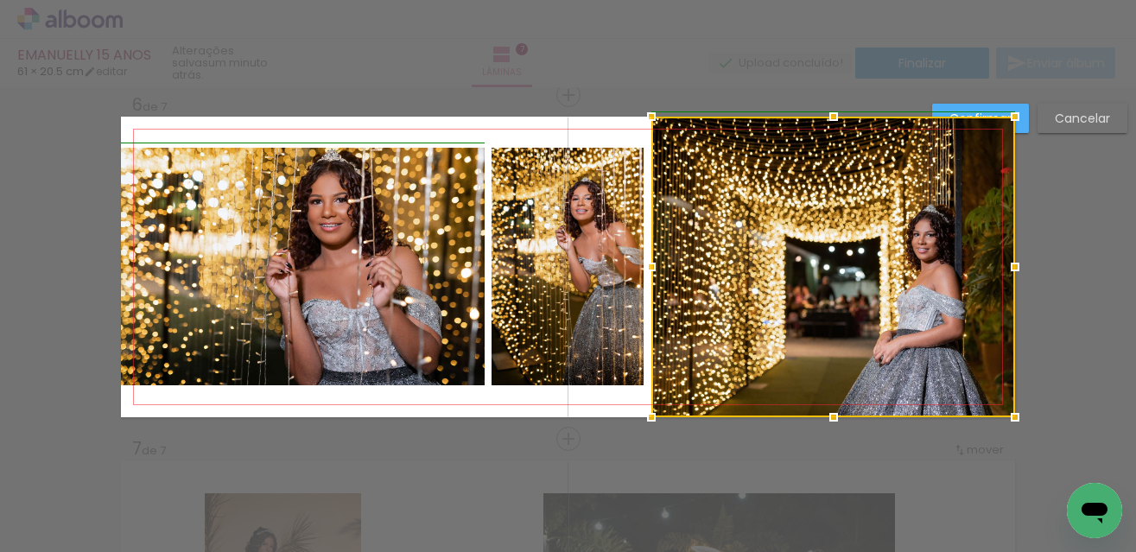
click at [659, 266] on div at bounding box center [651, 267] width 35 height 35
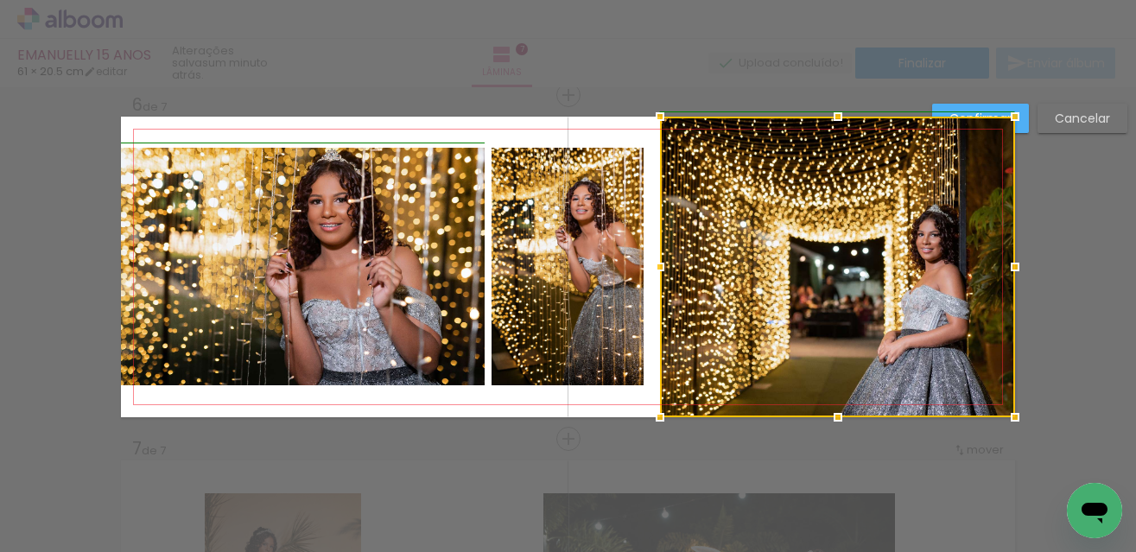
click at [650, 270] on div at bounding box center [660, 267] width 35 height 35
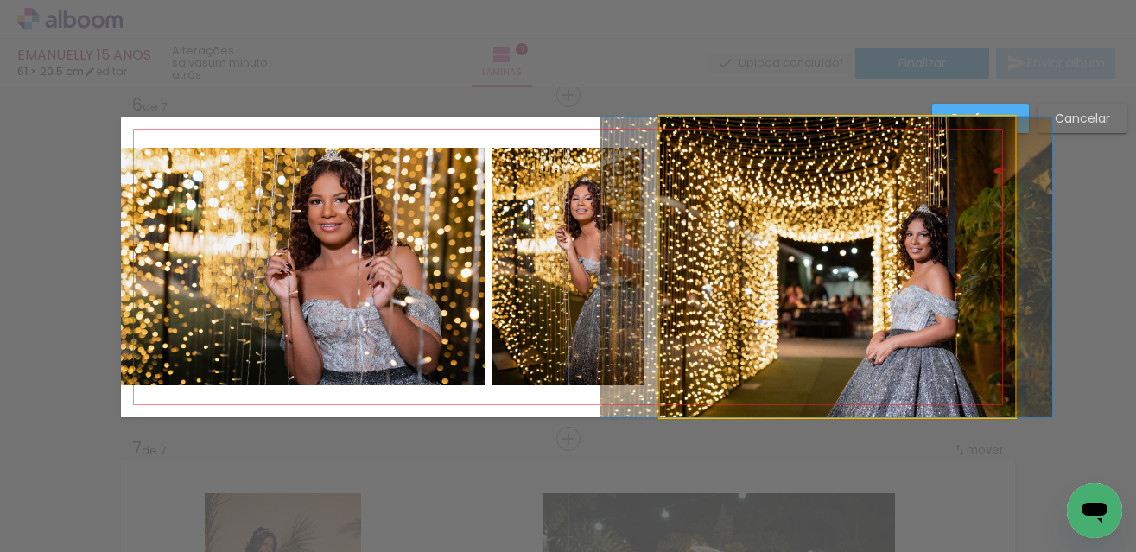
drag, startPoint x: 853, startPoint y: 219, endPoint x: 841, endPoint y: 222, distance: 11.8
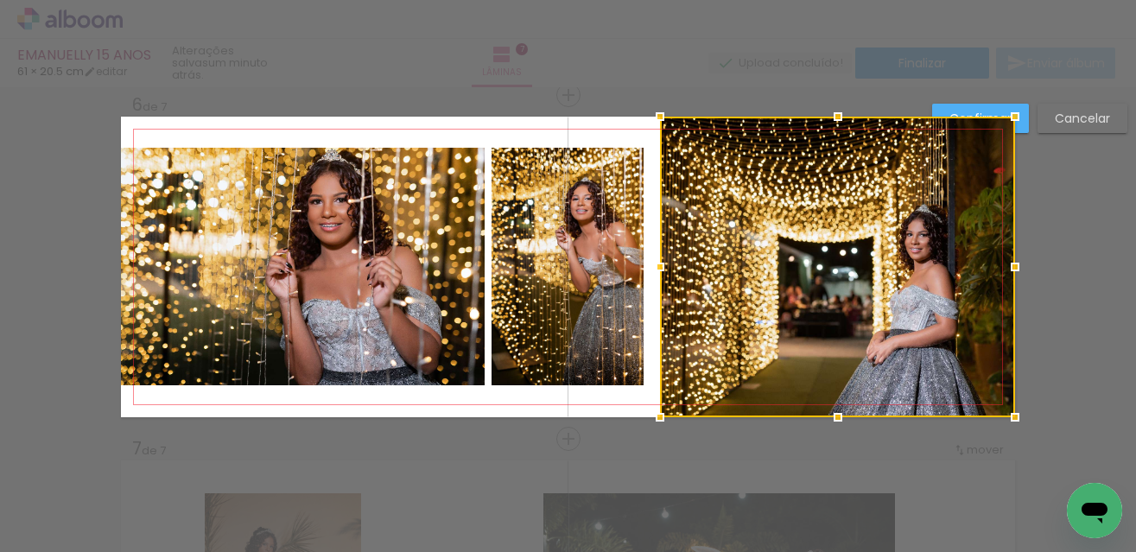
click at [629, 129] on quentale-layouter at bounding box center [568, 267] width 894 height 301
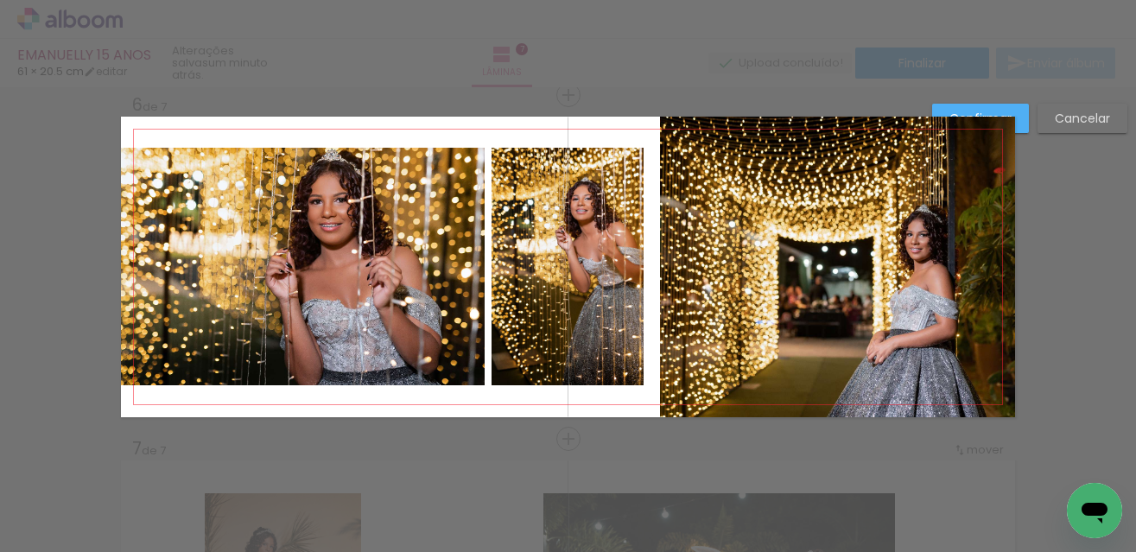
click at [989, 108] on paper-button "Confirmar" at bounding box center [980, 118] width 97 height 29
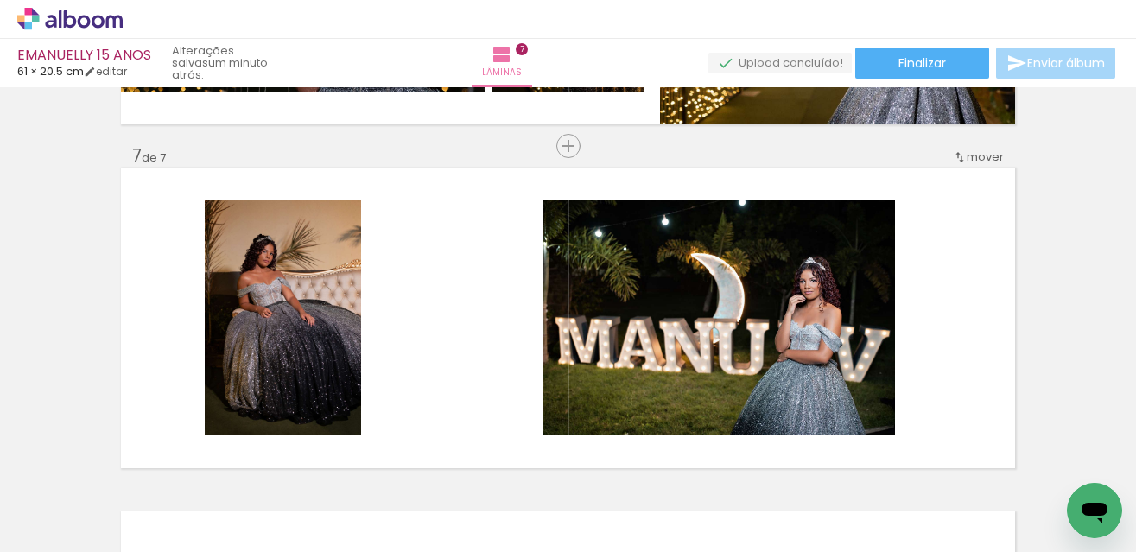
scroll to position [2086, 0]
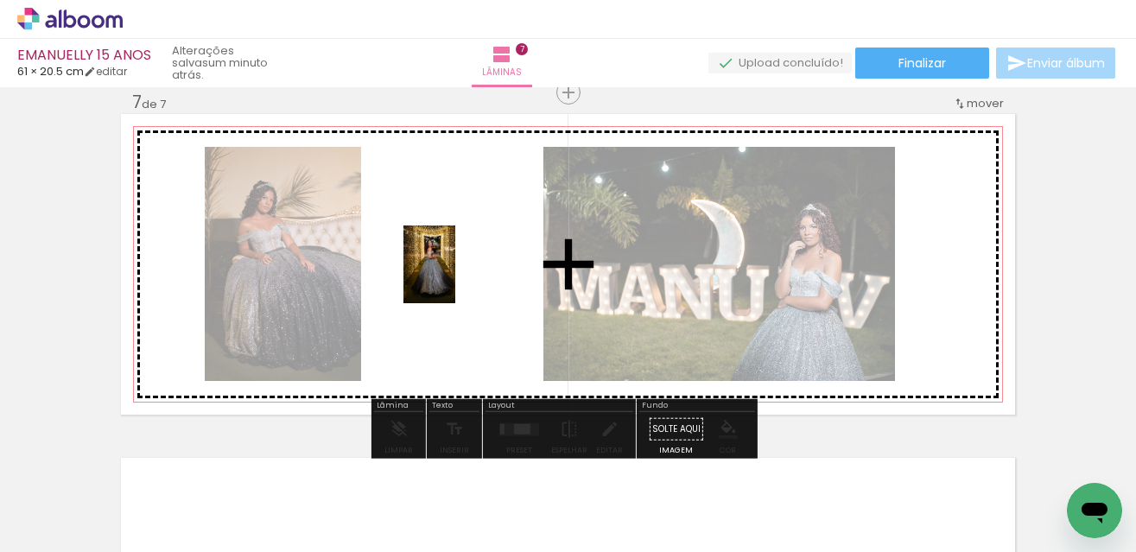
drag, startPoint x: 404, startPoint y: 508, endPoint x: 455, endPoint y: 277, distance: 236.2
click at [455, 277] on quentale-workspace at bounding box center [568, 276] width 1136 height 552
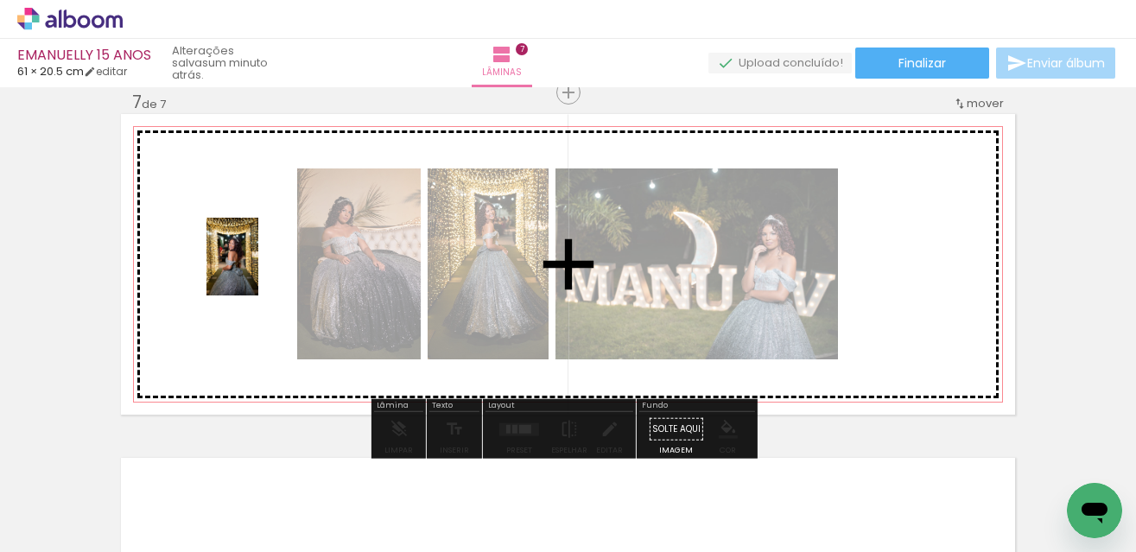
drag, startPoint x: 501, startPoint y: 501, endPoint x: 258, endPoint y: 270, distance: 335.5
click at [258, 270] on quentale-workspace at bounding box center [568, 276] width 1136 height 552
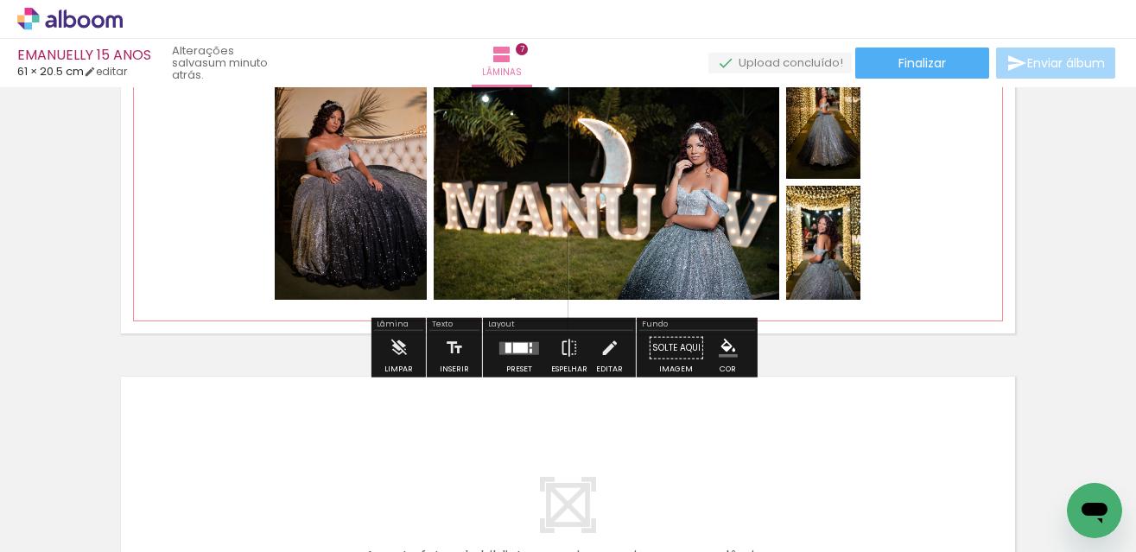
scroll to position [2173, 0]
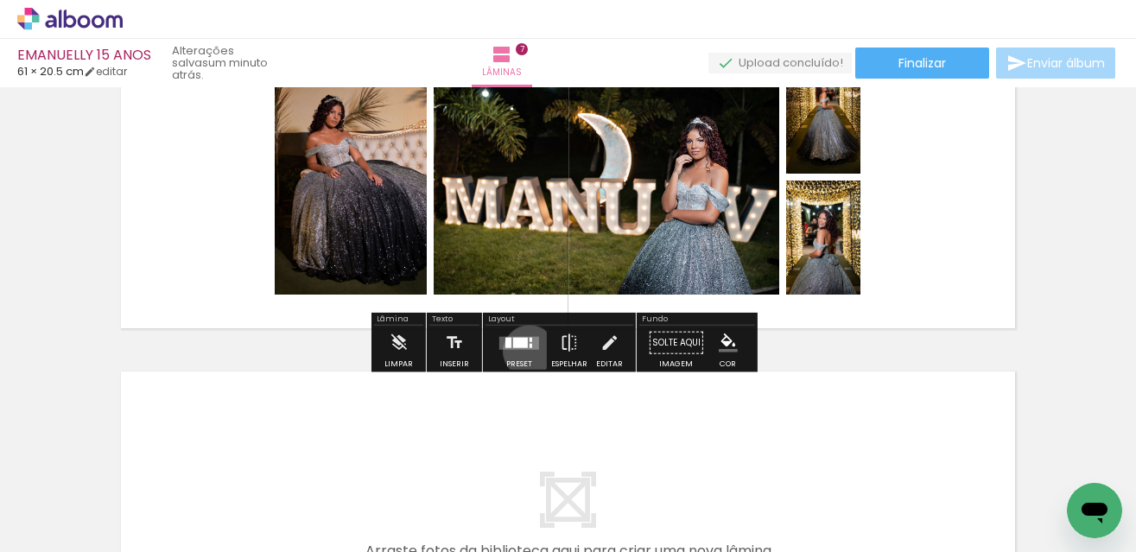
click at [525, 351] on div at bounding box center [519, 343] width 47 height 35
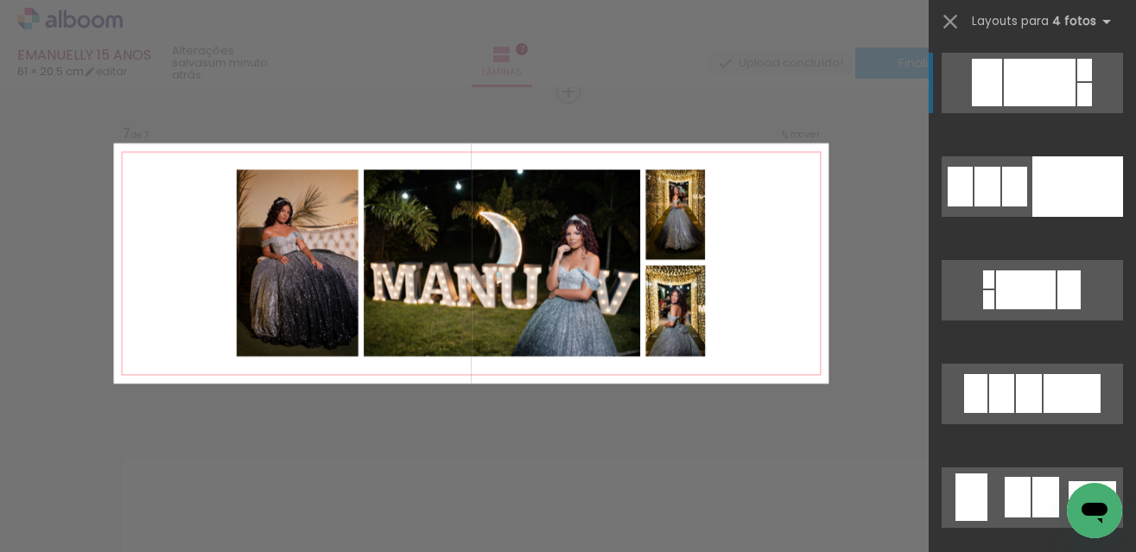
scroll to position [2085, 0]
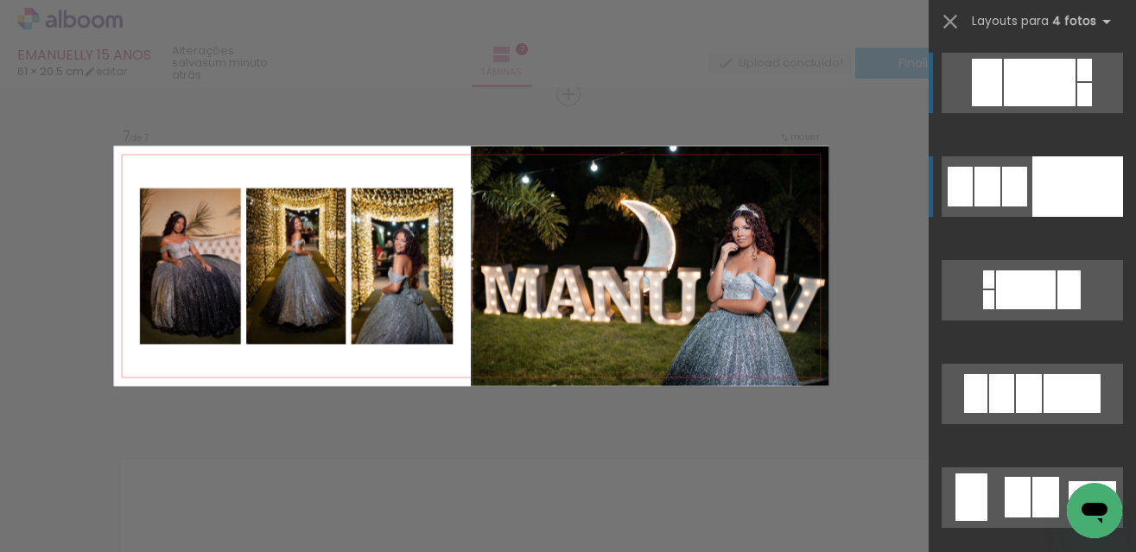
click at [1050, 183] on div at bounding box center [1077, 186] width 91 height 60
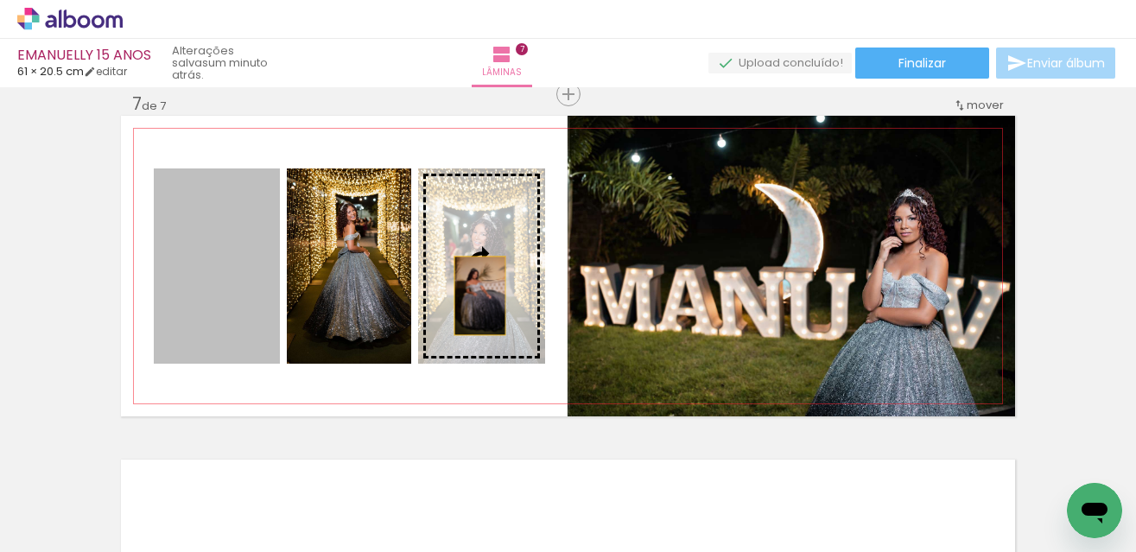
drag, startPoint x: 214, startPoint y: 286, endPoint x: 473, endPoint y: 295, distance: 259.3
click at [0, 0] on slot at bounding box center [0, 0] width 0 height 0
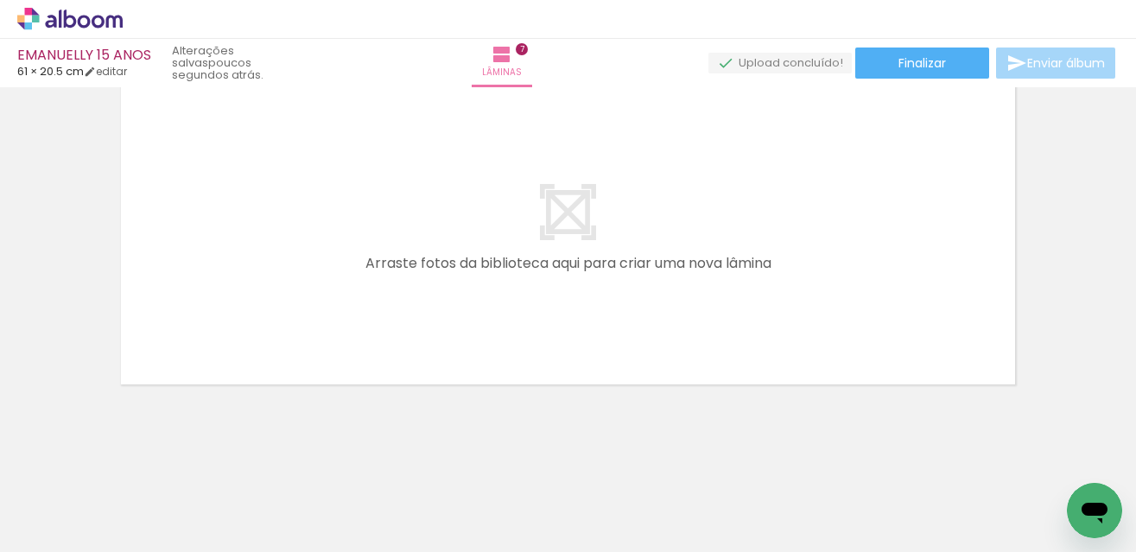
scroll to position [0, 0]
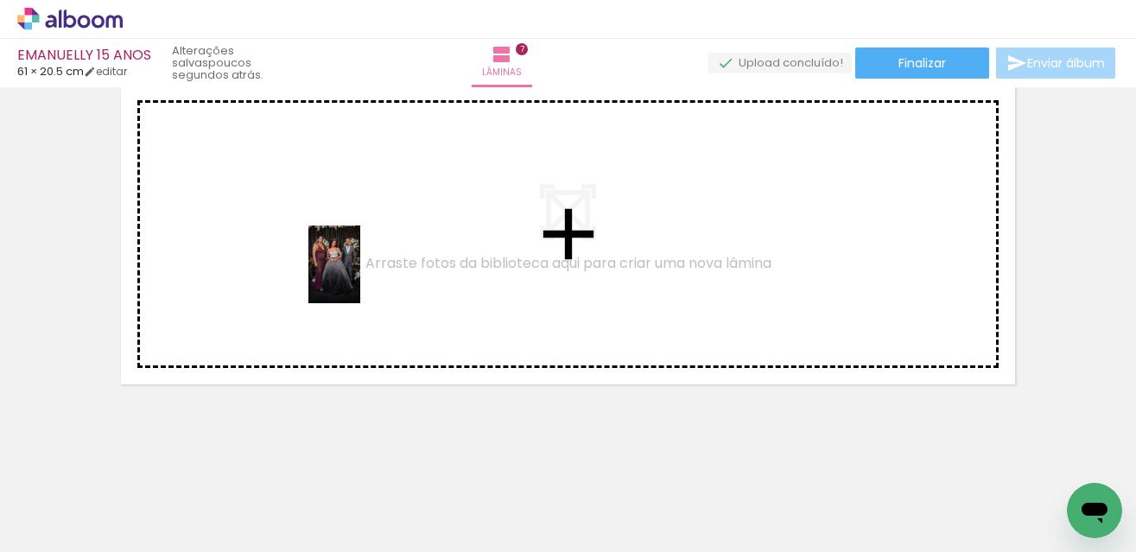
drag, startPoint x: 763, startPoint y: 505, endPoint x: 327, endPoint y: 263, distance: 499.3
click at [327, 263] on quentale-workspace at bounding box center [568, 276] width 1136 height 552
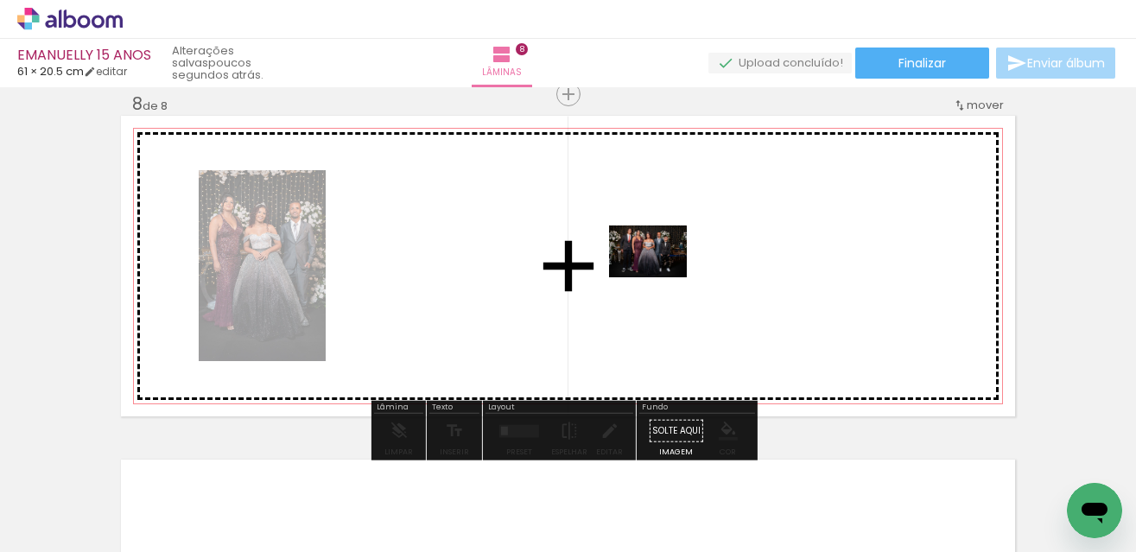
drag, startPoint x: 671, startPoint y: 508, endPoint x: 661, endPoint y: 277, distance: 230.9
click at [661, 277] on quentale-workspace at bounding box center [568, 276] width 1136 height 552
